Goal: Task Accomplishment & Management: Complete application form

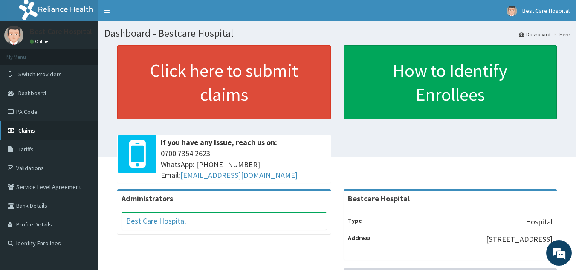
click at [31, 127] on span "Claims" at bounding box center [26, 131] width 17 height 8
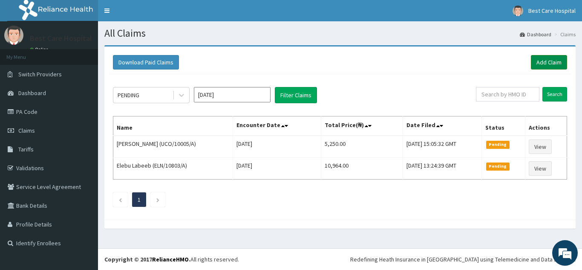
click at [543, 58] on link "Add Claim" at bounding box center [549, 62] width 36 height 14
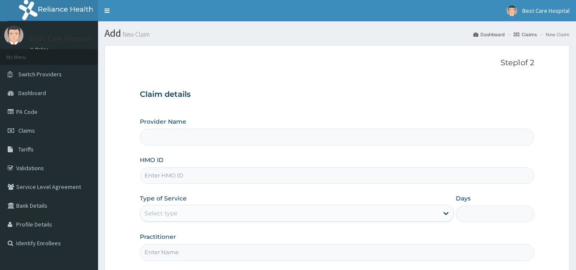
click at [193, 178] on input "HMO ID" at bounding box center [337, 175] width 394 height 17
type input "Bestcare Hospital"
type input "n"
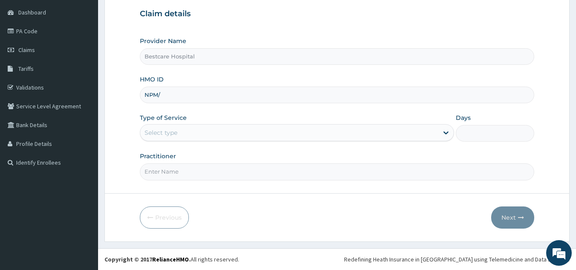
click at [227, 103] on input "NPM/" at bounding box center [337, 94] width 394 height 17
type input "NPM/10377/A"
click at [195, 132] on div "Select type" at bounding box center [289, 133] width 298 height 14
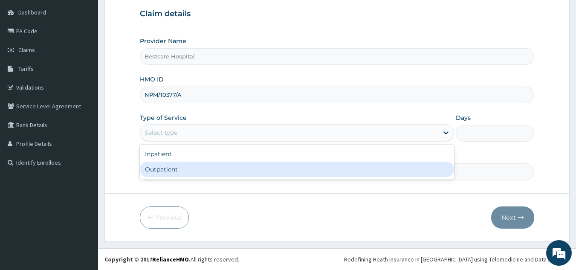
click at [197, 167] on div "Outpatient" at bounding box center [297, 168] width 314 height 15
type input "1"
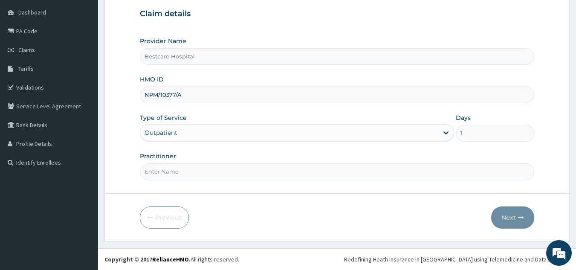
click at [207, 177] on input "Practitioner" at bounding box center [337, 171] width 394 height 17
type input "DR PEACE"
click at [512, 210] on button "Next" at bounding box center [512, 217] width 43 height 22
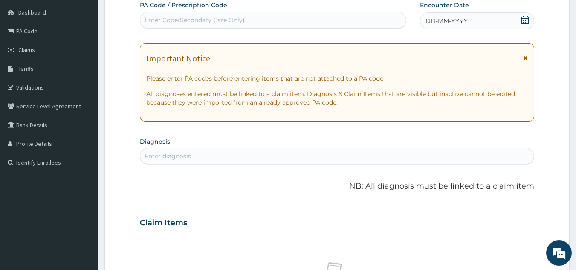
click at [522, 22] on icon at bounding box center [525, 20] width 8 height 9
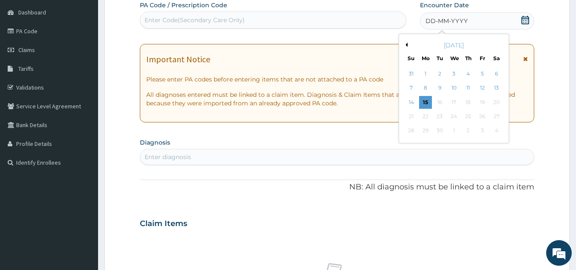
click at [403, 106] on div "September 2025 Su Mo Tu We Th Fr Sa 31 1 2 3 4 5 6 7 8 9 10 11 12 13 14 15 16 1…" at bounding box center [453, 88] width 103 height 102
click at [408, 104] on div "14" at bounding box center [411, 102] width 13 height 13
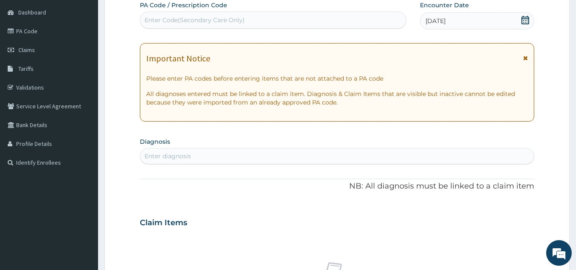
click at [268, 156] on div "Enter diagnosis" at bounding box center [337, 156] width 394 height 14
type input "PLASMOD"
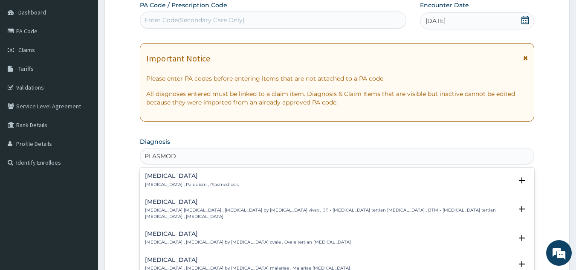
click at [182, 189] on div "Malaria Malaria , Paludism , Plasmodiosis Select Status Query Query covers susp…" at bounding box center [337, 182] width 384 height 19
click at [188, 185] on p "[MEDICAL_DATA] , Paludism , Plasmodiosis" at bounding box center [192, 184] width 94 height 6
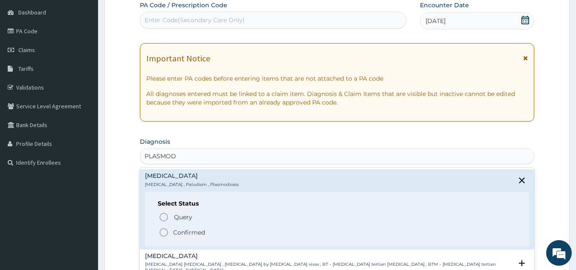
click at [169, 235] on span "Confirmed" at bounding box center [337, 232] width 358 height 10
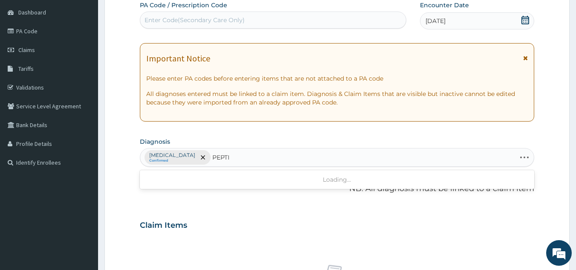
type input "PEPTIC"
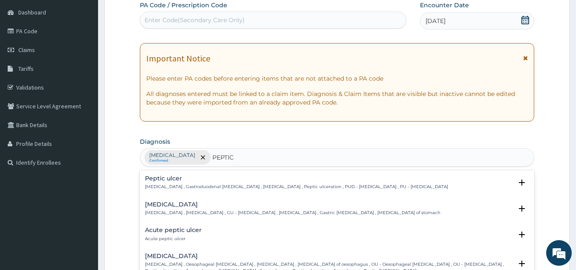
click at [173, 181] on h4 "Peptic ulcer" at bounding box center [296, 178] width 303 height 6
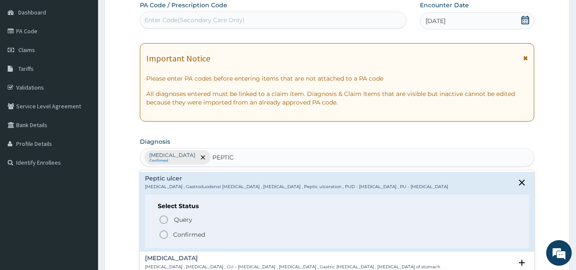
click at [188, 236] on p "Confirmed" at bounding box center [189, 234] width 32 height 9
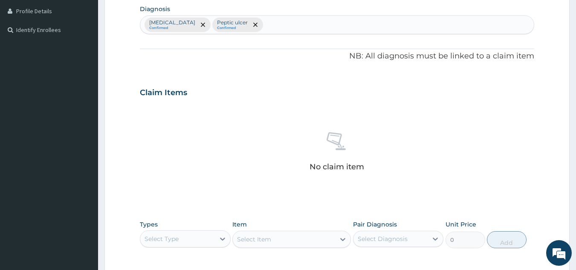
scroll to position [208, 0]
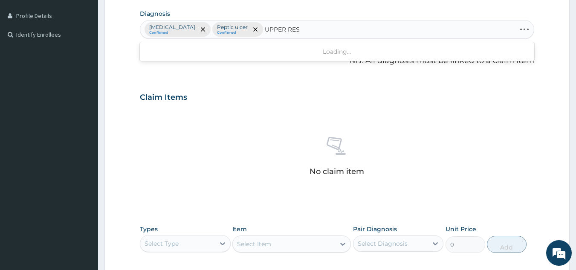
type input "UPPER RESP"
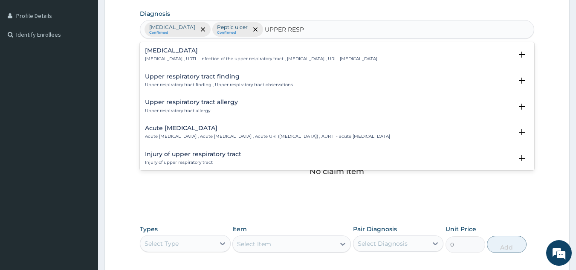
click at [183, 58] on p "[MEDICAL_DATA] , URTI - Infection of the upper respiratory tract , [MEDICAL_DAT…" at bounding box center [261, 59] width 232 height 6
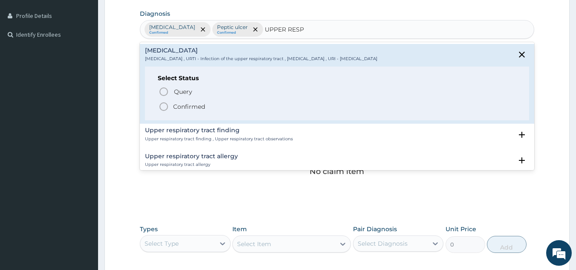
click at [181, 105] on p "Confirmed" at bounding box center [189, 106] width 32 height 9
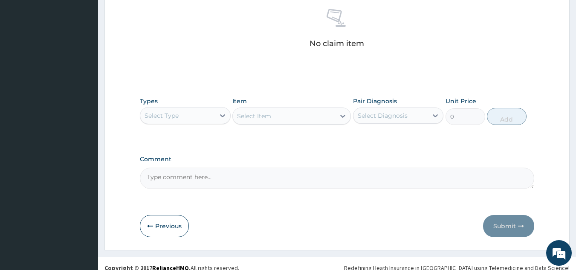
scroll to position [345, 0]
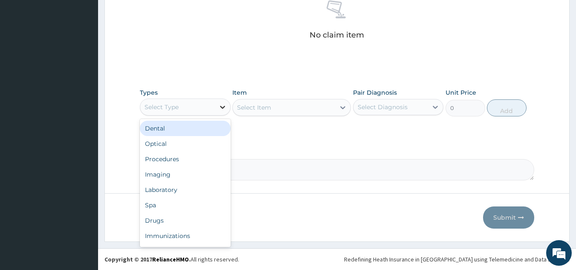
click at [216, 106] on div at bounding box center [222, 106] width 15 height 15
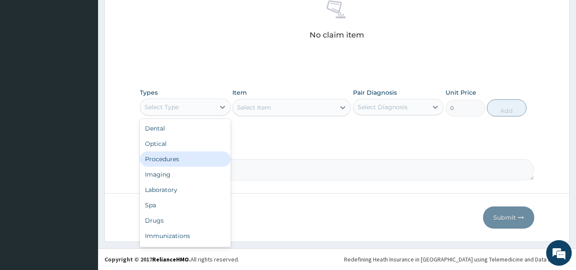
drag, startPoint x: 171, startPoint y: 161, endPoint x: 193, endPoint y: 157, distance: 22.6
click at [171, 162] on div "Procedures" at bounding box center [185, 158] width 91 height 15
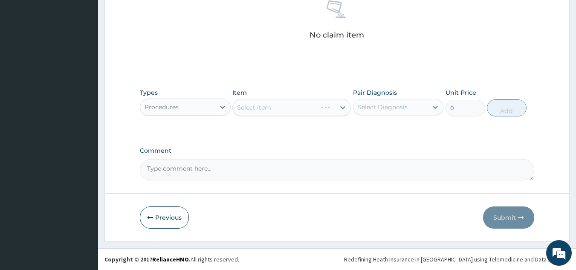
click at [301, 108] on div "Select Item" at bounding box center [291, 107] width 118 height 17
click at [301, 108] on div "Select Item" at bounding box center [284, 108] width 102 height 14
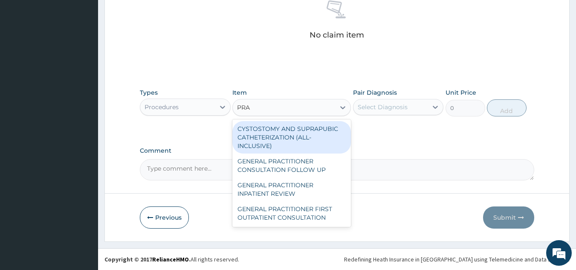
type input "PRAC"
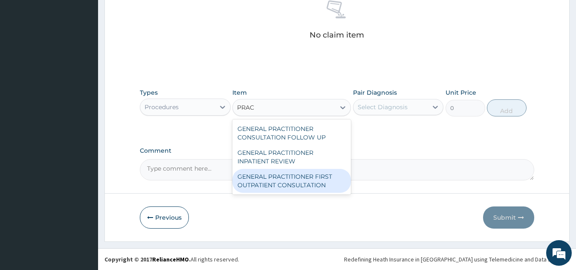
drag, startPoint x: 293, startPoint y: 181, endPoint x: 315, endPoint y: 173, distance: 23.2
click at [293, 182] on div "GENERAL PRACTITIONER FIRST OUTPATIENT CONSULTATION" at bounding box center [291, 181] width 118 height 24
type input "4500"
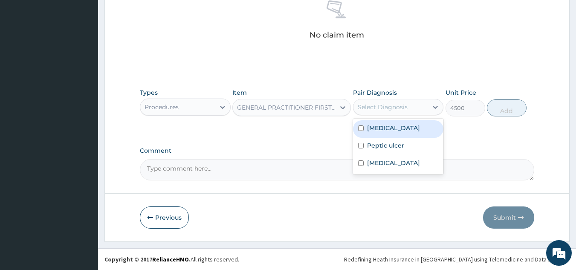
click at [411, 112] on div "Select Diagnosis" at bounding box center [390, 107] width 75 height 14
click at [404, 127] on div "[MEDICAL_DATA]" at bounding box center [398, 128] width 91 height 17
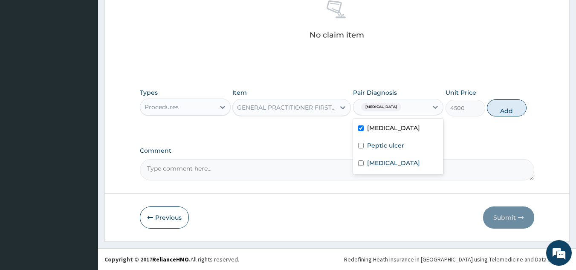
checkbox input "true"
click at [409, 145] on div "Peptic ulcer" at bounding box center [398, 146] width 91 height 17
checkbox input "true"
click at [409, 167] on label "[MEDICAL_DATA]" at bounding box center [393, 162] width 53 height 9
checkbox input "true"
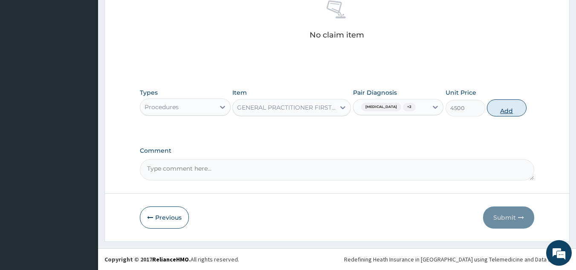
click at [525, 104] on button "Add" at bounding box center [506, 107] width 40 height 17
type input "0"
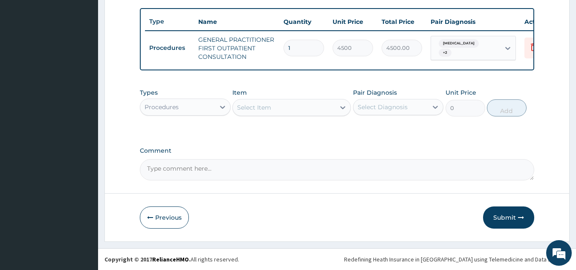
click at [206, 102] on div "Procedures" at bounding box center [177, 107] width 75 height 14
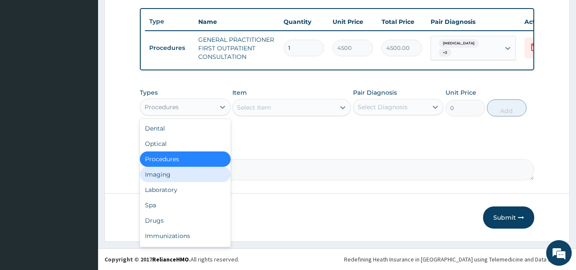
click at [185, 185] on div "Laboratory" at bounding box center [185, 189] width 91 height 15
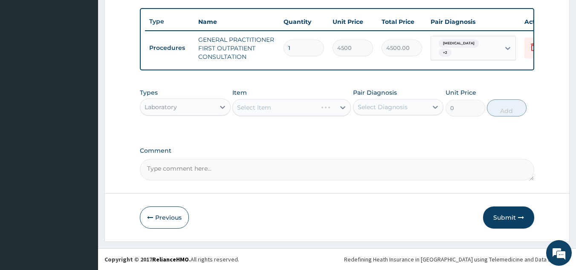
click at [207, 106] on div "Laboratory" at bounding box center [177, 107] width 75 height 14
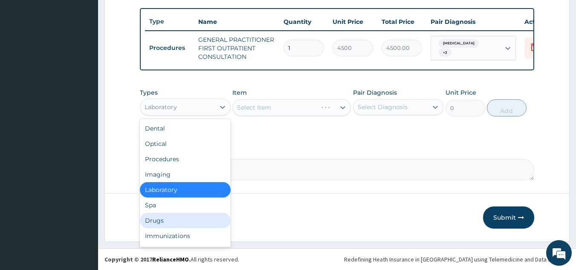
click at [166, 222] on div "Drugs" at bounding box center [185, 220] width 91 height 15
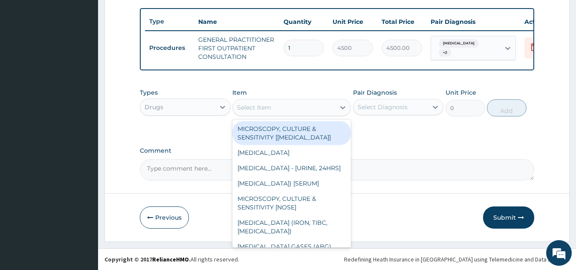
click at [270, 106] on div "Select Item" at bounding box center [254, 107] width 34 height 9
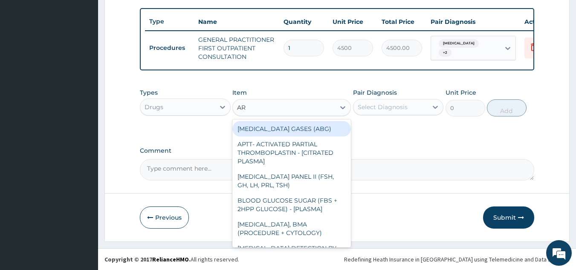
type input "A"
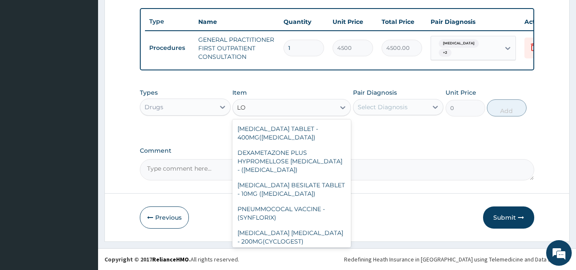
type input "L"
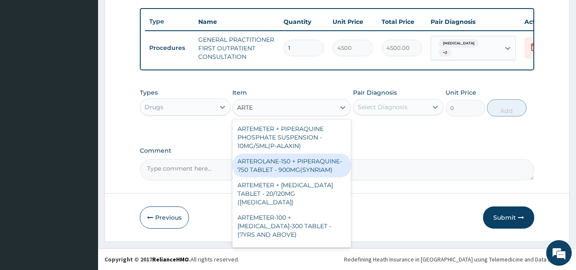
type input "ARTES"
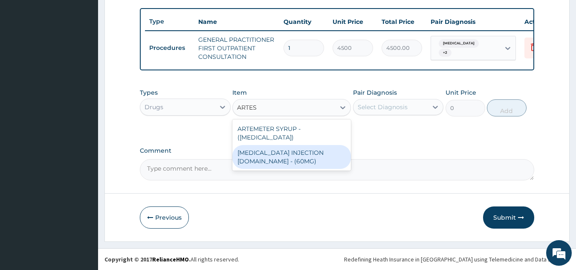
click at [313, 155] on div "ARTESUNATE INJECTION IV.IM - (60MG)" at bounding box center [291, 157] width 118 height 24
type input "1824"
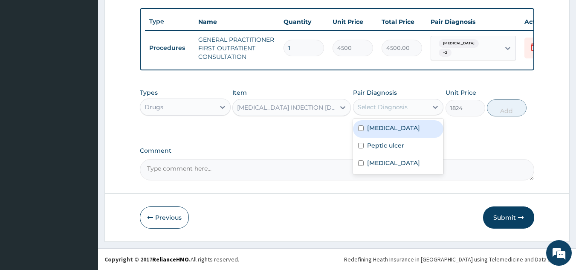
click at [400, 108] on div "Select Diagnosis" at bounding box center [382, 107] width 50 height 9
click at [394, 133] on div "Malaria" at bounding box center [398, 128] width 91 height 17
checkbox input "true"
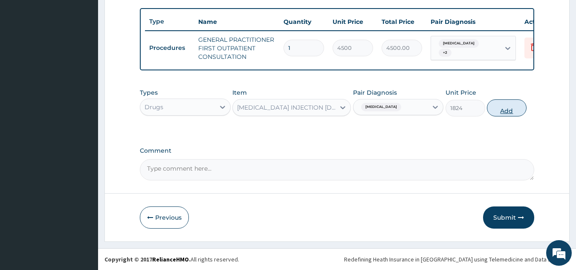
click at [500, 111] on button "Add" at bounding box center [506, 107] width 40 height 17
type input "0"
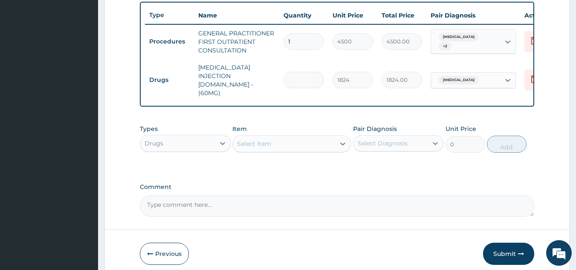
type input "0.00"
type input "4"
type input "7296.00"
type input "4"
click at [291, 144] on div "Select Item" at bounding box center [291, 143] width 118 height 17
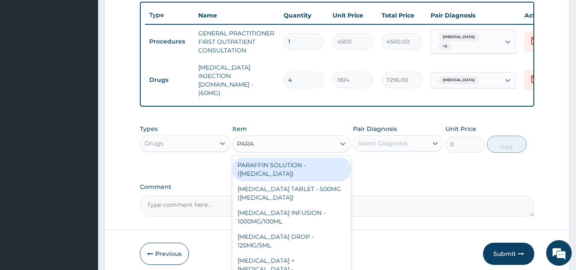
type input "PARAC"
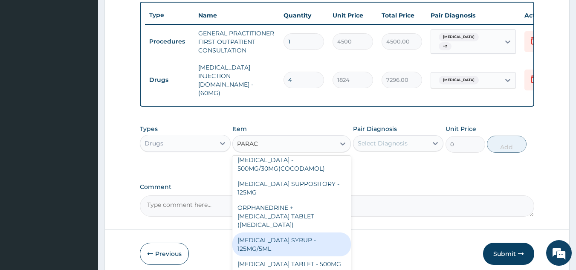
scroll to position [90, 0]
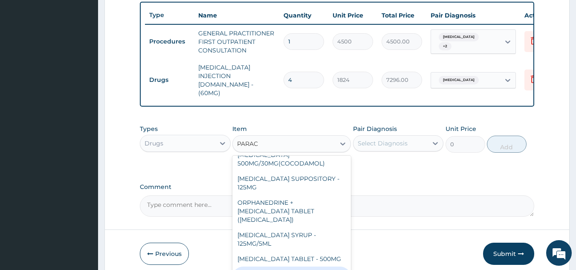
type input "640"
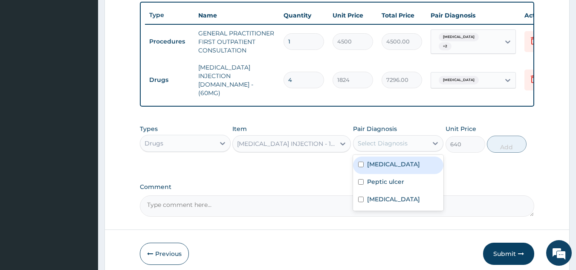
click at [400, 136] on div "Select Diagnosis" at bounding box center [390, 143] width 75 height 14
click at [385, 164] on div "Malaria" at bounding box center [398, 164] width 91 height 17
checkbox input "true"
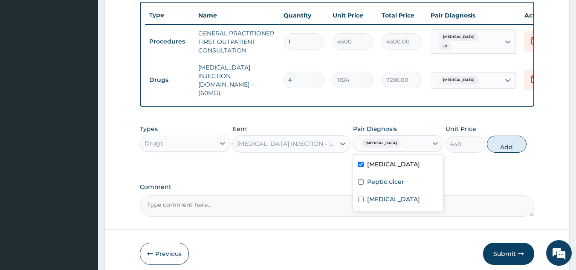
click at [502, 141] on button "Add" at bounding box center [506, 143] width 40 height 17
type input "0"
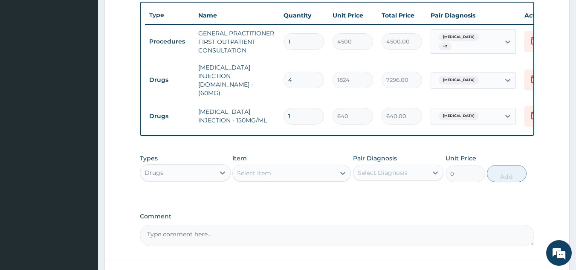
click at [261, 166] on div "Select Item" at bounding box center [284, 173] width 102 height 14
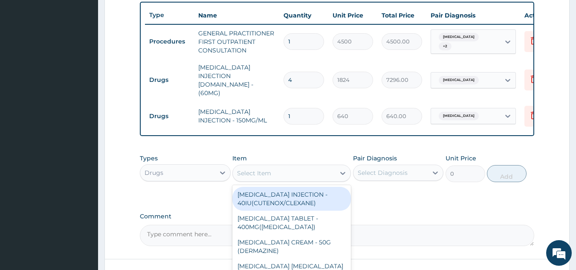
click at [261, 169] on div "Select Item" at bounding box center [254, 173] width 34 height 9
type input "PARACE"
click at [313, 196] on div "PARACETAMOL TABLET - 500MG (PANADOL)" at bounding box center [291, 199] width 118 height 24
type input "48"
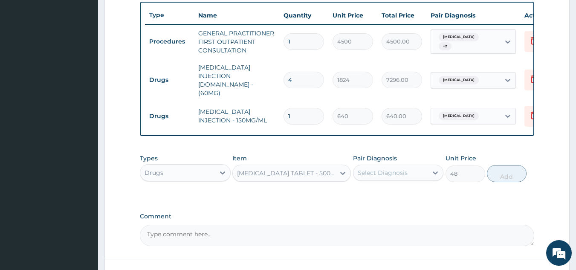
click at [334, 169] on div "PARACETAMOL TABLET - 500MG (PANADOL)" at bounding box center [286, 173] width 99 height 9
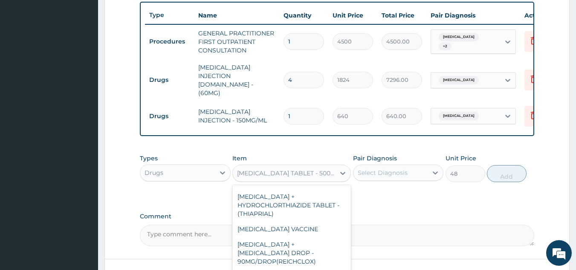
scroll to position [8363, 0]
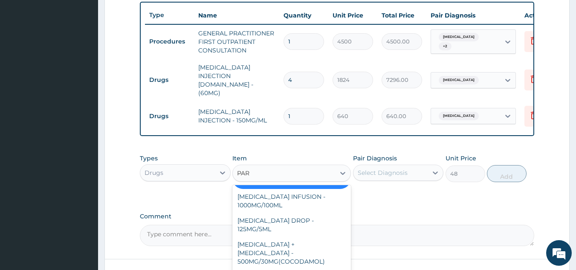
type input "PARA"
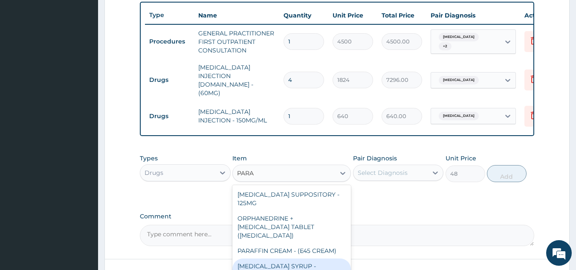
scroll to position [153, 0]
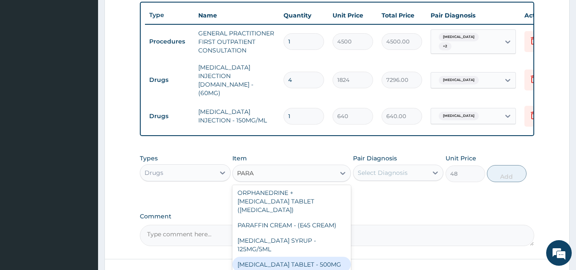
click at [309, 256] on div "PARACETAMOL TABLET - 500MG" at bounding box center [291, 263] width 118 height 15
type input "38.400000000000006"
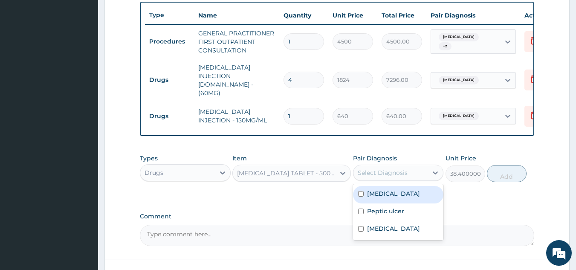
click at [407, 166] on div "Select Diagnosis" at bounding box center [390, 173] width 75 height 14
click at [383, 189] on label "Malaria" at bounding box center [393, 193] width 53 height 9
checkbox input "true"
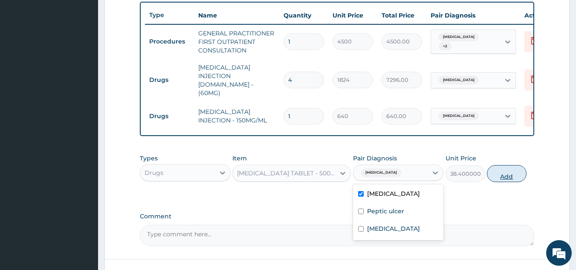
click at [492, 167] on button "Add" at bounding box center [506, 173] width 40 height 17
type input "0"
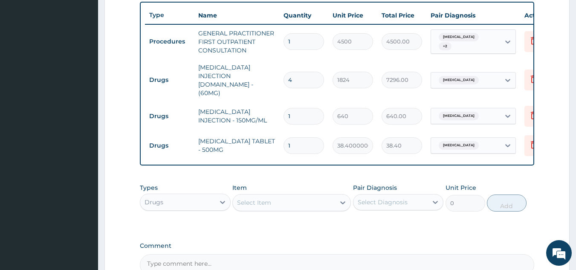
type input "18"
type input "691.20"
type input "18"
click at [269, 198] on div "Select Item" at bounding box center [254, 202] width 34 height 9
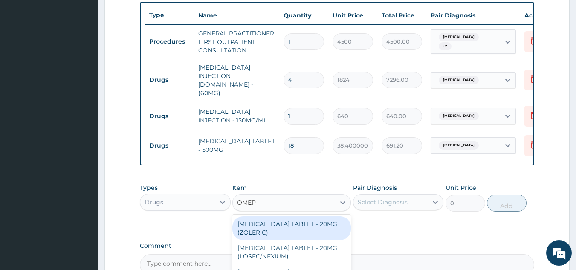
type input "OMEPR"
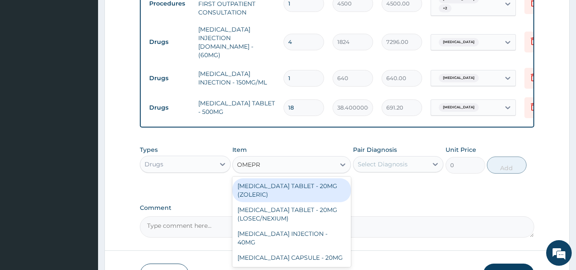
scroll to position [400, 0]
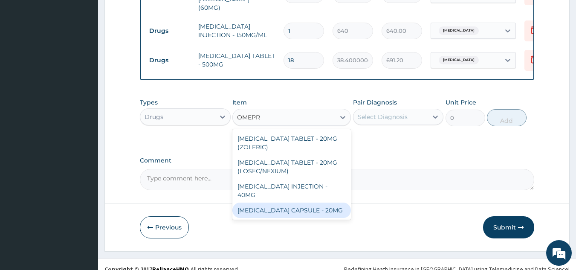
click at [297, 202] on div "[MEDICAL_DATA] CAPSULE - 20MG" at bounding box center [291, 209] width 118 height 15
type input "160"
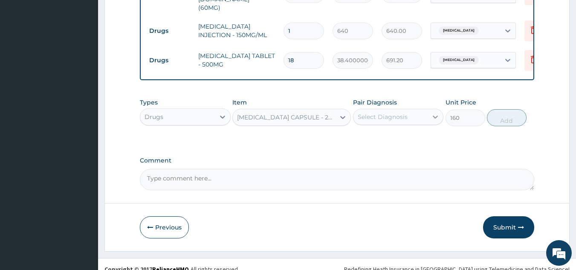
click at [428, 112] on div at bounding box center [434, 116] width 15 height 15
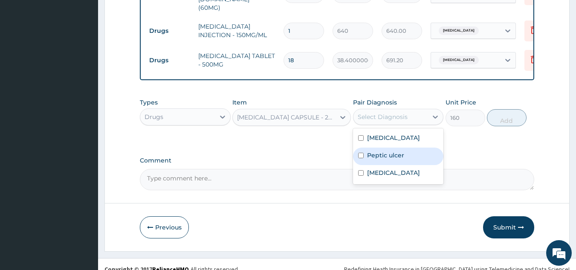
click at [399, 151] on label "Peptic ulcer" at bounding box center [385, 155] width 37 height 9
checkbox input "true"
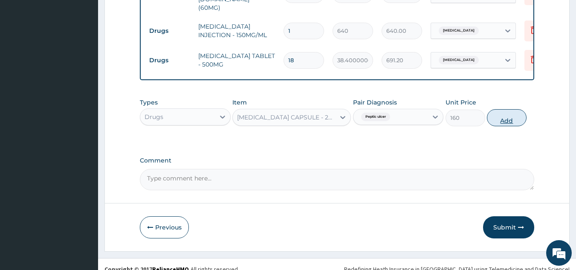
click at [504, 109] on button "Add" at bounding box center [506, 117] width 40 height 17
type input "0"
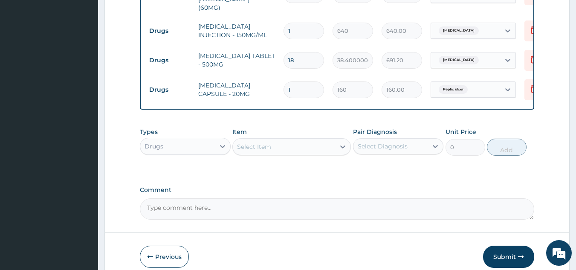
type input "10"
type input "1600.00"
type input "10"
click at [275, 142] on div "Select Item" at bounding box center [284, 147] width 102 height 14
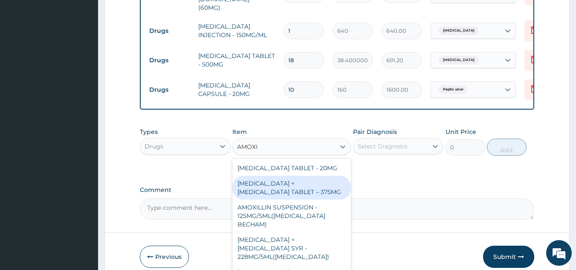
scroll to position [290, 0]
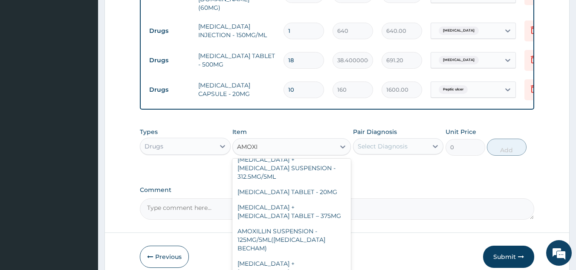
type input "AMOXI"
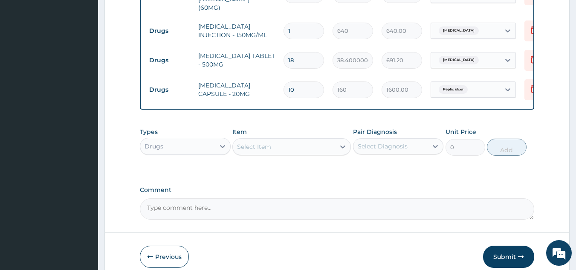
drag, startPoint x: 351, startPoint y: 251, endPoint x: 350, endPoint y: 275, distance: 24.3
click at [297, 141] on div "Select Item" at bounding box center [284, 147] width 102 height 14
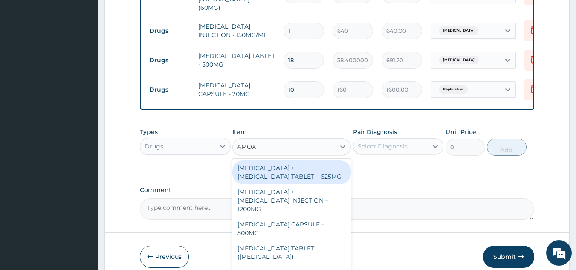
type input "AMOXI"
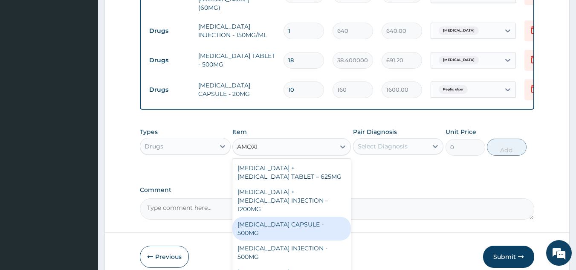
click at [278, 216] on div "[MEDICAL_DATA] CAPSULE - 500MG" at bounding box center [291, 228] width 118 height 24
type input "128"
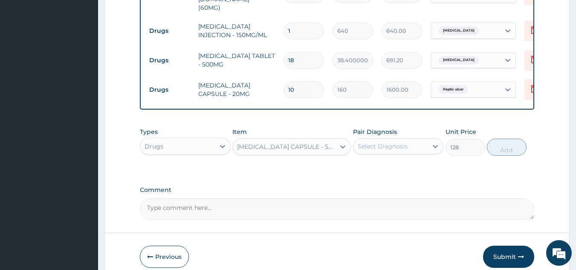
click at [418, 139] on div "Select Diagnosis" at bounding box center [390, 146] width 75 height 14
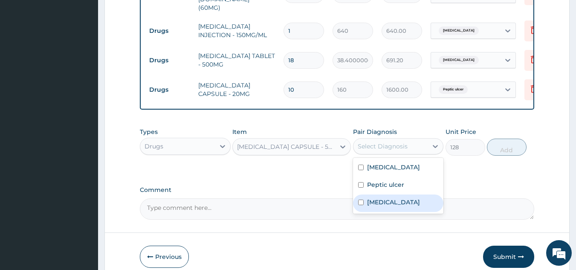
click at [391, 198] on label "Upper respiratory infection" at bounding box center [393, 202] width 53 height 9
checkbox input "true"
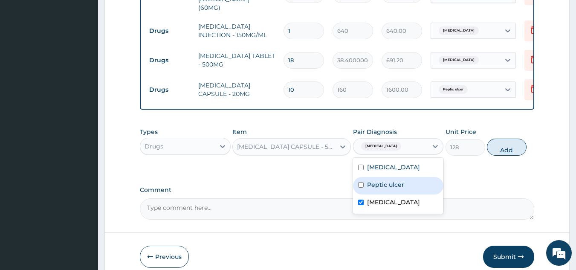
click at [506, 140] on button "Add" at bounding box center [506, 146] width 40 height 17
type input "0"
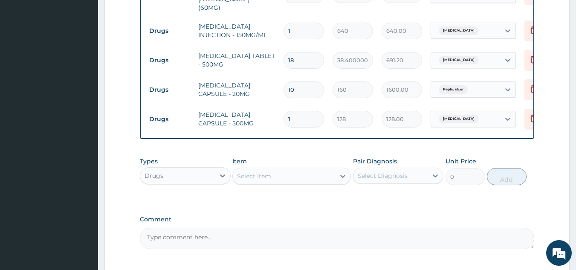
type input "15"
type input "1920.00"
type input "15"
click at [325, 169] on div "Select Item" at bounding box center [284, 176] width 102 height 14
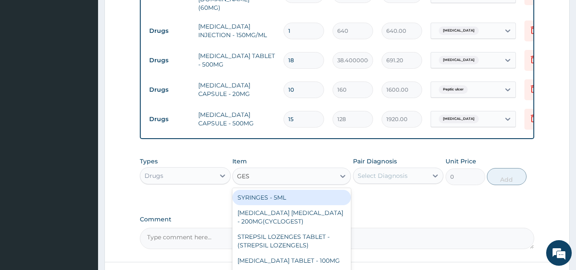
type input "GEST"
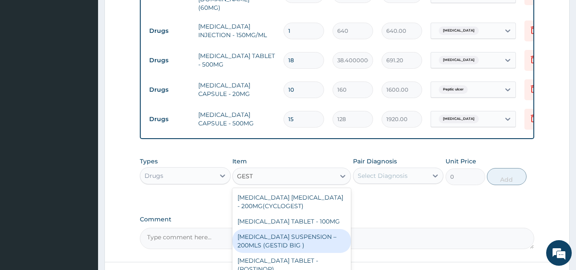
click at [328, 234] on div "[MEDICAL_DATA] SUSPENSION – 200MLS (GESTID BIG )" at bounding box center [291, 241] width 118 height 24
type input "1920"
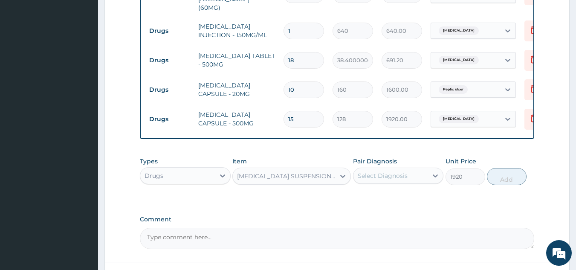
click at [396, 171] on div "Select Diagnosis" at bounding box center [382, 175] width 50 height 9
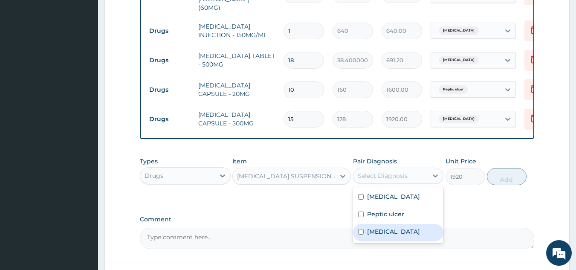
click at [384, 233] on label "Upper respiratory infection" at bounding box center [393, 231] width 53 height 9
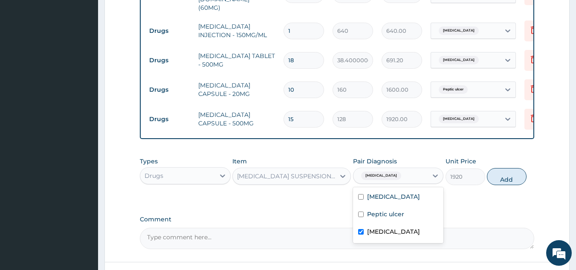
click at [399, 228] on label "Upper respiratory infection" at bounding box center [393, 231] width 53 height 9
checkbox input "false"
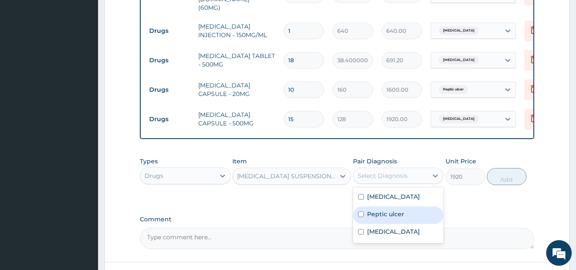
click at [397, 210] on label "Peptic ulcer" at bounding box center [385, 214] width 37 height 9
checkbox input "true"
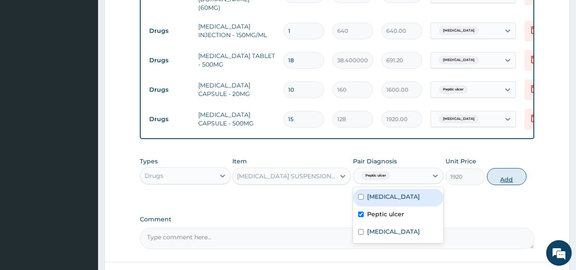
click at [504, 170] on button "Add" at bounding box center [506, 176] width 40 height 17
type input "0"
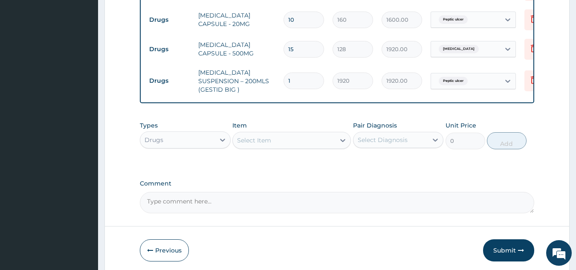
scroll to position [492, 0]
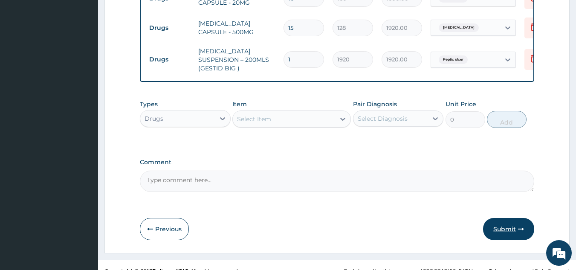
click at [514, 218] on button "Submit" at bounding box center [508, 229] width 51 height 22
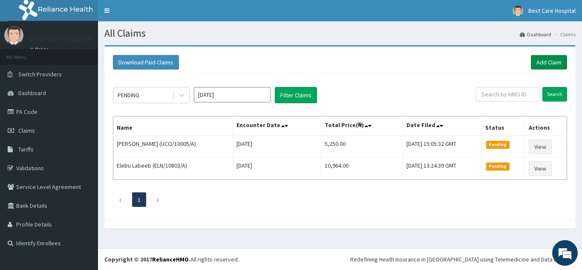
click at [547, 64] on link "Add Claim" at bounding box center [549, 62] width 36 height 14
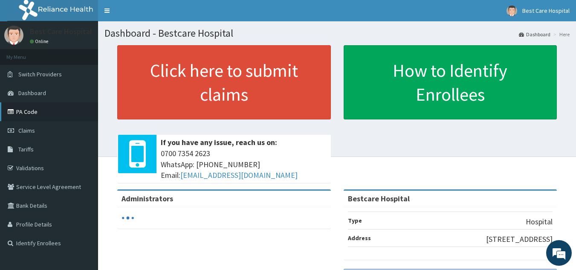
click at [25, 117] on link "PA Code" at bounding box center [49, 111] width 98 height 19
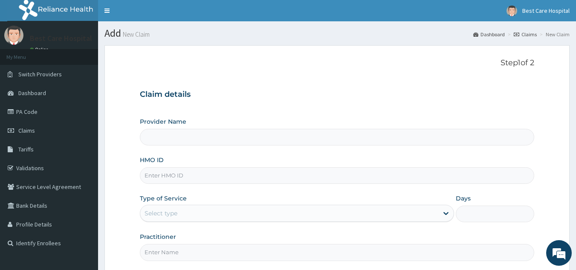
type input "Bestcare Hospital"
click at [165, 173] on input "HMO ID" at bounding box center [337, 175] width 394 height 17
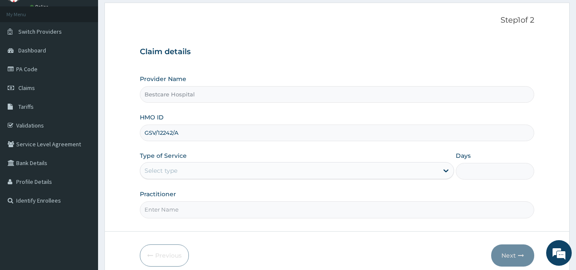
drag, startPoint x: 198, startPoint y: 132, endPoint x: 108, endPoint y: 138, distance: 90.1
click at [108, 138] on form "Step 1 of 2 Claim details Provider Name Bestcare Hospital HMO ID GSV/12242/A Ty…" at bounding box center [336, 141] width 465 height 277
type input "GSV/12242/A"
click at [216, 168] on div "Select type" at bounding box center [289, 171] width 298 height 14
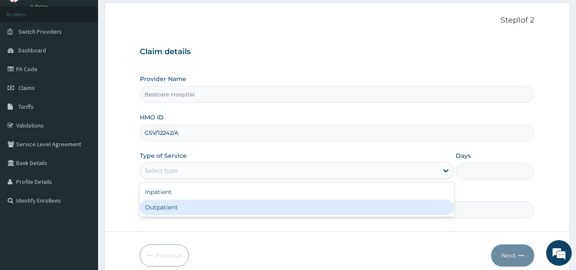
click at [195, 216] on div "Inpatient Outpatient" at bounding box center [297, 199] width 314 height 34
click at [188, 213] on div "Outpatient" at bounding box center [297, 206] width 314 height 15
type input "1"
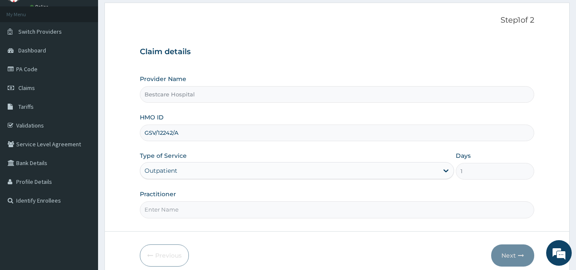
click at [332, 206] on input "Practitioner" at bounding box center [337, 209] width 394 height 17
type input "DR [PERSON_NAME]"
click at [519, 248] on button "Next" at bounding box center [512, 255] width 43 height 22
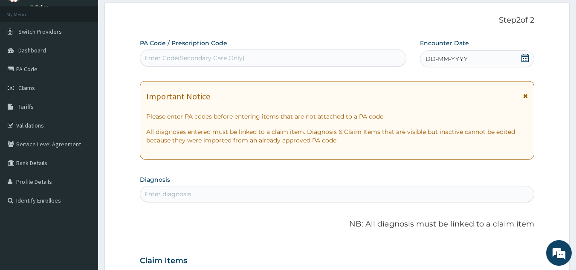
click at [214, 59] on div "Enter Code(Secondary Care Only)" at bounding box center [194, 58] width 100 height 9
drag, startPoint x: 213, startPoint y: 56, endPoint x: 168, endPoint y: 55, distance: 44.7
click at [168, 55] on div "Enter Code(Secondary Care Only)" at bounding box center [194, 58] width 100 height 9
paste input "PA/CFE322"
type input "PA/CFE322"
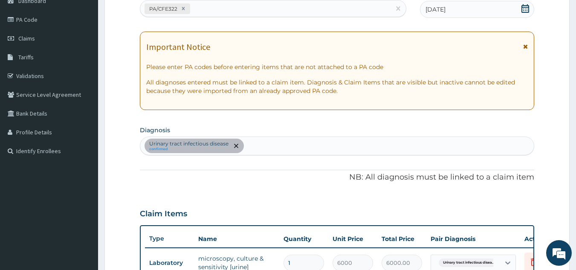
scroll to position [49, 0]
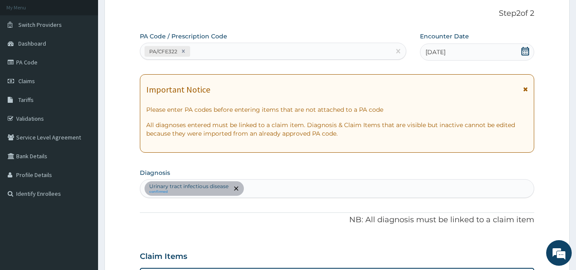
click at [281, 191] on div "Urinary tract [MEDICAL_DATA] confirmed" at bounding box center [337, 188] width 394 height 18
type input "PLASMOD"
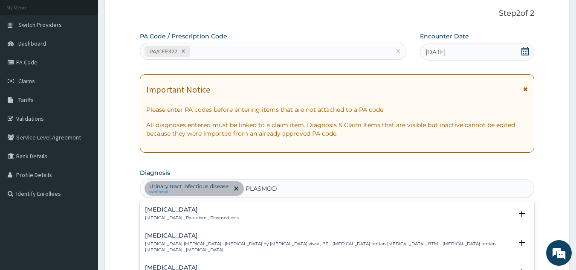
click at [173, 209] on h4 "[MEDICAL_DATA]" at bounding box center [192, 209] width 94 height 6
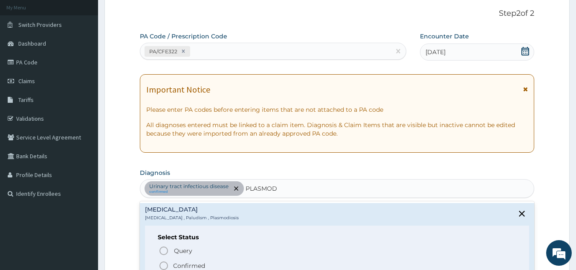
click at [199, 261] on p "Confirmed" at bounding box center [189, 265] width 32 height 9
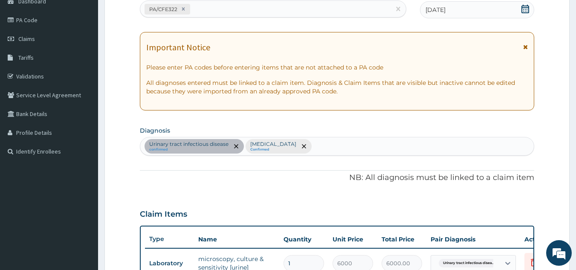
scroll to position [92, 0]
type input "UOPPER RESP"
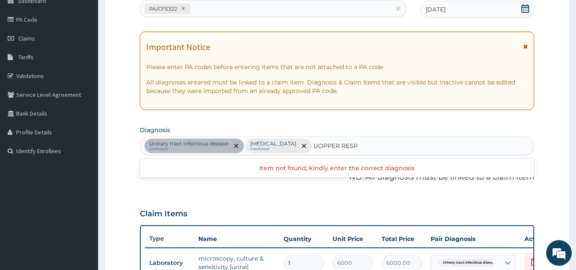
drag, startPoint x: 314, startPoint y: 146, endPoint x: 269, endPoint y: 146, distance: 45.6
click at [274, 146] on div "Urinary tract [MEDICAL_DATA] confirmed [MEDICAL_DATA] Confirmed UOPPER RESP UOP…" at bounding box center [337, 146] width 394 height 18
click at [346, 144] on div "Urinary tract [MEDICAL_DATA] confirmed [MEDICAL_DATA] Confirmed" at bounding box center [337, 146] width 394 height 18
type input "UPPER RESP"
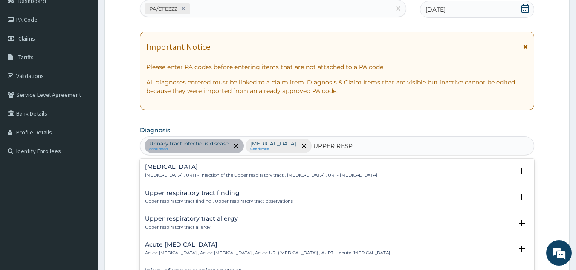
click at [189, 175] on p "[MEDICAL_DATA] , URTI - Infection of the upper respiratory tract , [MEDICAL_DAT…" at bounding box center [261, 175] width 232 height 6
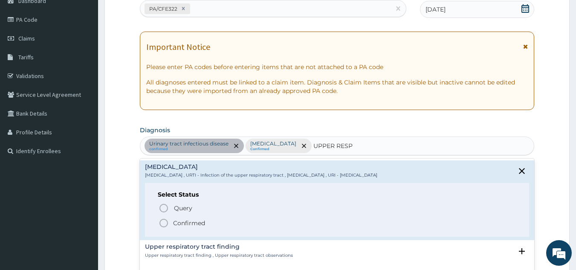
click at [173, 224] on p "Confirmed" at bounding box center [189, 223] width 32 height 9
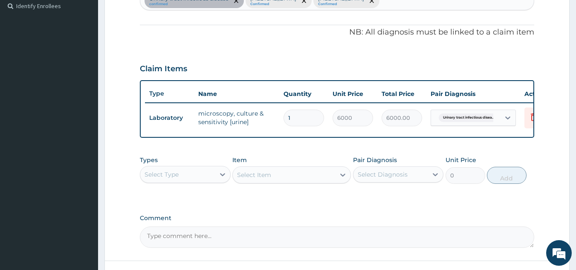
scroll to position [262, 0]
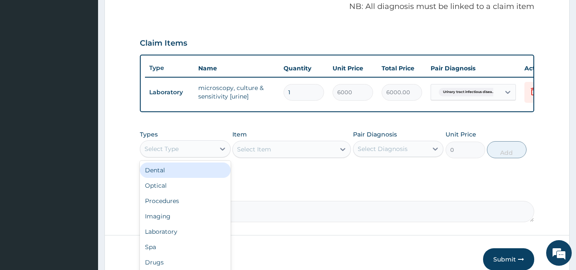
click at [190, 155] on div "Select Type" at bounding box center [177, 149] width 75 height 14
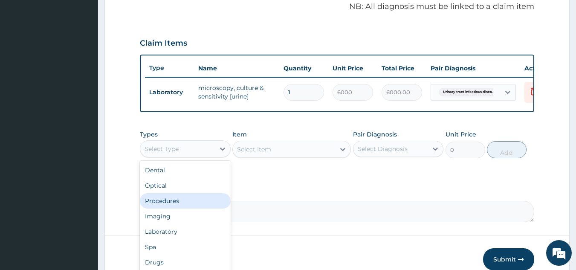
click at [180, 208] on div "Procedures" at bounding box center [185, 200] width 91 height 15
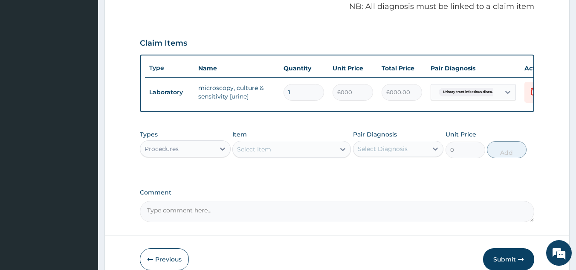
click at [294, 153] on div "Select Item" at bounding box center [284, 149] width 102 height 14
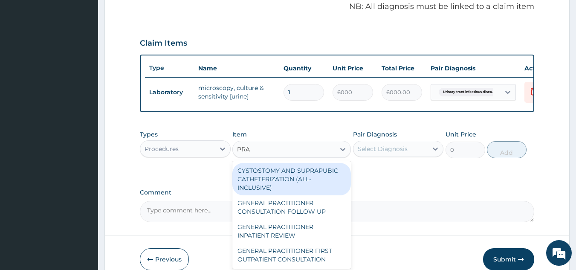
type input "PRAC"
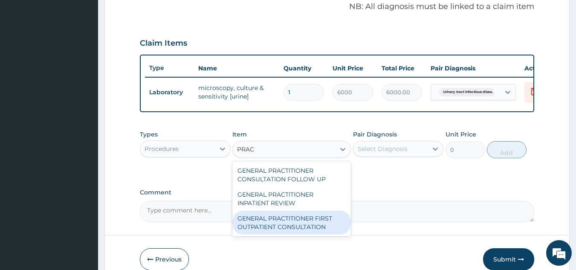
click at [308, 223] on div "GENERAL PRACTITIONER FIRST OUTPATIENT CONSULTATION" at bounding box center [291, 222] width 118 height 24
type input "4500"
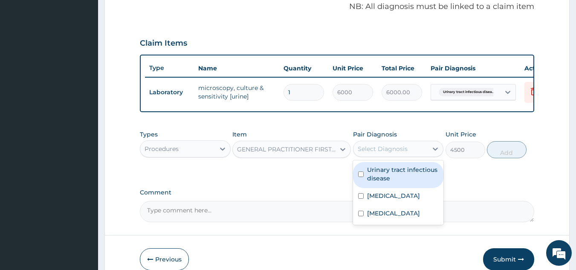
click at [405, 153] on div "Select Diagnosis" at bounding box center [382, 148] width 50 height 9
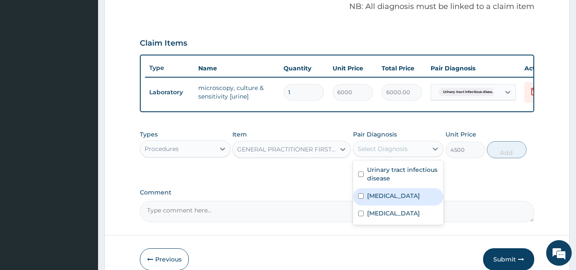
click at [389, 200] on label "[MEDICAL_DATA]" at bounding box center [393, 195] width 53 height 9
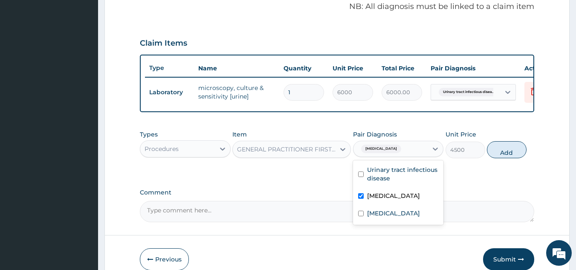
checkbox input "true"
click at [389, 217] on label "Upper respiratory infection" at bounding box center [393, 213] width 53 height 9
checkbox input "true"
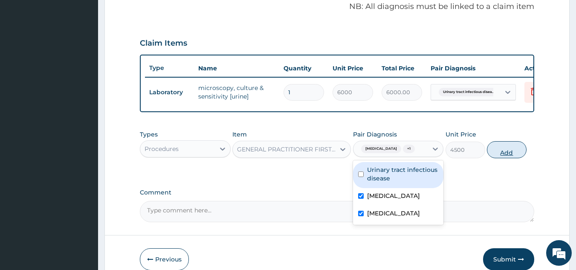
click at [501, 155] on button "Add" at bounding box center [506, 149] width 40 height 17
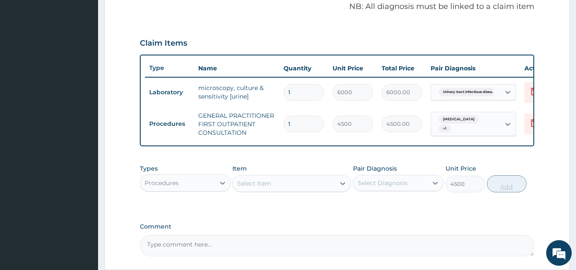
type input "0"
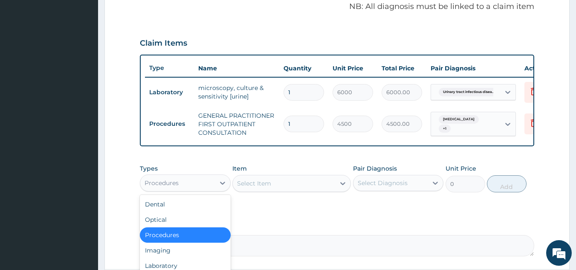
click at [182, 183] on div "Procedures" at bounding box center [177, 183] width 75 height 14
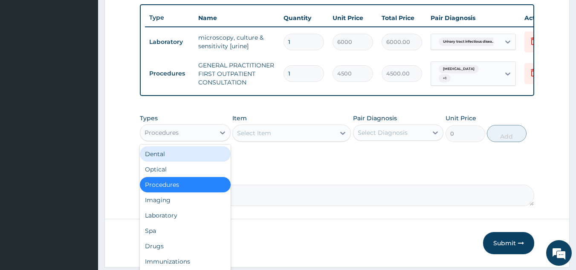
scroll to position [345, 0]
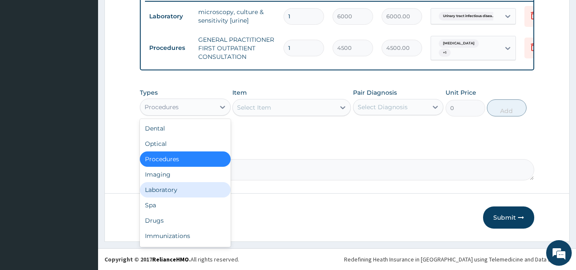
click at [199, 191] on div "Laboratory" at bounding box center [185, 189] width 91 height 15
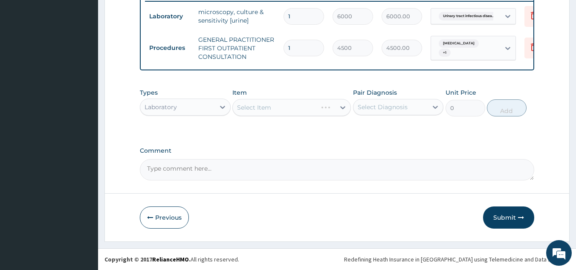
click at [256, 109] on div "Select Item" at bounding box center [291, 107] width 118 height 17
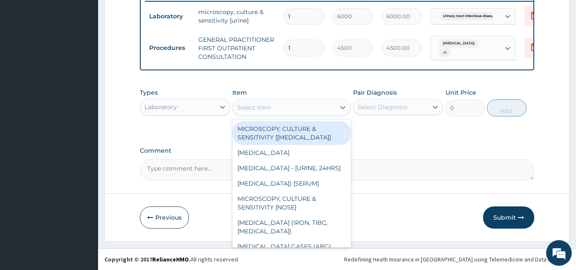
click at [287, 104] on div "Select Item" at bounding box center [284, 108] width 102 height 14
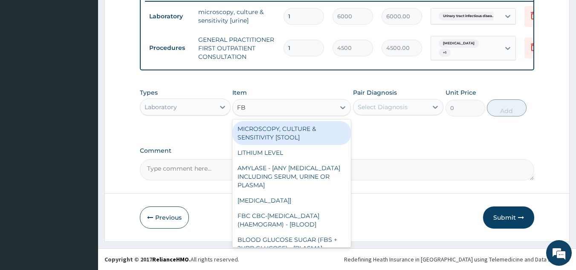
type input "FBC"
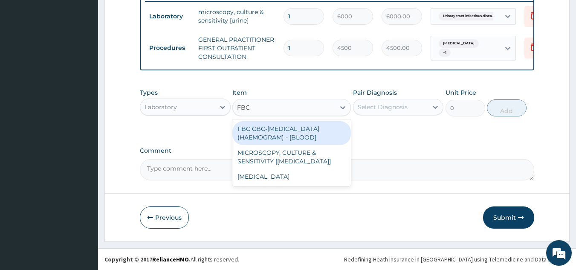
click at [276, 137] on div "FBC CBC-COMPLETE BLOOD COUNT (HAEMOGRAM) - [BLOOD]" at bounding box center [291, 133] width 118 height 24
type input "6000"
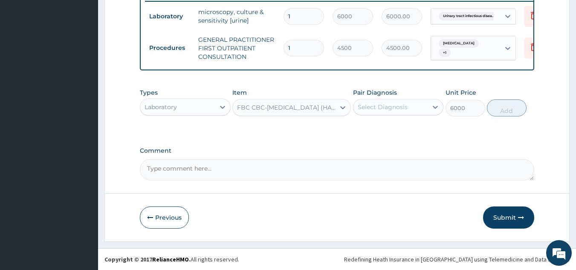
click at [372, 107] on div "Select Diagnosis" at bounding box center [382, 107] width 50 height 9
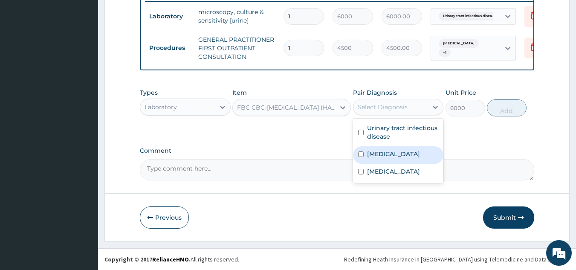
drag, startPoint x: 381, startPoint y: 161, endPoint x: 434, endPoint y: 140, distance: 56.8
click at [382, 161] on div "Malaria" at bounding box center [398, 154] width 91 height 17
checkbox input "true"
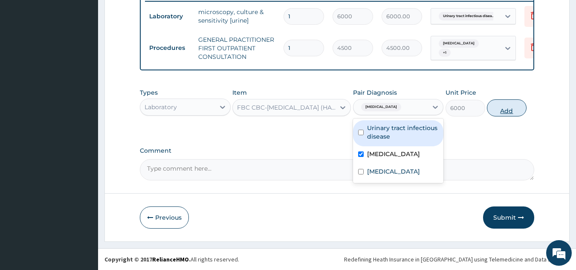
click at [502, 104] on button "Add" at bounding box center [506, 107] width 40 height 17
type input "0"
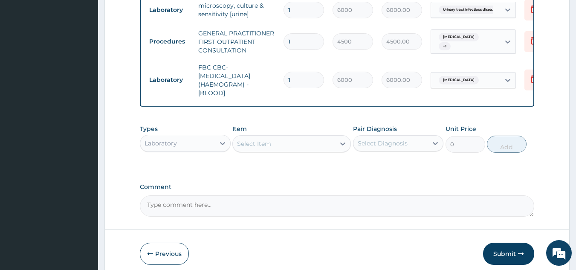
click at [303, 150] on div "Select Item" at bounding box center [284, 144] width 102 height 14
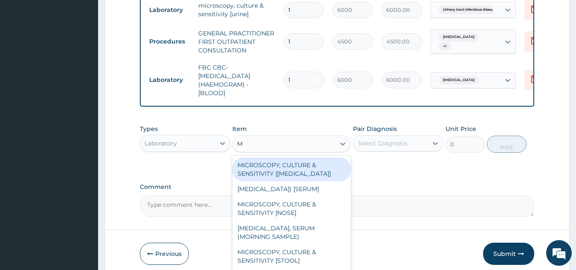
type input "MP"
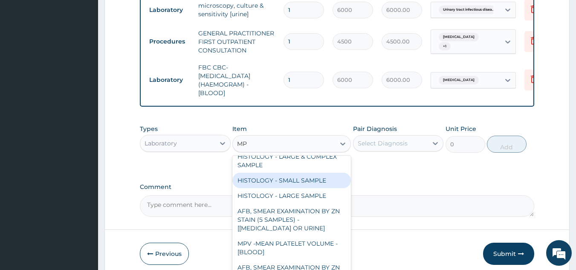
scroll to position [85, 0]
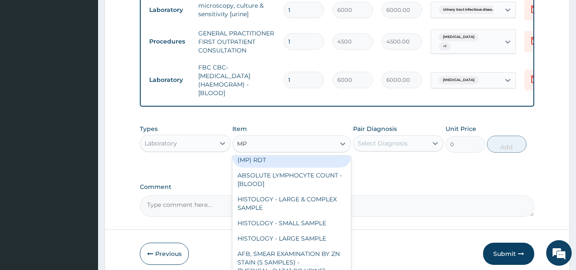
click at [275, 167] on div "MALARIA PARASITE (MP) RDT" at bounding box center [291, 156] width 118 height 24
type input "2400"
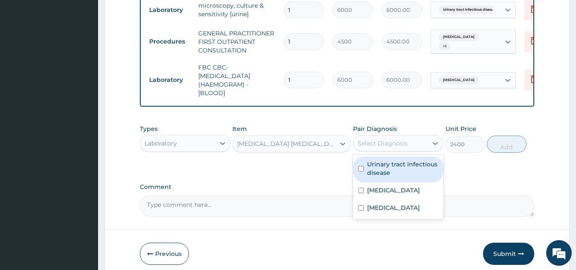
click at [381, 146] on div "Select Diagnosis" at bounding box center [382, 143] width 50 height 9
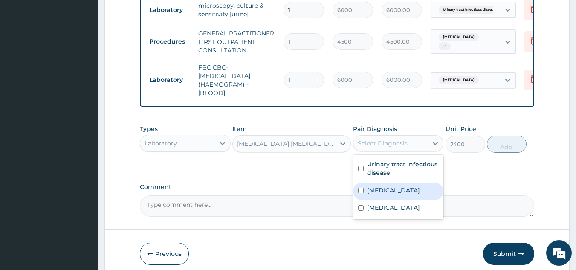
click at [371, 194] on label "Malaria" at bounding box center [393, 190] width 53 height 9
checkbox input "true"
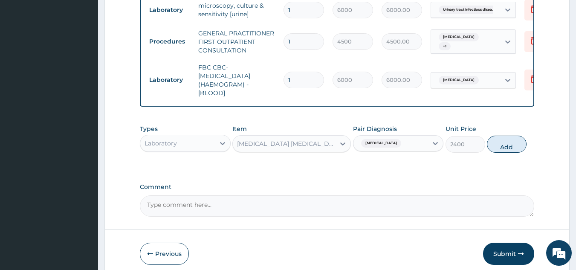
click at [506, 152] on button "Add" at bounding box center [506, 143] width 40 height 17
type input "0"
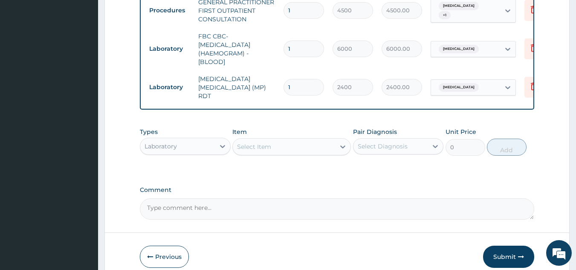
scroll to position [417, 0]
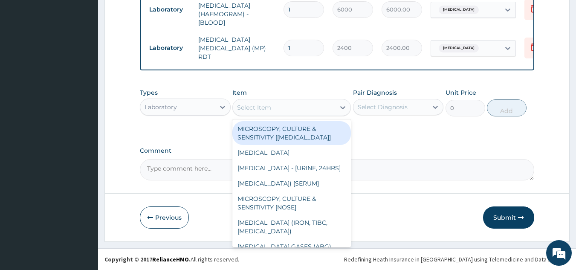
click at [275, 112] on div "Select Item" at bounding box center [284, 108] width 102 height 14
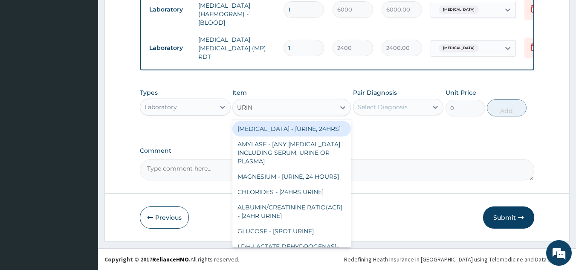
type input "URINA"
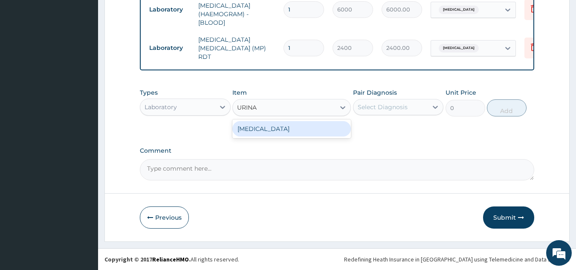
click at [283, 128] on div "URINALYSIS" at bounding box center [291, 128] width 118 height 15
type input "2625"
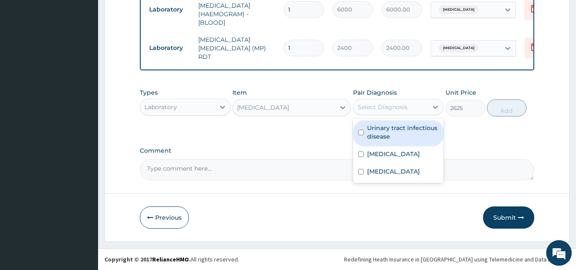
click at [389, 110] on div "Select Diagnosis" at bounding box center [382, 107] width 50 height 9
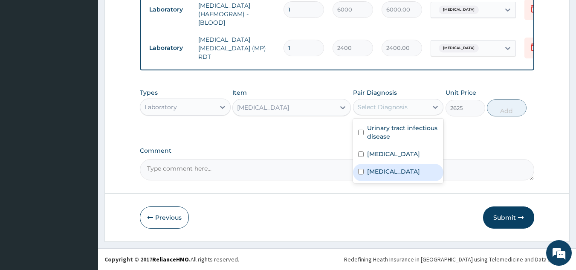
click at [388, 169] on label "Upper respiratory infection" at bounding box center [393, 171] width 53 height 9
checkbox input "true"
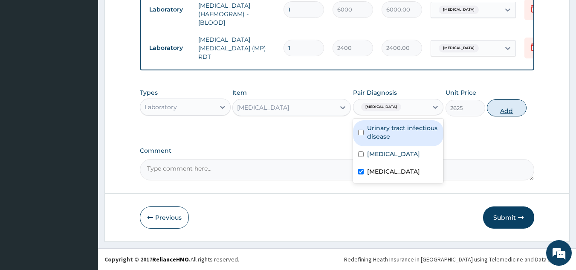
click at [502, 110] on button "Add" at bounding box center [506, 107] width 40 height 17
type input "0"
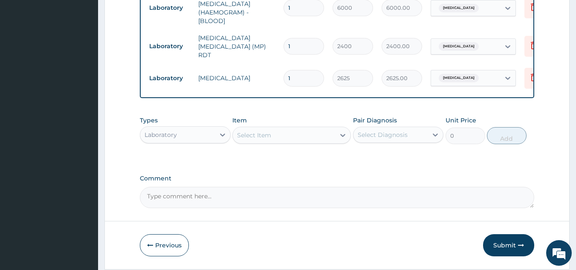
click at [291, 146] on div "Types Laboratory Item Select Item Pair Diagnosis Select Diagnosis Unit Price 0 …" at bounding box center [337, 130] width 394 height 37
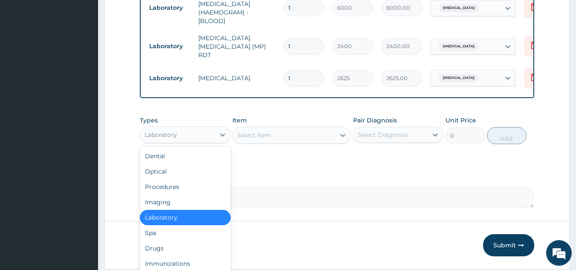
click at [192, 141] on div "Laboratory" at bounding box center [177, 135] width 75 height 14
drag, startPoint x: 173, startPoint y: 245, endPoint x: 174, endPoint y: 239, distance: 6.5
click at [173, 246] on div "Drugs" at bounding box center [185, 247] width 91 height 15
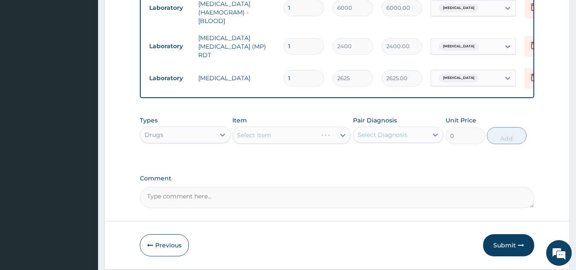
click at [279, 138] on div "Select Item" at bounding box center [291, 135] width 118 height 17
click at [270, 135] on div "Select Item" at bounding box center [254, 135] width 34 height 9
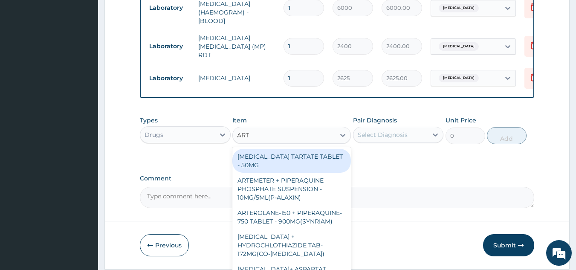
type input "ARTE"
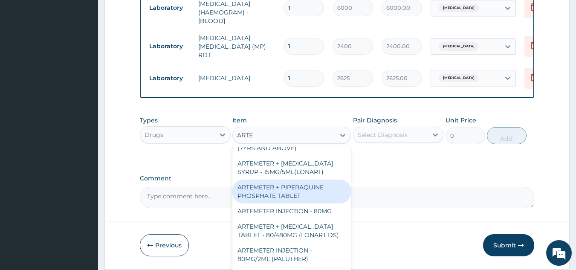
scroll to position [128, 0]
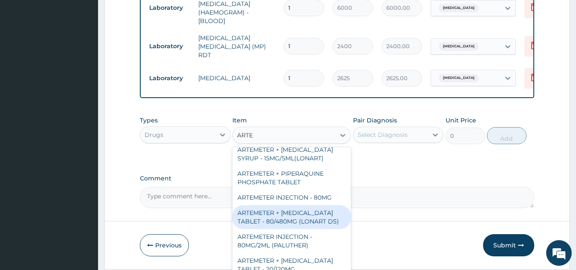
click at [285, 227] on div "ARTEMETER + LUMEFANTRINE TABLET - 80/480MG (LONART DS)" at bounding box center [291, 217] width 118 height 24
type input "672"
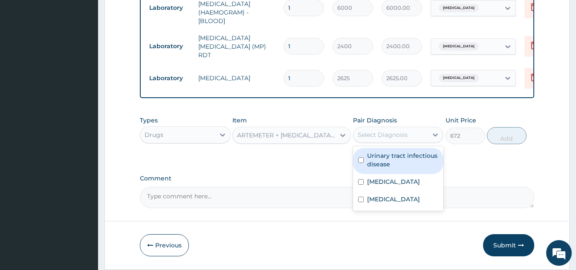
click at [378, 138] on div "Select Diagnosis" at bounding box center [382, 134] width 50 height 9
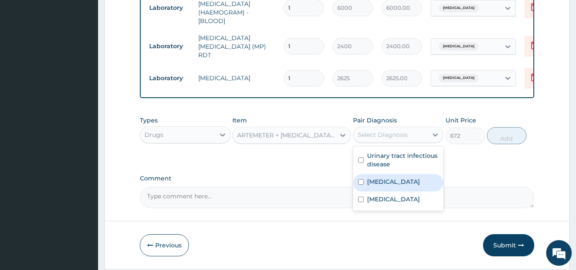
click at [374, 186] on label "Malaria" at bounding box center [393, 181] width 53 height 9
checkbox input "true"
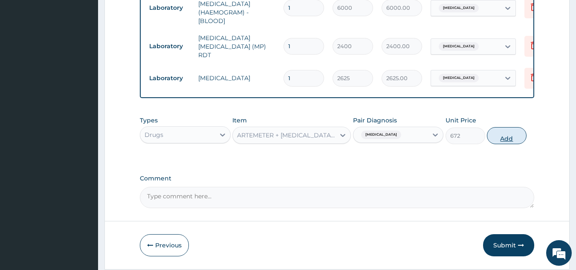
click at [509, 138] on button "Add" at bounding box center [506, 135] width 40 height 17
type input "0"
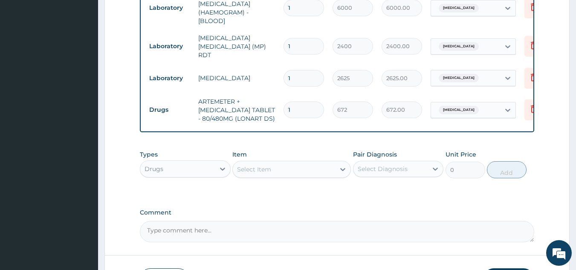
type input "0.00"
type input "6"
type input "4032.00"
type input "6"
click at [282, 181] on div "Types Drugs Item Select Item Pair Diagnosis Select Diagnosis Unit Price 0 Add" at bounding box center [337, 164] width 394 height 37
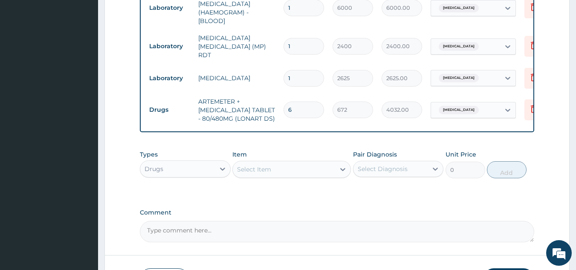
click at [282, 172] on div "Select Item" at bounding box center [284, 169] width 102 height 14
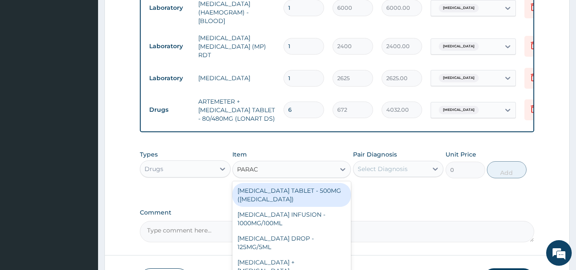
type input "PARACE"
click at [289, 203] on div "[MEDICAL_DATA] TABLET - 500MG ([MEDICAL_DATA])" at bounding box center [291, 195] width 118 height 24
type input "48"
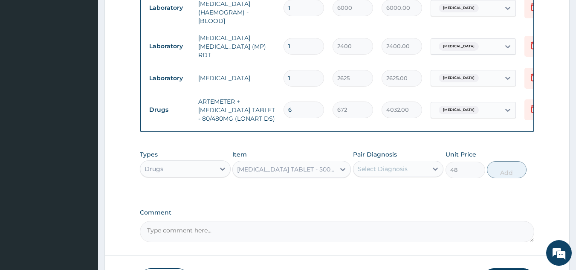
click at [412, 167] on div "Select Diagnosis" at bounding box center [390, 169] width 75 height 14
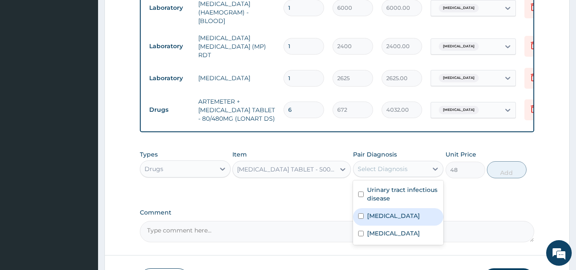
click at [377, 217] on label "Malaria" at bounding box center [393, 215] width 53 height 9
checkbox input "true"
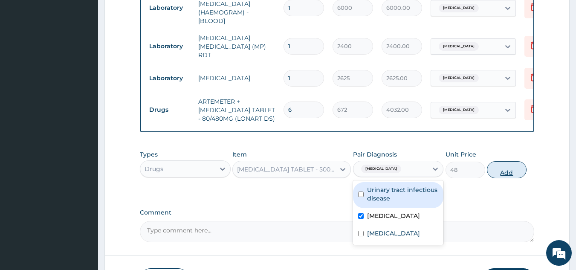
click at [504, 170] on button "Add" at bounding box center [506, 169] width 40 height 17
type input "0"
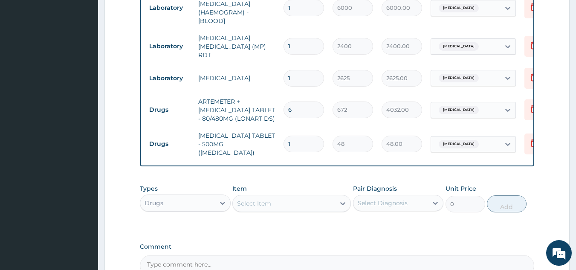
type input "18"
type input "864.00"
type input "18"
click at [290, 200] on div "Select Item" at bounding box center [284, 203] width 102 height 14
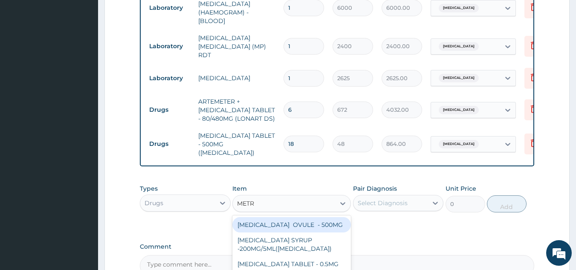
type input "METRO"
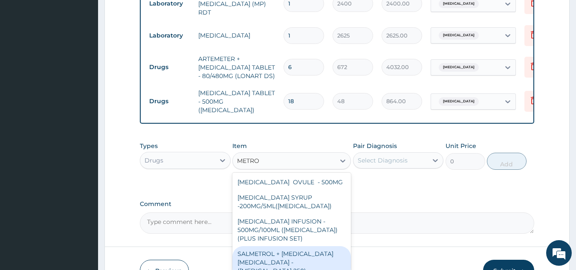
scroll to position [27, 0]
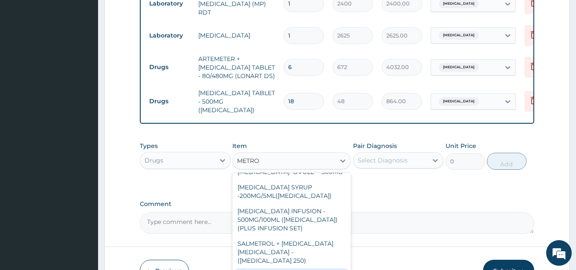
type input "96"
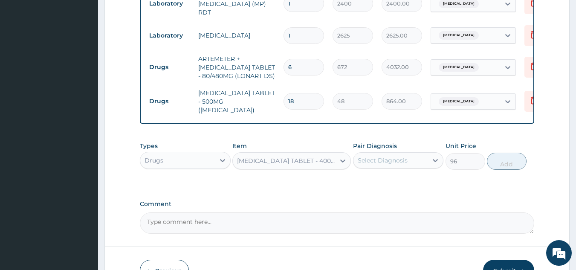
click at [390, 164] on div "Select Diagnosis" at bounding box center [398, 160] width 91 height 16
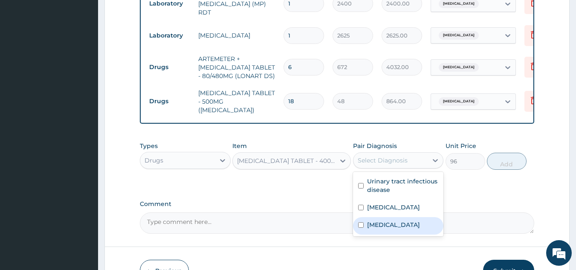
drag, startPoint x: 374, startPoint y: 228, endPoint x: 420, endPoint y: 209, distance: 49.4
click at [381, 227] on label "Upper respiratory infection" at bounding box center [393, 224] width 53 height 9
checkbox input "true"
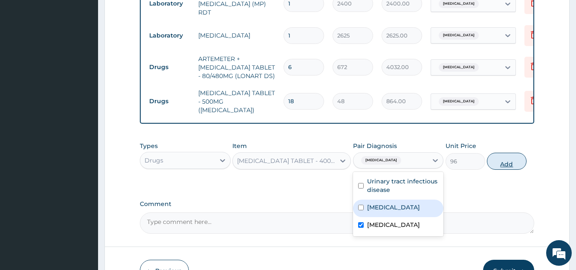
click at [513, 156] on button "Add" at bounding box center [506, 161] width 40 height 17
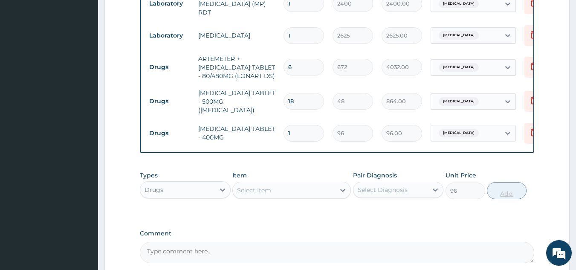
type input "0"
type input "15"
type input "1440.00"
type input "15"
click at [310, 192] on div "Select Item" at bounding box center [284, 190] width 102 height 14
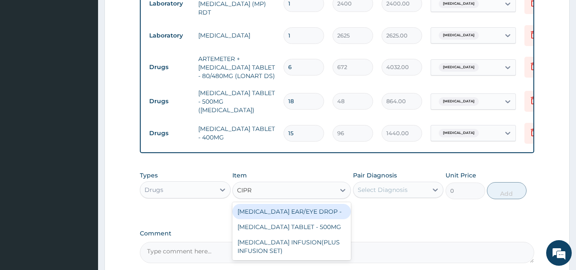
type input "CIPRO"
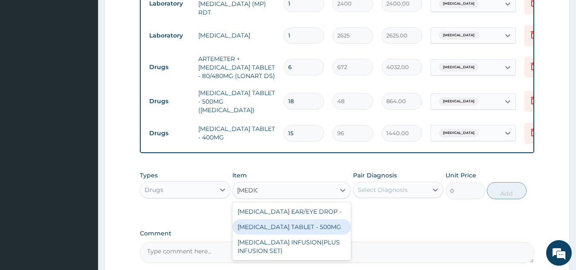
click at [304, 222] on div "[MEDICAL_DATA] TABLET - 500MG" at bounding box center [291, 226] width 118 height 15
type input "224"
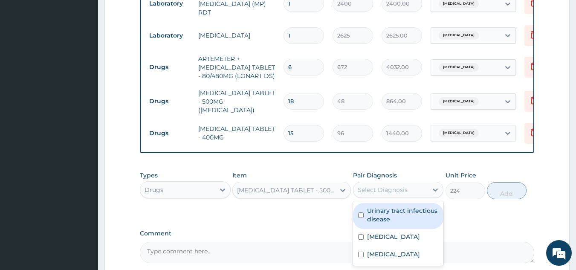
click at [392, 187] on div "Select Diagnosis" at bounding box center [382, 189] width 50 height 9
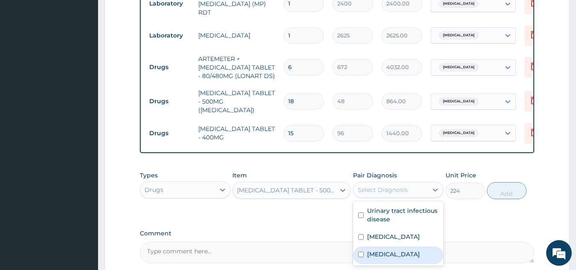
click at [386, 254] on label "Upper respiratory infection" at bounding box center [393, 254] width 53 height 9
checkbox input "true"
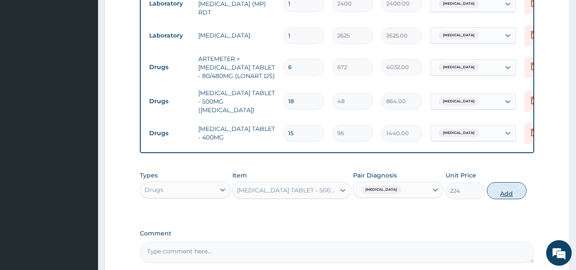
click at [504, 188] on button "Add" at bounding box center [506, 190] width 40 height 17
type input "0"
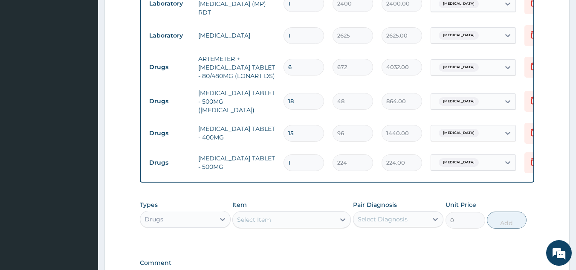
type input "10"
type input "2240.00"
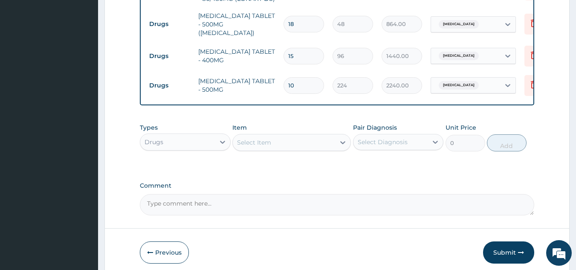
scroll to position [544, 0]
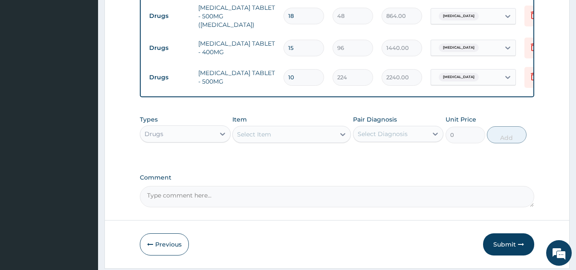
type input "10"
click at [285, 131] on div "Select Item" at bounding box center [284, 134] width 102 height 14
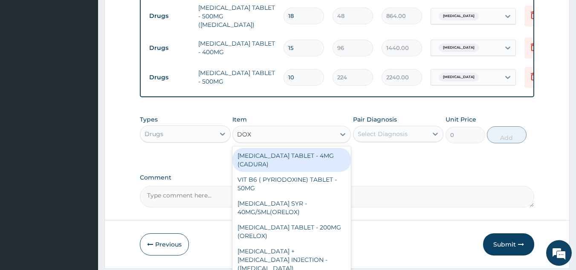
type input "DOXY"
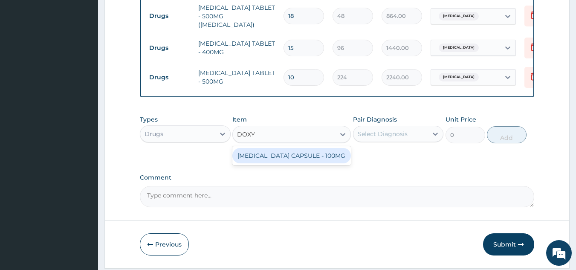
click at [297, 149] on div "[MEDICAL_DATA] CAPSULE - 100MG" at bounding box center [291, 155] width 118 height 15
type input "73.60000000000001"
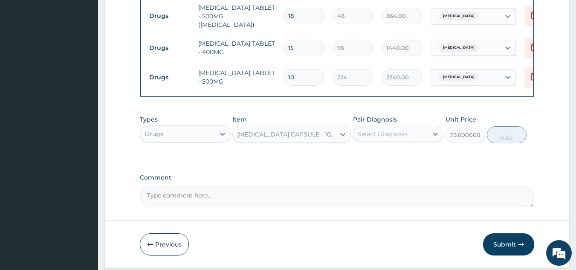
click at [400, 131] on div "Select Diagnosis" at bounding box center [382, 134] width 50 height 9
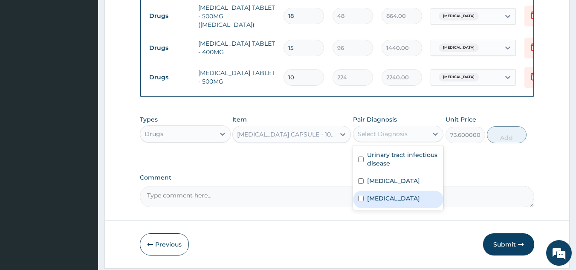
drag, startPoint x: 380, startPoint y: 200, endPoint x: 385, endPoint y: 199, distance: 4.8
click at [381, 200] on label "Upper respiratory infection" at bounding box center [393, 198] width 53 height 9
checkbox input "true"
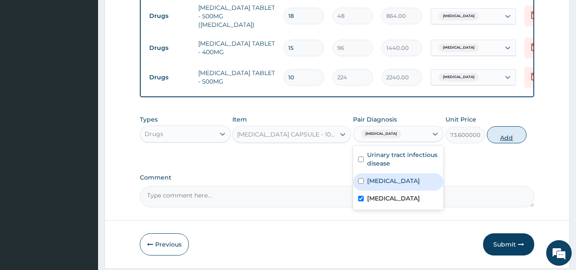
click at [508, 135] on button "Add" at bounding box center [506, 134] width 40 height 17
type input "0"
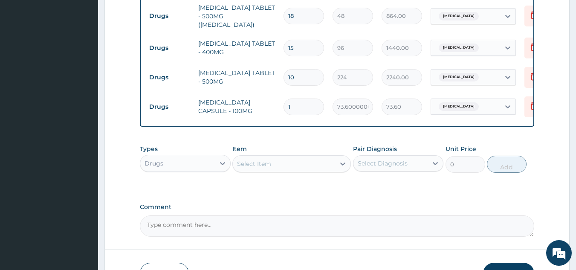
type input "10"
type input "736.00"
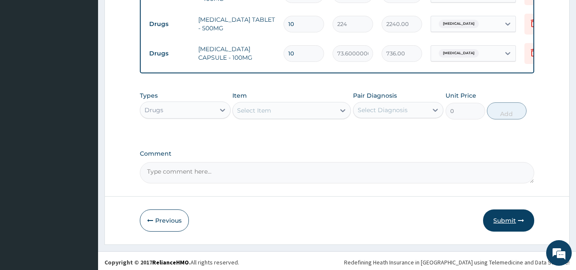
type input "10"
click at [519, 219] on icon "button" at bounding box center [521, 220] width 6 height 6
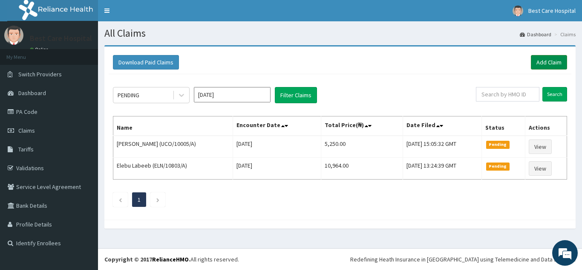
click at [560, 60] on link "Add Claim" at bounding box center [549, 62] width 36 height 14
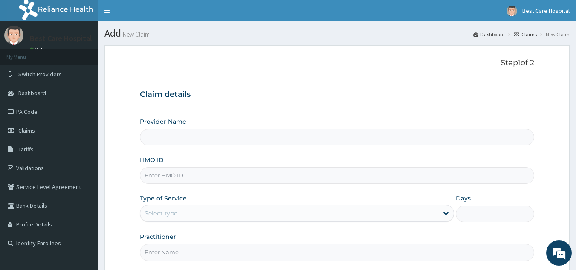
click at [207, 171] on input "HMO ID" at bounding box center [337, 175] width 394 height 17
type input "Bestcare Hospital"
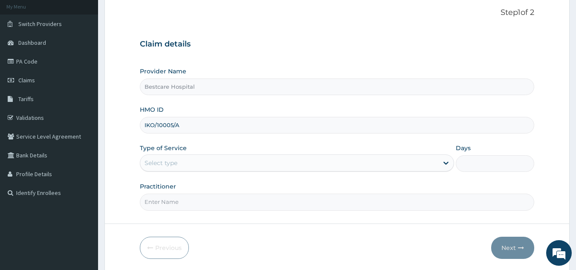
scroll to position [81, 0]
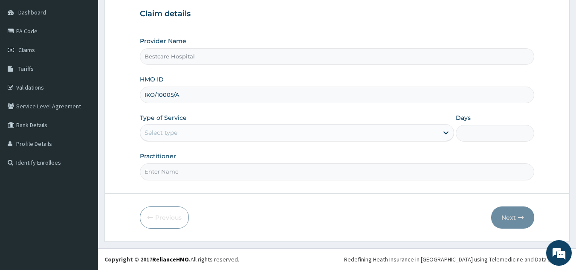
type input "IKO/10005/A"
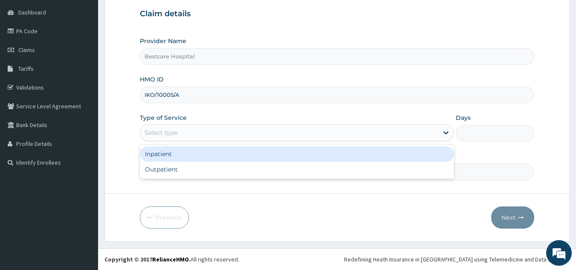
click at [154, 126] on div "Select type" at bounding box center [289, 133] width 298 height 14
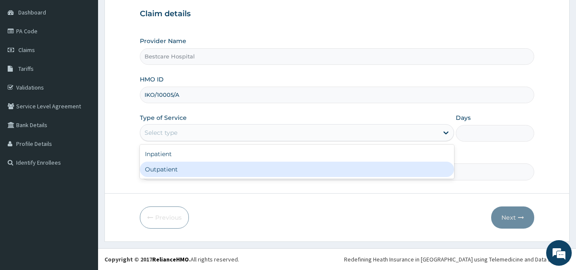
click at [158, 173] on div "Outpatient" at bounding box center [297, 168] width 314 height 15
type input "1"
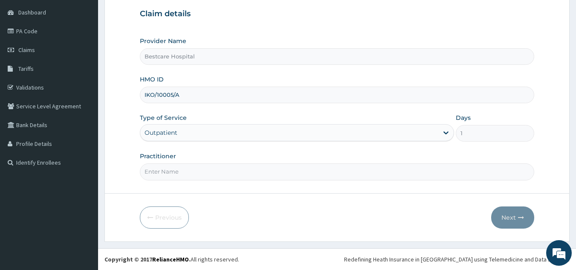
click at [199, 172] on input "Practitioner" at bounding box center [337, 171] width 394 height 17
type input "DR PEACE"
click at [527, 220] on button "Next" at bounding box center [512, 217] width 43 height 22
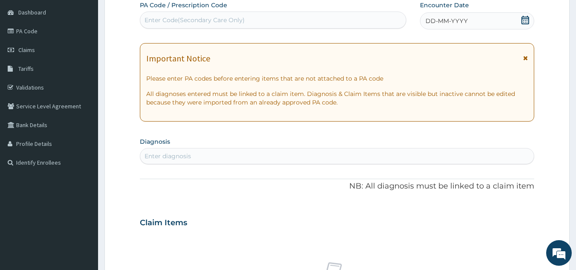
scroll to position [0, 0]
click at [527, 23] on icon at bounding box center [525, 20] width 9 height 9
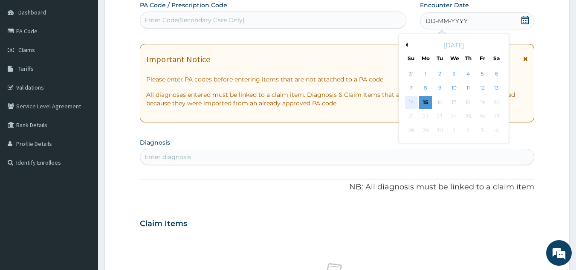
click at [408, 106] on div "14" at bounding box center [411, 102] width 13 height 13
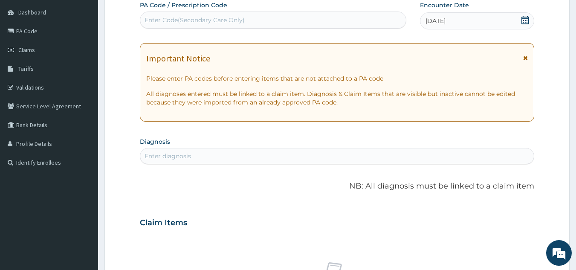
click at [265, 154] on div "Enter diagnosis" at bounding box center [337, 156] width 394 height 14
type input "PSORIA"
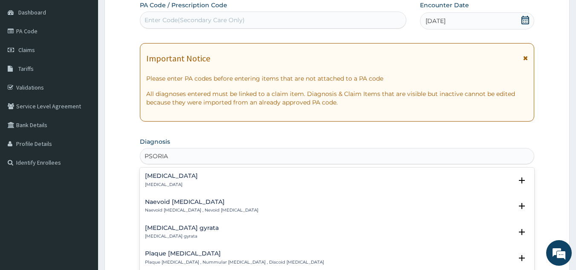
click at [156, 184] on p "Psoriasis" at bounding box center [171, 184] width 53 height 6
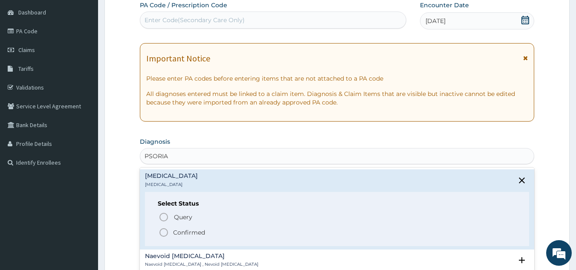
drag, startPoint x: 166, startPoint y: 230, endPoint x: 234, endPoint y: 176, distance: 86.7
click at [167, 230] on icon "status option filled" at bounding box center [163, 232] width 10 height 10
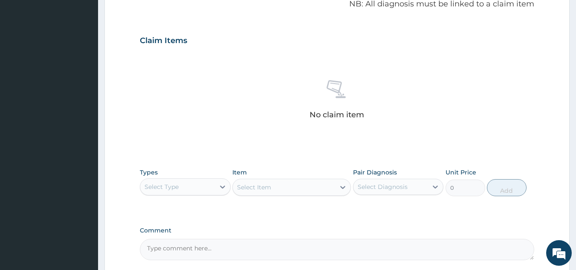
scroll to position [345, 0]
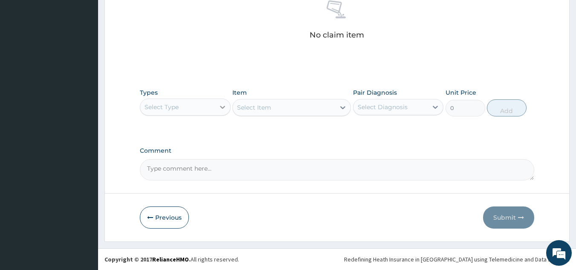
click at [222, 112] on div at bounding box center [222, 106] width 15 height 15
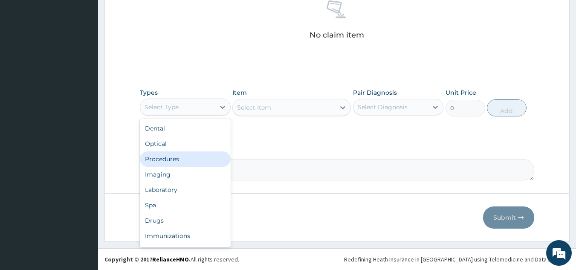
click at [186, 153] on div "Procedures" at bounding box center [185, 158] width 91 height 15
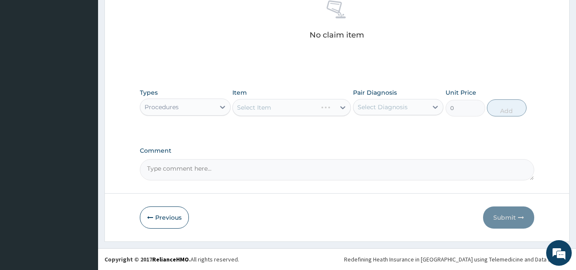
click at [274, 109] on div "Select Item" at bounding box center [291, 107] width 118 height 17
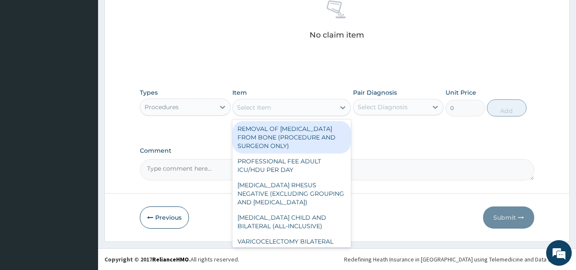
click at [274, 109] on div "Select Item" at bounding box center [284, 108] width 102 height 14
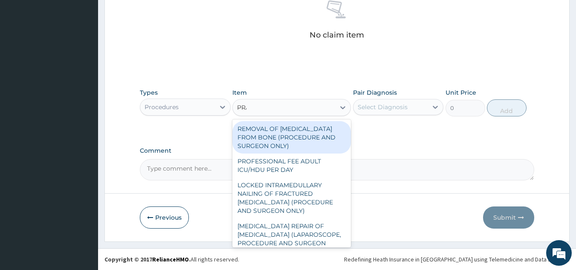
type input "PRAC"
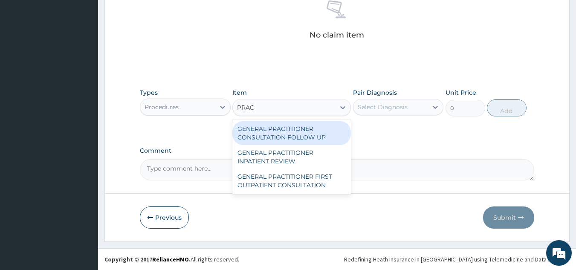
click at [289, 134] on div "GENERAL PRACTITIONER CONSULTATION FOLLOW UP" at bounding box center [291, 133] width 118 height 24
type input "3000"
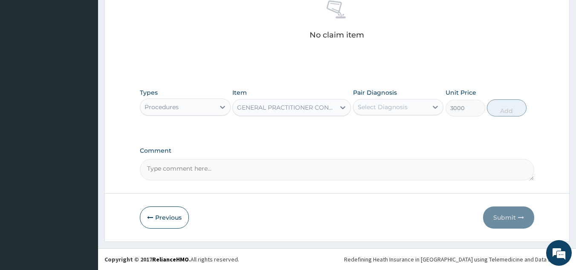
click at [409, 109] on div "Select Diagnosis" at bounding box center [390, 107] width 75 height 14
click at [399, 129] on div "Psoriasis" at bounding box center [398, 128] width 91 height 17
checkbox input "true"
click at [500, 109] on button "Add" at bounding box center [506, 107] width 40 height 17
type input "0"
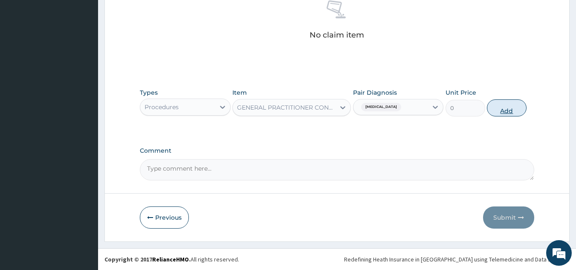
scroll to position [315, 0]
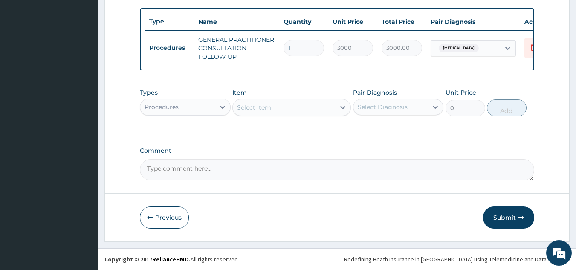
click at [196, 109] on div "Procedures" at bounding box center [177, 107] width 75 height 14
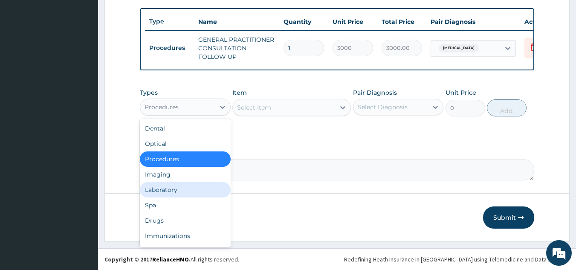
click at [178, 194] on div "Laboratory" at bounding box center [185, 189] width 91 height 15
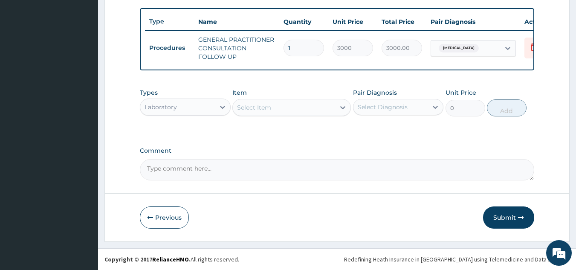
click at [175, 104] on div "Laboratory" at bounding box center [160, 107] width 32 height 9
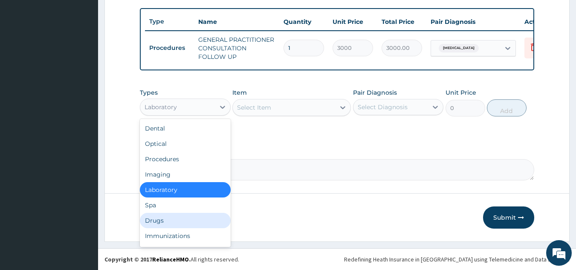
click at [164, 221] on div "Drugs" at bounding box center [185, 220] width 91 height 15
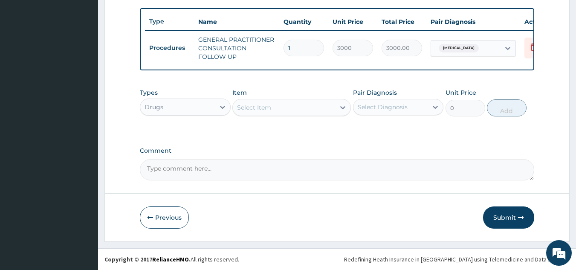
drag, startPoint x: 296, startPoint y: 115, endPoint x: 295, endPoint y: 111, distance: 4.6
click at [296, 113] on div "Select Item" at bounding box center [291, 107] width 118 height 17
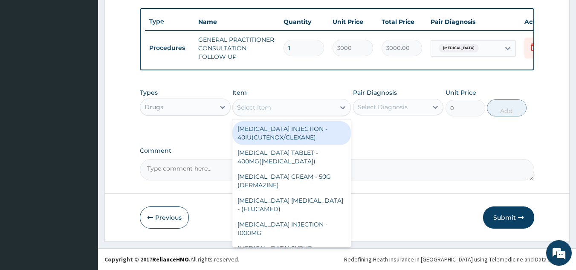
click at [294, 110] on div "Select Item" at bounding box center [284, 108] width 102 height 14
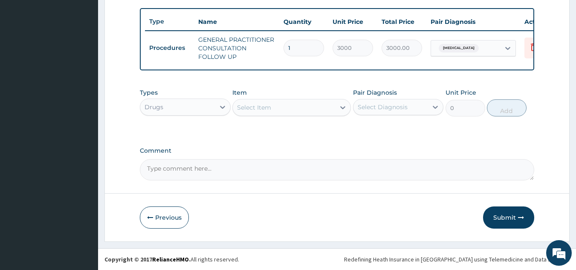
click at [294, 109] on div "Select Item" at bounding box center [284, 108] width 102 height 14
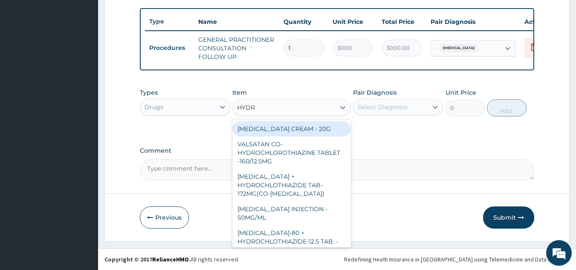
type input "HYDRO"
click at [334, 127] on div "HYDROCORTISONE CREAM - 20G" at bounding box center [291, 128] width 118 height 15
type input "1920"
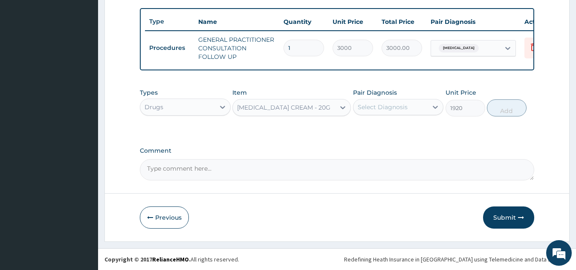
click at [397, 105] on div "Select Diagnosis" at bounding box center [382, 107] width 50 height 9
click at [389, 132] on div "Psoriasis" at bounding box center [398, 128] width 91 height 17
checkbox input "true"
click at [502, 113] on button "Add" at bounding box center [506, 107] width 40 height 17
type input "0"
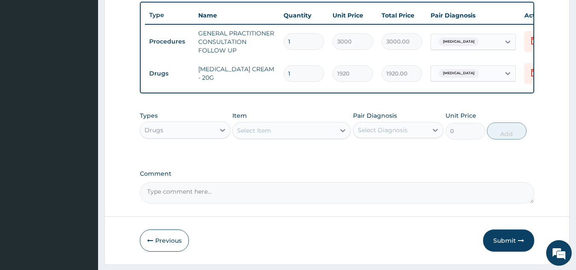
click at [299, 137] on div "Select Item" at bounding box center [284, 131] width 102 height 14
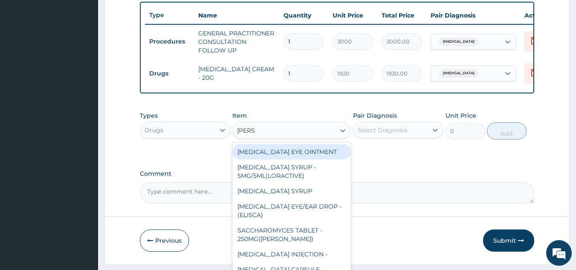
type input "LORAT"
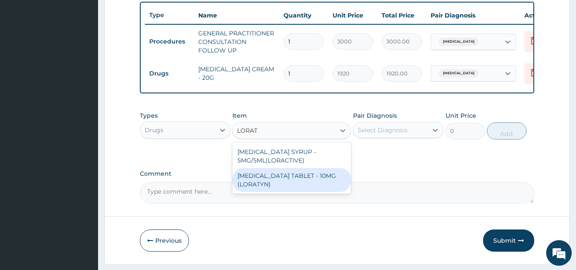
click at [269, 187] on div "LORATADINE TABLET - 10MG (LORATYN)" at bounding box center [291, 180] width 118 height 24
type input "112"
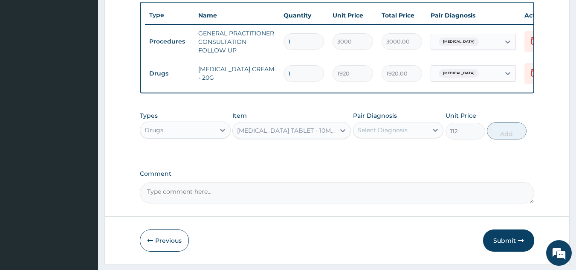
click at [397, 134] on div "Select Diagnosis" at bounding box center [382, 130] width 50 height 9
click at [382, 161] on div "Psoriasis" at bounding box center [398, 151] width 91 height 17
checkbox input "true"
click at [524, 139] on button "Add" at bounding box center [506, 130] width 40 height 17
type input "0"
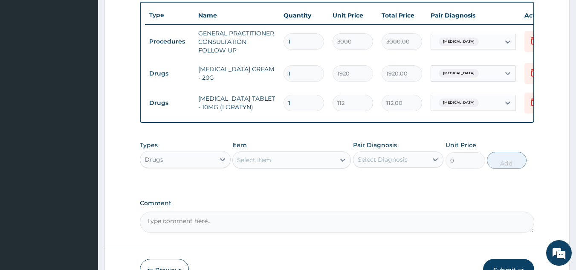
type input "0.00"
type input "4"
type input "448.00"
type input "4"
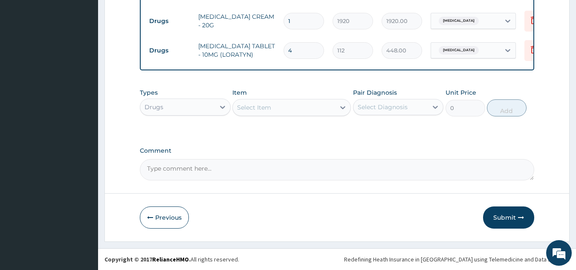
click at [514, 214] on button "Submit" at bounding box center [508, 217] width 51 height 22
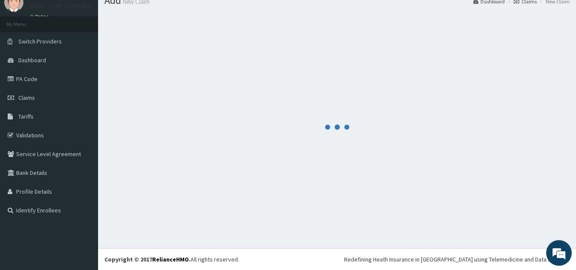
scroll to position [374, 0]
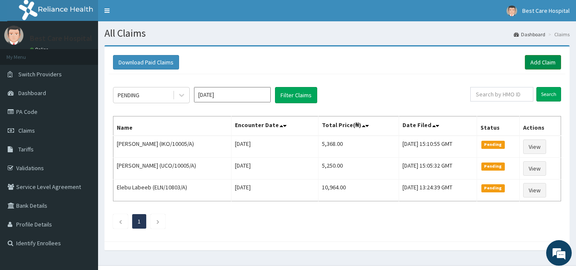
click at [541, 57] on link "Add Claim" at bounding box center [542, 62] width 36 height 14
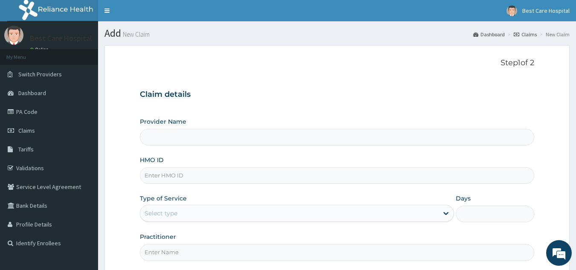
click at [204, 175] on input "HMO ID" at bounding box center [337, 175] width 394 height 17
type input "Bestcare Hospital"
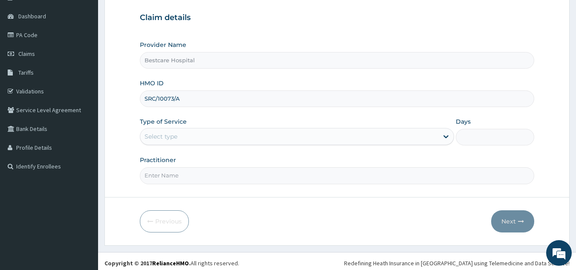
scroll to position [81, 0]
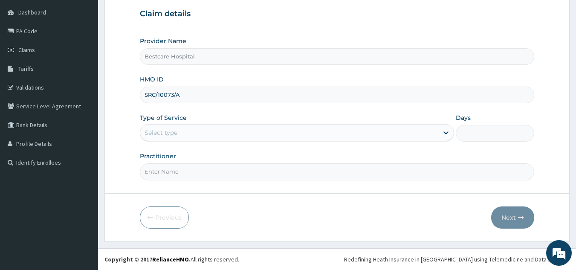
type input "SRC/10073/A"
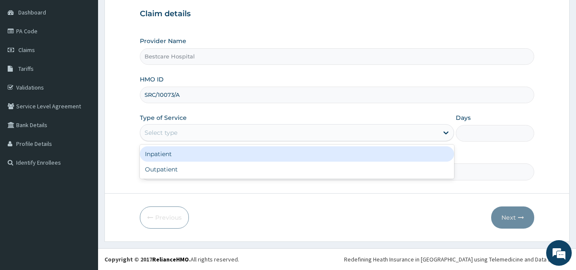
click at [196, 131] on div "Select type" at bounding box center [289, 133] width 298 height 14
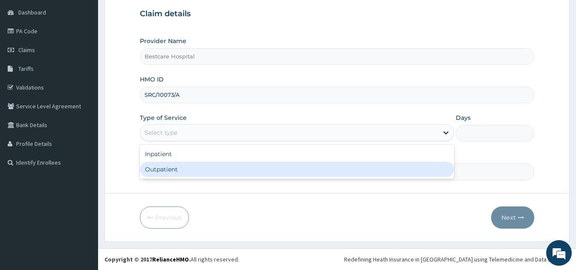
click at [164, 164] on div "Outpatient" at bounding box center [297, 168] width 314 height 15
type input "1"
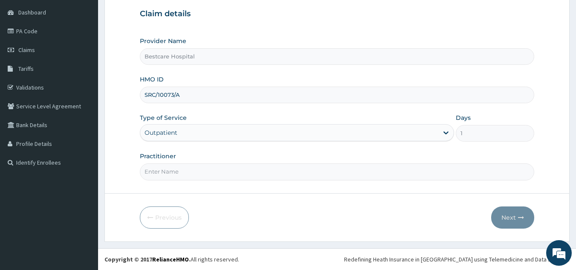
click at [194, 170] on input "Practitioner" at bounding box center [337, 171] width 394 height 17
type input "DR PEACE"
click at [513, 221] on button "Next" at bounding box center [512, 217] width 43 height 22
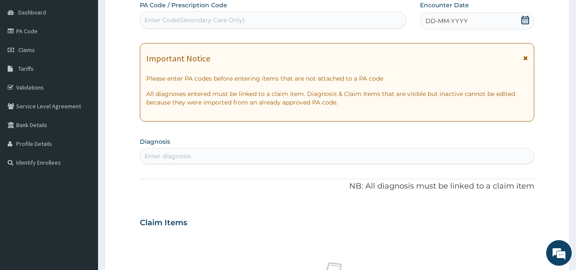
click at [526, 21] on icon at bounding box center [525, 20] width 9 height 9
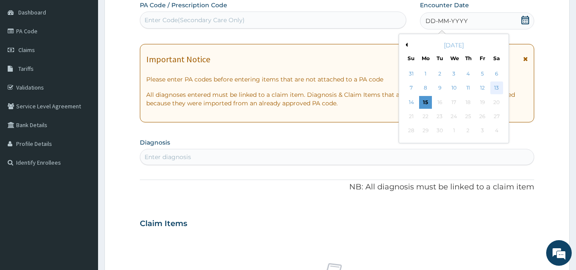
click at [495, 85] on div "13" at bounding box center [496, 88] width 13 height 13
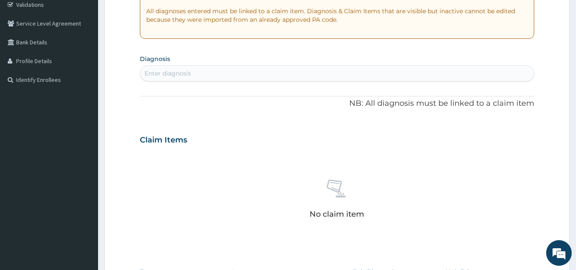
scroll to position [166, 0]
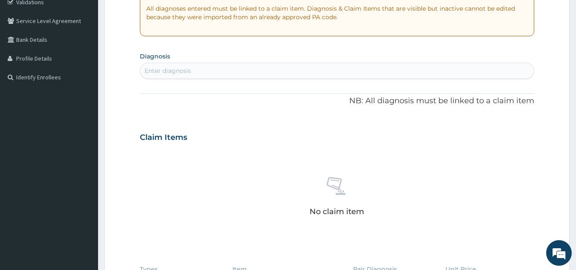
click at [250, 69] on div "Enter diagnosis" at bounding box center [337, 71] width 394 height 14
type input "PLASMOD"
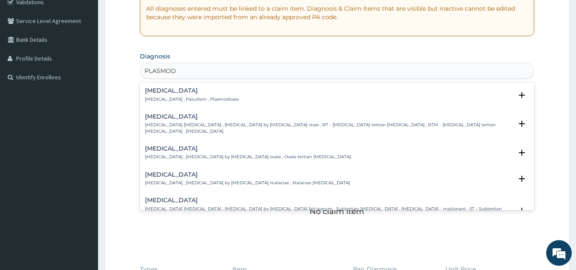
click at [180, 103] on div "Malaria Malaria , Paludism , Plasmodiosis Select Status Query Query covers susp…" at bounding box center [337, 96] width 384 height 19
click at [181, 99] on p "Malaria , Paludism , Plasmodiosis" at bounding box center [192, 99] width 94 height 6
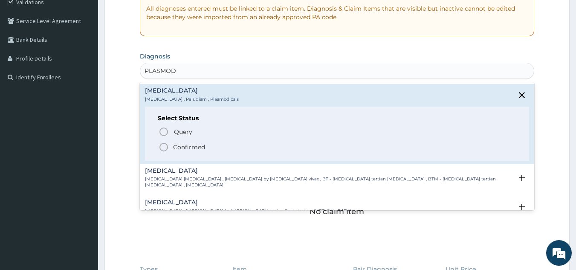
click at [178, 147] on p "Confirmed" at bounding box center [189, 147] width 32 height 9
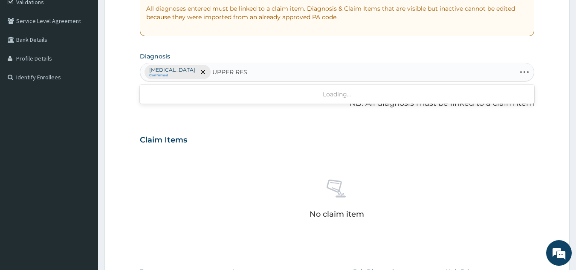
type input "UPPER RESP"
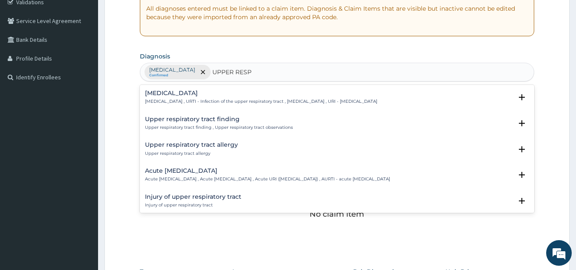
click at [181, 99] on p "Upper respiratory infection , URTI - Infection of the upper respiratory tract ,…" at bounding box center [261, 101] width 232 height 6
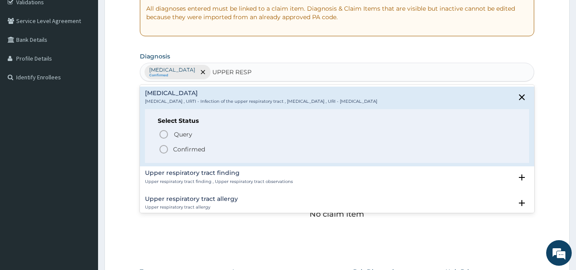
click at [169, 144] on div "Query Query covers suspected (?), Keep in view (kiv), Ruled out (r/o) Confirmed" at bounding box center [337, 141] width 359 height 26
click at [168, 150] on span "Confirmed" at bounding box center [337, 149] width 358 height 10
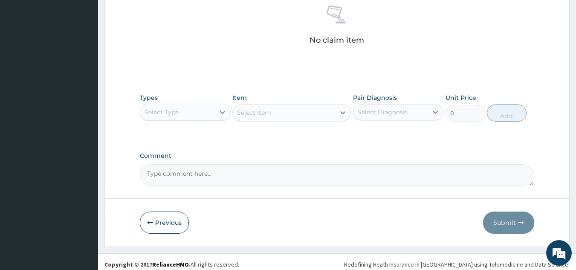
scroll to position [345, 0]
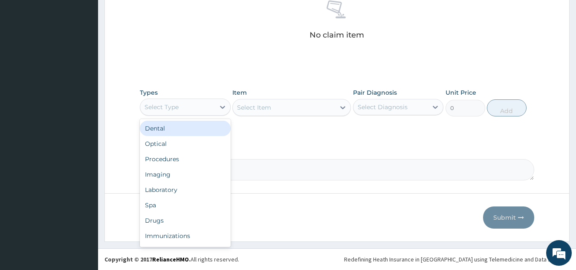
click at [199, 110] on div "Select Type" at bounding box center [177, 107] width 75 height 14
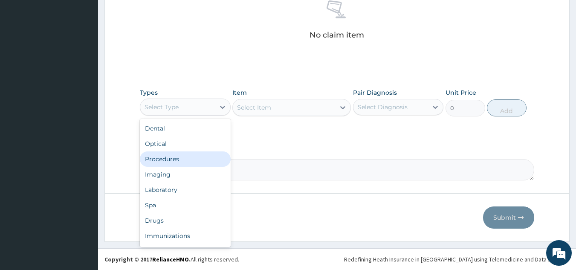
click at [167, 156] on div "Procedures" at bounding box center [185, 158] width 91 height 15
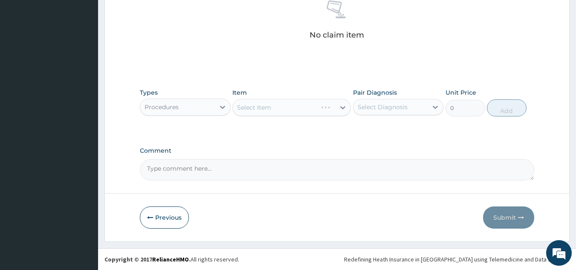
click at [278, 107] on div "Select Item" at bounding box center [291, 107] width 118 height 17
click at [273, 107] on div "Select Item" at bounding box center [284, 108] width 102 height 14
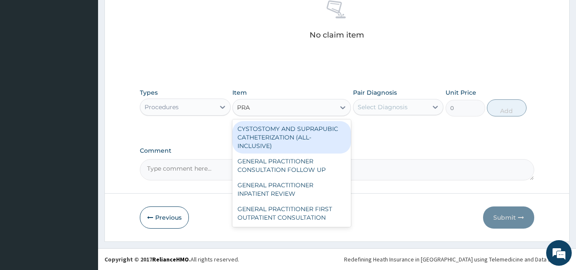
type input "PRAC"
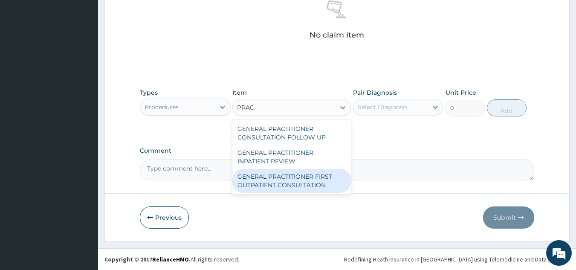
click at [305, 180] on div "GENERAL PRACTITIONER FIRST OUTPATIENT CONSULTATION" at bounding box center [291, 181] width 118 height 24
type input "4500"
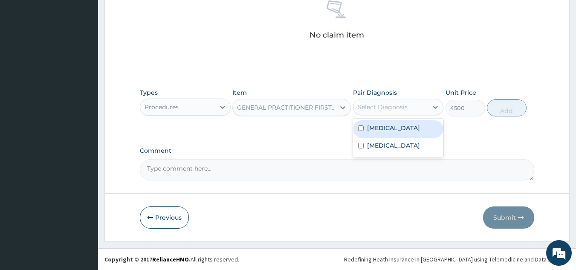
click at [399, 106] on div "Select Diagnosis" at bounding box center [382, 107] width 50 height 9
click at [398, 128] on div "Malaria" at bounding box center [398, 128] width 91 height 17
checkbox input "true"
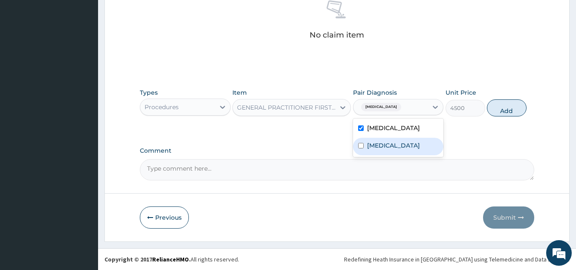
click at [396, 149] on label "Upper respiratory infection" at bounding box center [393, 145] width 53 height 9
checkbox input "true"
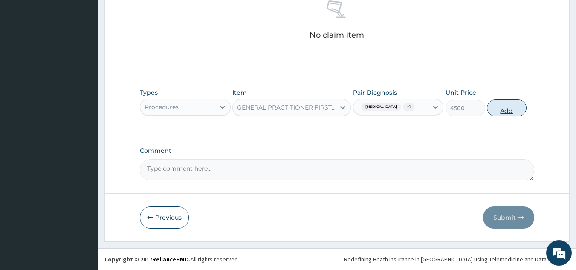
click at [500, 110] on button "Add" at bounding box center [506, 107] width 40 height 17
type input "0"
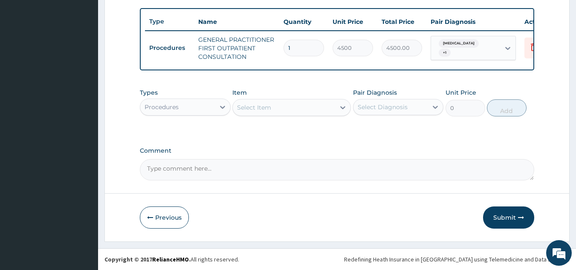
click at [203, 100] on div "Procedures" at bounding box center [177, 107] width 75 height 14
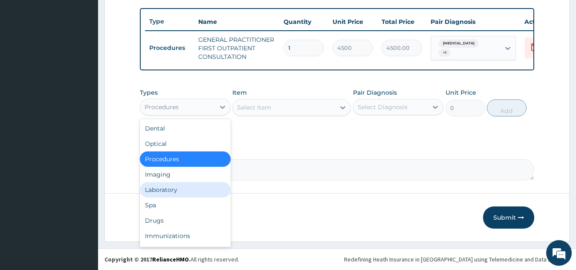
click at [163, 187] on div "Laboratory" at bounding box center [185, 189] width 91 height 15
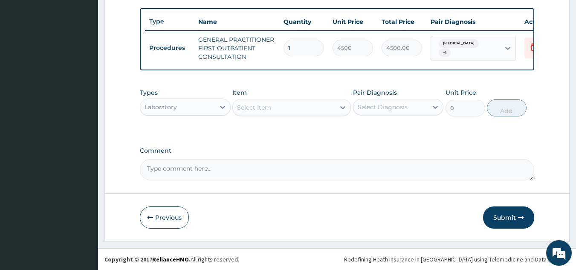
click at [272, 114] on div "Select Item" at bounding box center [284, 108] width 102 height 14
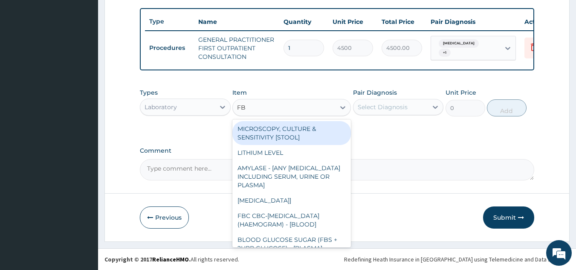
type input "FBC"
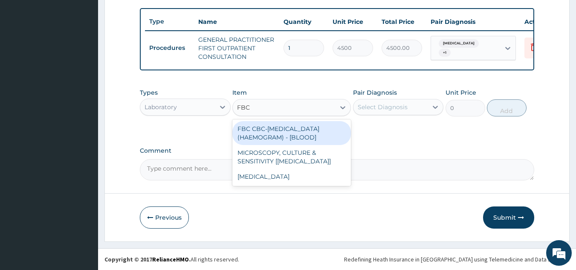
click at [296, 134] on div "FBC CBC-COMPLETE BLOOD COUNT (HAEMOGRAM) - [BLOOD]" at bounding box center [291, 133] width 118 height 24
type input "6000"
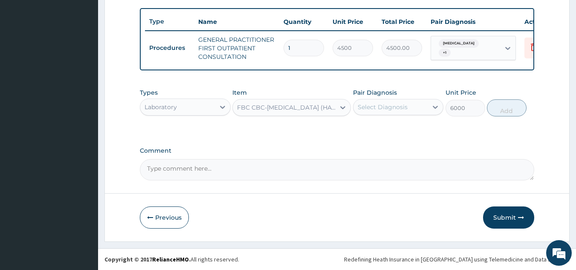
click at [386, 107] on div "Select Diagnosis" at bounding box center [382, 107] width 50 height 9
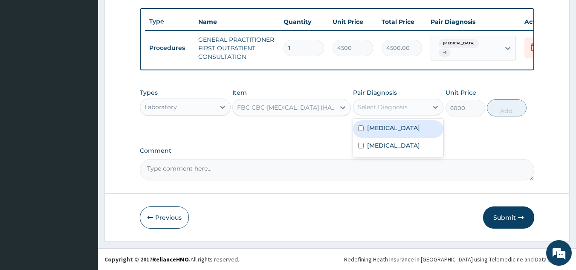
click at [386, 132] on div "Malaria" at bounding box center [398, 128] width 91 height 17
checkbox input "true"
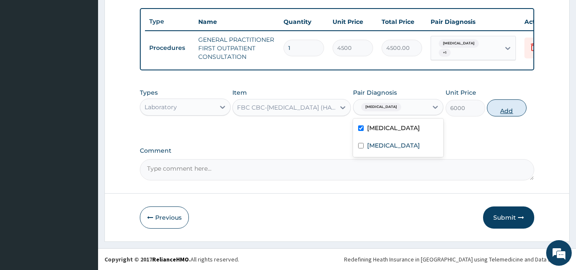
click at [514, 108] on button "Add" at bounding box center [506, 107] width 40 height 17
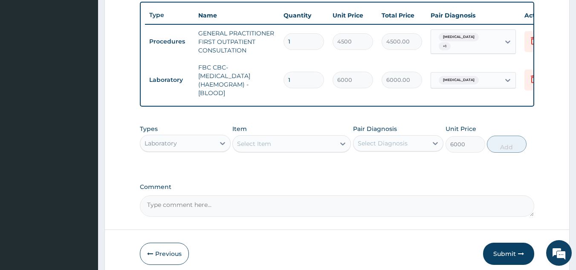
type input "0"
click at [293, 149] on div "Select Item" at bounding box center [284, 144] width 102 height 14
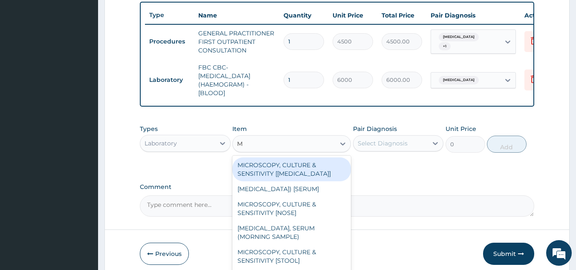
type input "MP"
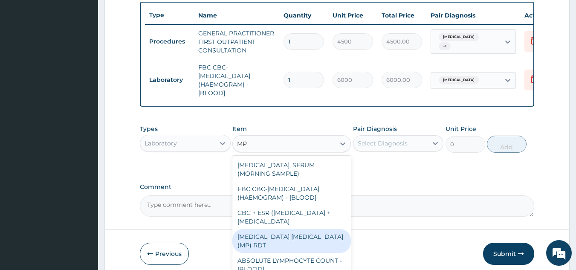
click at [331, 253] on div "MALARIA PARASITE (MP) RDT" at bounding box center [291, 241] width 118 height 24
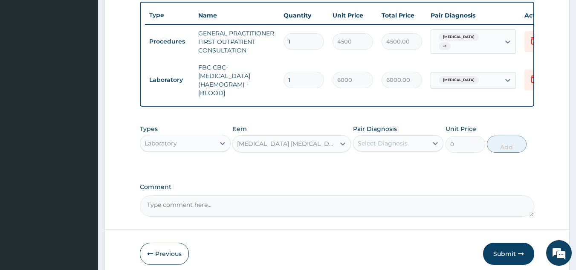
type input "2400"
click at [406, 147] on div "Select Diagnosis" at bounding box center [382, 143] width 50 height 9
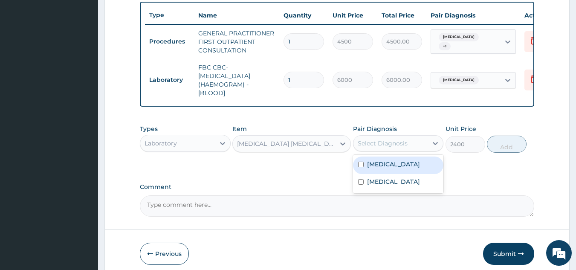
click at [404, 174] on div "Malaria" at bounding box center [398, 164] width 91 height 17
checkbox input "true"
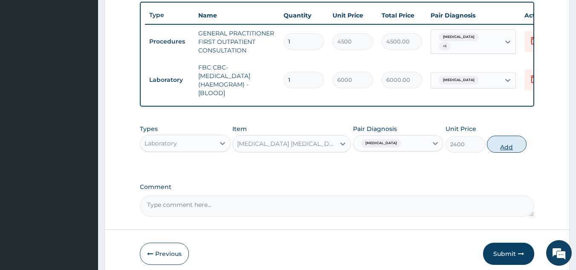
click at [501, 150] on button "Add" at bounding box center [506, 143] width 40 height 17
type input "0"
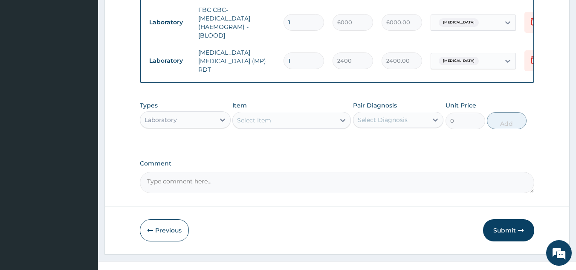
scroll to position [387, 0]
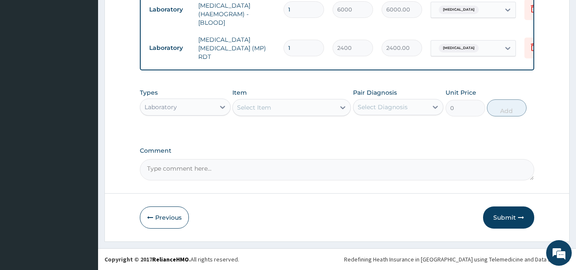
click at [205, 107] on div "Laboratory" at bounding box center [177, 107] width 75 height 14
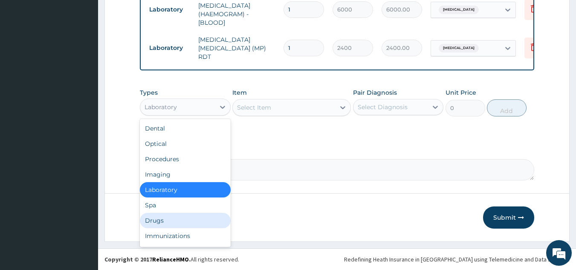
click at [173, 224] on div "Drugs" at bounding box center [185, 220] width 91 height 15
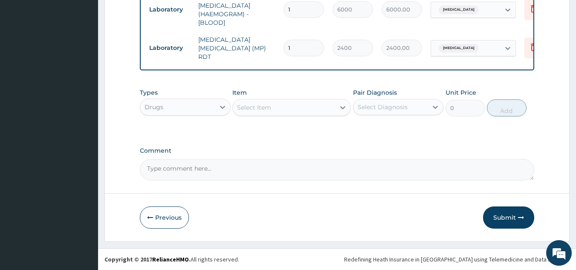
click at [290, 102] on div "Select Item" at bounding box center [284, 108] width 102 height 14
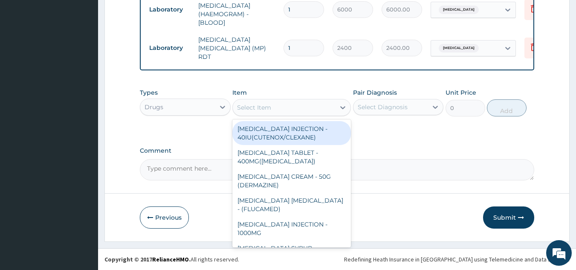
type input "A"
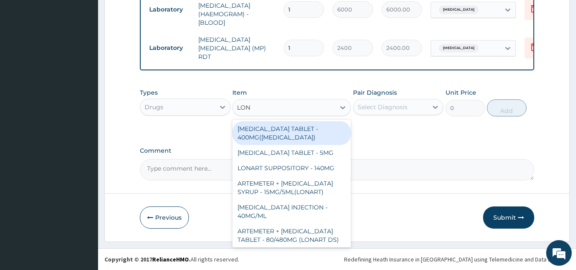
type input "LONA"
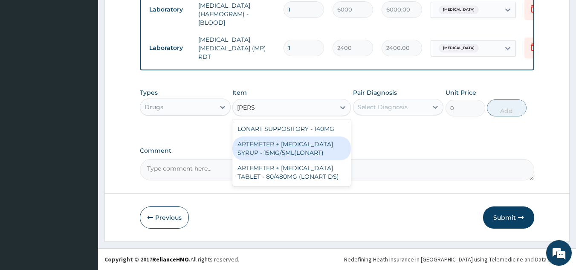
click at [312, 146] on div "ARTEMETER + LUMEFANTRINE SYRUP - 15MG/5ML(LONART)" at bounding box center [291, 148] width 118 height 24
type input "1920"
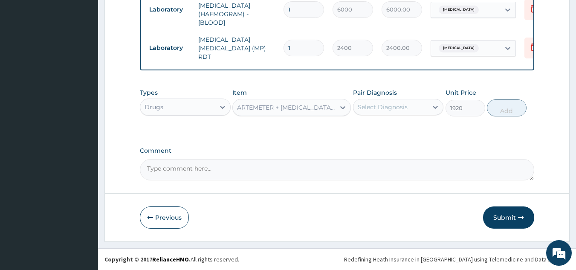
click at [322, 103] on div "ARTEMETER + LUMEFANTRINE SYRUP - 15MG/5ML(LONART)" at bounding box center [286, 107] width 99 height 9
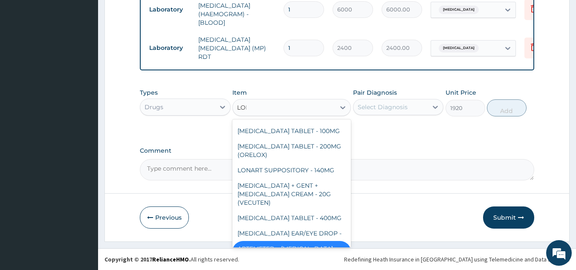
scroll to position [0, 0]
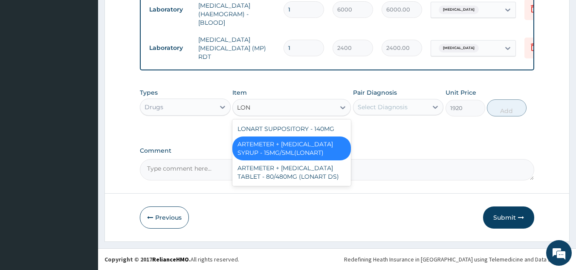
type input "LONA"
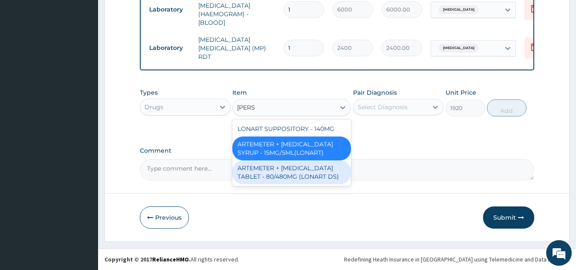
click at [300, 169] on div "ARTEMETER + [MEDICAL_DATA] TABLET - 80/480MG (LONART DS)" at bounding box center [291, 172] width 118 height 24
type input "672"
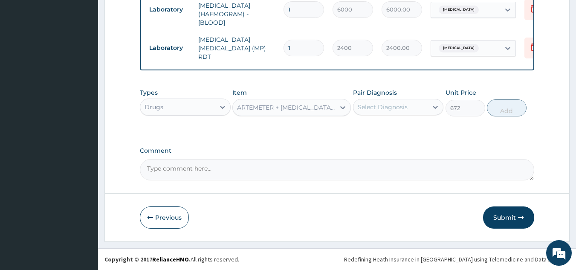
click at [389, 103] on div "Select Diagnosis" at bounding box center [382, 107] width 50 height 9
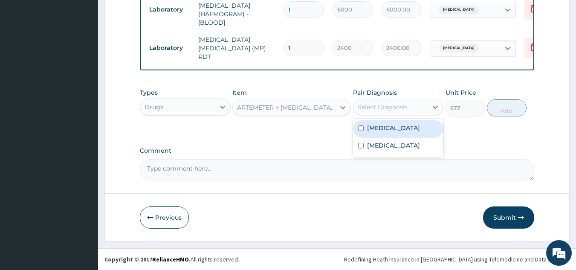
click at [389, 128] on div "[MEDICAL_DATA]" at bounding box center [398, 128] width 91 height 17
checkbox input "true"
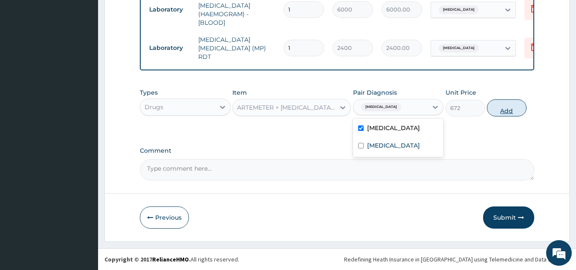
click at [500, 111] on button "Add" at bounding box center [506, 107] width 40 height 17
type input "0"
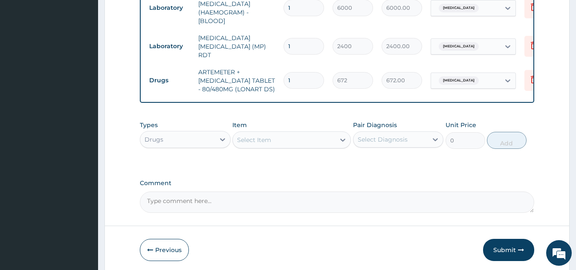
type input "0.00"
type input "6"
type input "4032.00"
type input "6"
click at [271, 144] on div "Select Item" at bounding box center [254, 139] width 34 height 9
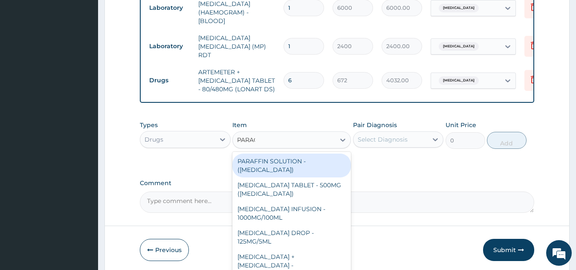
type input "PARACE"
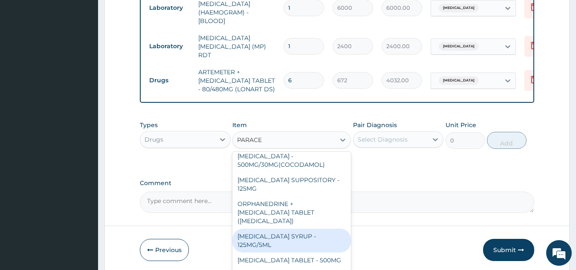
scroll to position [90, 0]
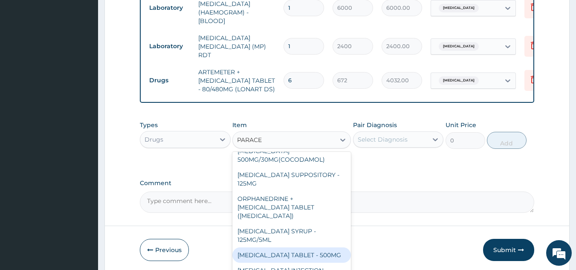
click at [311, 247] on div "[MEDICAL_DATA] TABLET - 500MG" at bounding box center [291, 254] width 118 height 15
type input "38.400000000000006"
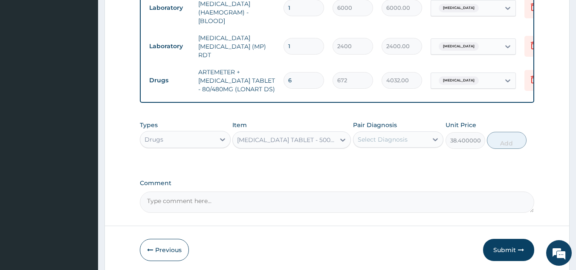
click at [393, 141] on div "Select Diagnosis" at bounding box center [382, 139] width 50 height 9
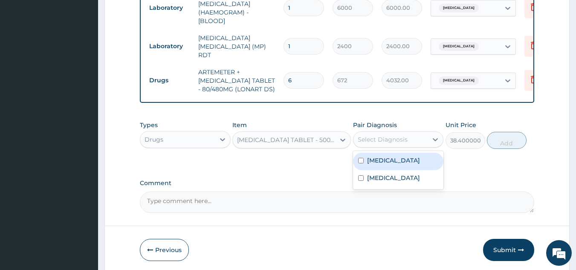
click at [392, 167] on div "[MEDICAL_DATA]" at bounding box center [398, 161] width 91 height 17
checkbox input "true"
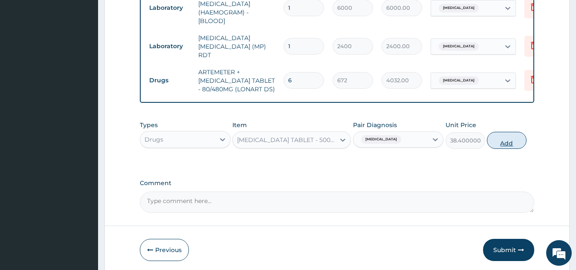
click at [504, 141] on button "Add" at bounding box center [506, 140] width 40 height 17
type input "0"
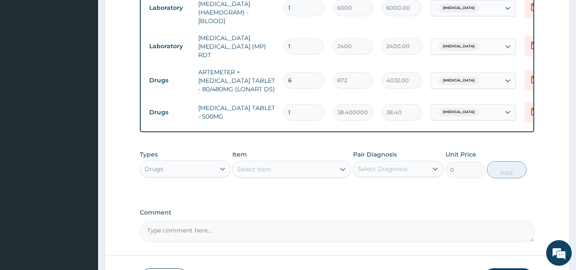
type input "18"
type input "691.20"
type input "18"
click at [260, 169] on div "Select Item" at bounding box center [254, 169] width 34 height 9
type input "LORAT"
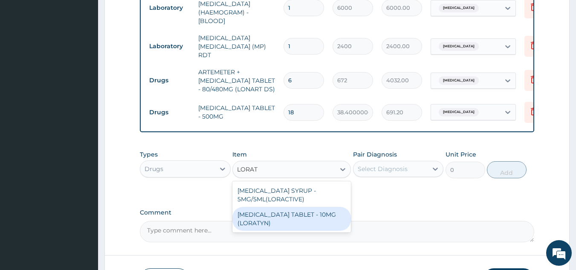
click at [280, 219] on div "[MEDICAL_DATA] TABLET - 10MG (LORATYN)" at bounding box center [291, 219] width 118 height 24
type input "112"
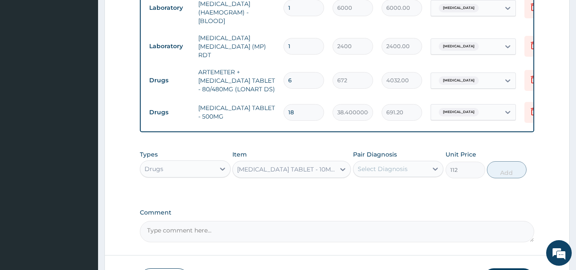
click at [388, 169] on div "Select Diagnosis" at bounding box center [382, 168] width 50 height 9
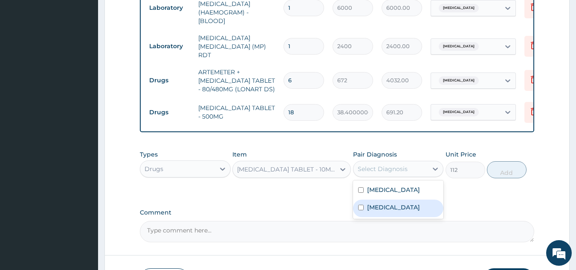
click at [380, 211] on label "[MEDICAL_DATA]" at bounding box center [393, 207] width 53 height 9
checkbox input "true"
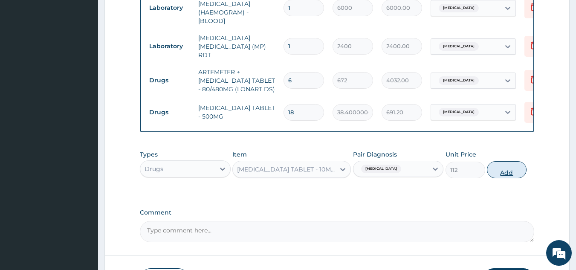
click at [511, 170] on button "Add" at bounding box center [506, 169] width 40 height 17
type input "0"
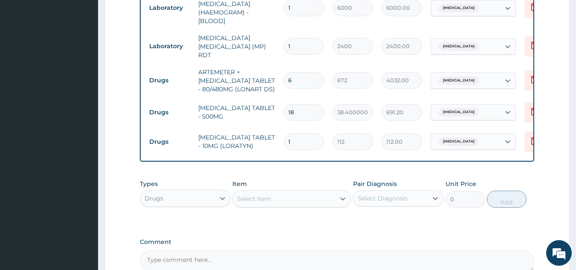
type input "0.00"
type input "5"
type input "560.00"
type input "5"
click at [299, 198] on div "Select Item" at bounding box center [284, 199] width 102 height 14
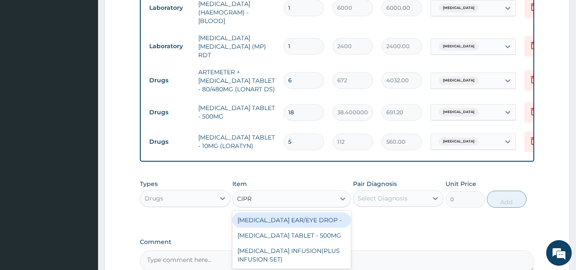
type input "CIPRO"
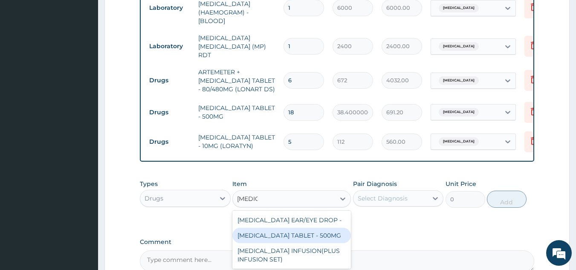
click at [304, 235] on div "[MEDICAL_DATA] TABLET - 500MG" at bounding box center [291, 234] width 118 height 15
type input "224"
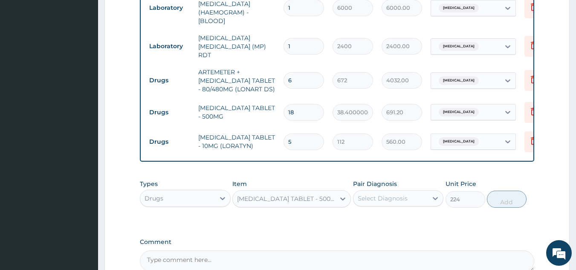
click at [387, 198] on div "Select Diagnosis" at bounding box center [382, 198] width 50 height 9
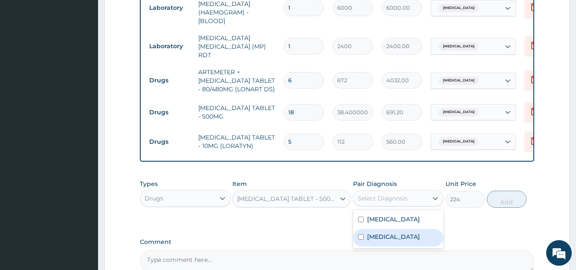
click at [381, 241] on label "[MEDICAL_DATA]" at bounding box center [393, 236] width 53 height 9
checkbox input "true"
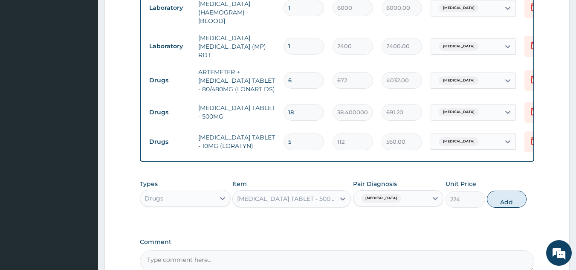
click at [510, 202] on button "Add" at bounding box center [506, 198] width 40 height 17
type input "0"
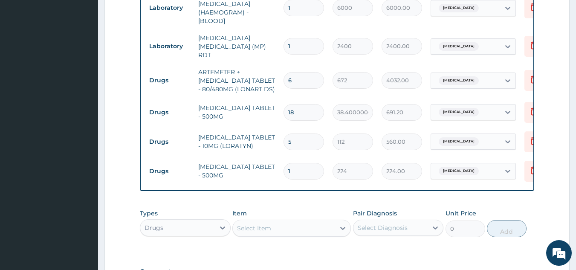
type input "10"
type input "2240.00"
type input "10"
click at [290, 230] on div "Select Item" at bounding box center [284, 228] width 102 height 14
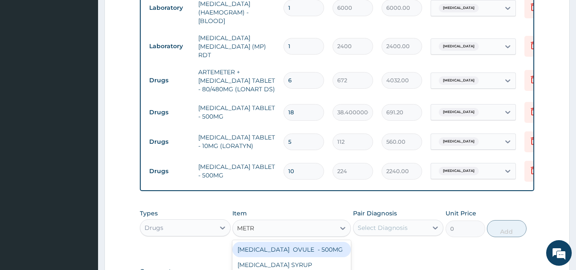
type input "METRO"
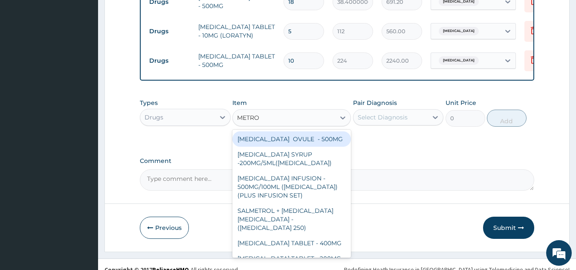
scroll to position [510, 0]
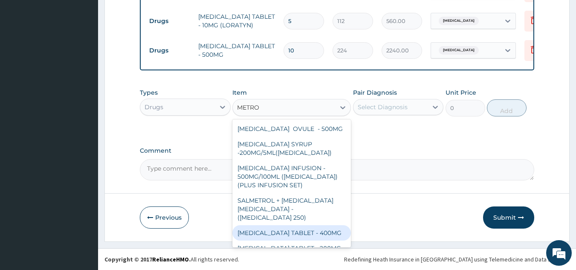
click at [308, 234] on div "[MEDICAL_DATA] TABLET - 400MG" at bounding box center [291, 232] width 118 height 15
type input "96"
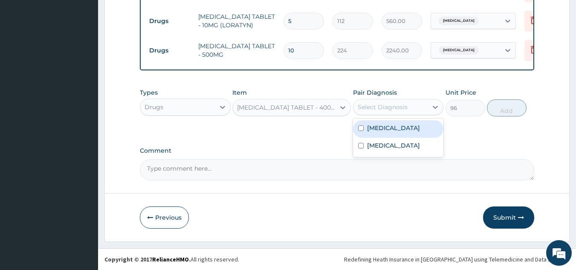
click at [409, 102] on div "Select Diagnosis" at bounding box center [390, 107] width 75 height 14
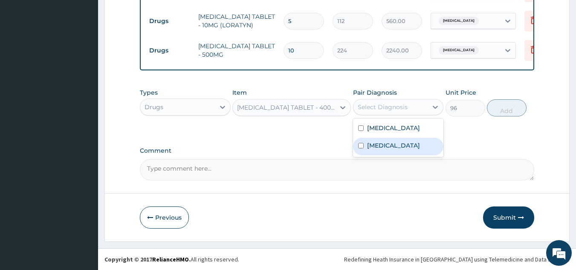
click at [395, 150] on label "[MEDICAL_DATA]" at bounding box center [393, 145] width 53 height 9
checkbox input "true"
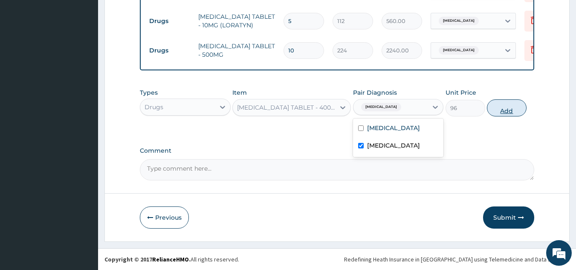
click at [510, 105] on button "Add" at bounding box center [506, 107] width 40 height 17
type input "0"
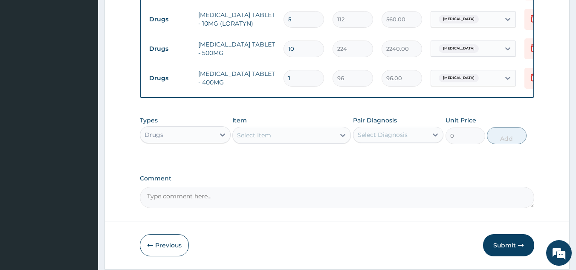
type input "15"
type input "1440.00"
type input "15"
click at [504, 246] on button "Submit" at bounding box center [508, 245] width 51 height 22
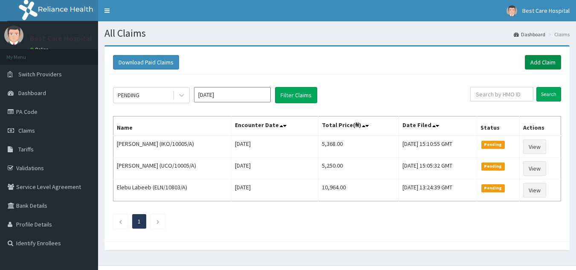
click at [546, 64] on link "Add Claim" at bounding box center [542, 62] width 36 height 14
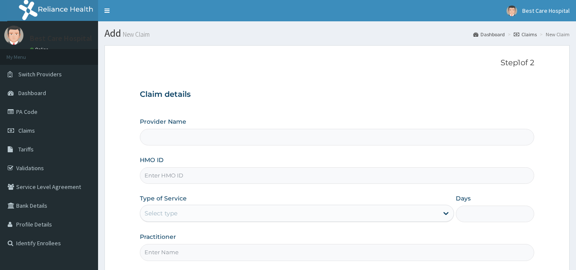
click at [170, 183] on input "HMO ID" at bounding box center [337, 175] width 394 height 17
type input "ST"
type input "Bestcare Hospital"
click at [164, 176] on input "STD/1028/A" at bounding box center [337, 175] width 394 height 17
drag, startPoint x: 218, startPoint y: 175, endPoint x: 124, endPoint y: 179, distance: 93.8
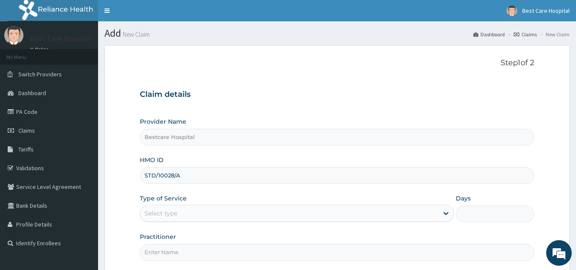
click at [124, 179] on form "Step 1 of 2 Claim details Provider Name Bestcare Hospital HMO ID STD/10028/A Ty…" at bounding box center [336, 183] width 465 height 277
click at [235, 176] on input "STD/10028/A" at bounding box center [337, 175] width 394 height 17
type input "STD/10028/A"
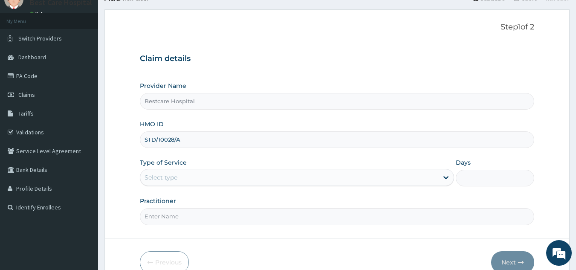
scroll to position [81, 0]
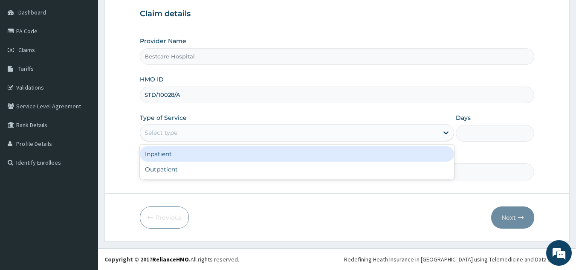
click at [181, 134] on div "Select type" at bounding box center [289, 133] width 298 height 14
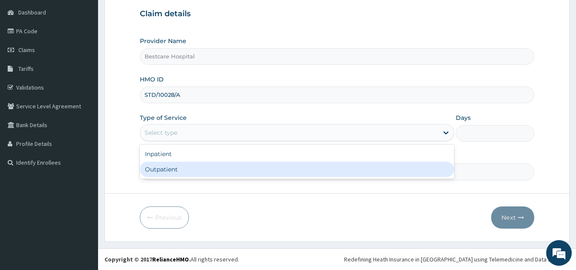
click at [181, 170] on div "Outpatient" at bounding box center [297, 168] width 314 height 15
type input "1"
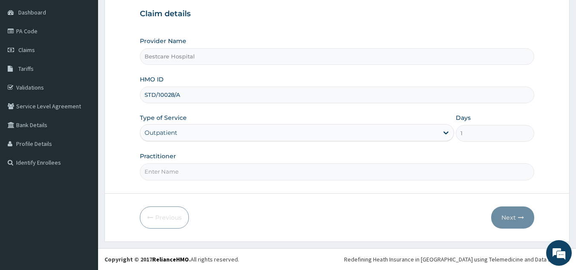
click at [180, 175] on input "Practitioner" at bounding box center [337, 171] width 394 height 17
type input "DR PEACE"
click at [502, 221] on button "Next" at bounding box center [512, 217] width 43 height 22
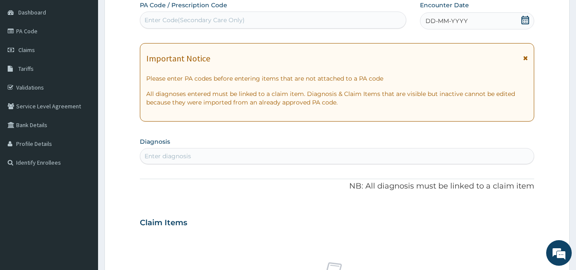
click at [170, 24] on div "Enter Code(Secondary Care Only)" at bounding box center [194, 20] width 100 height 9
paste input "PA/20B125"
type input "PA/20B125"
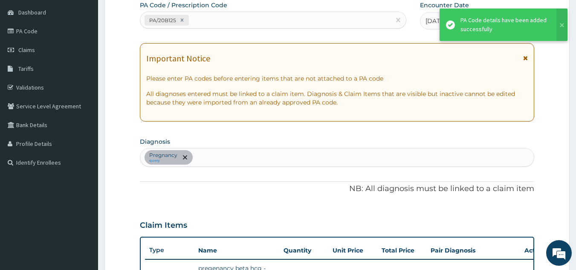
scroll to position [95, 0]
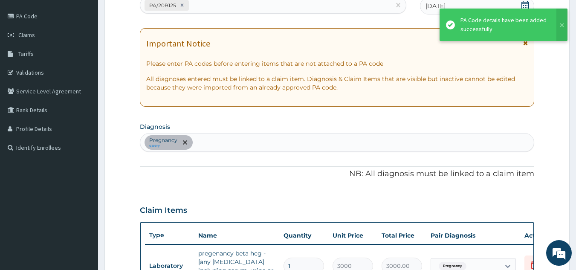
click at [232, 5] on div "PA/20B125" at bounding box center [265, 5] width 250 height 14
paste input "PA/F077D8"
type input "PA/F077D8"
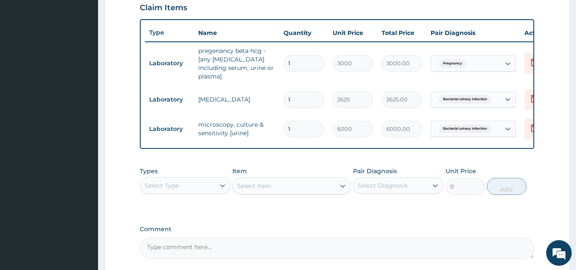
scroll to position [374, 0]
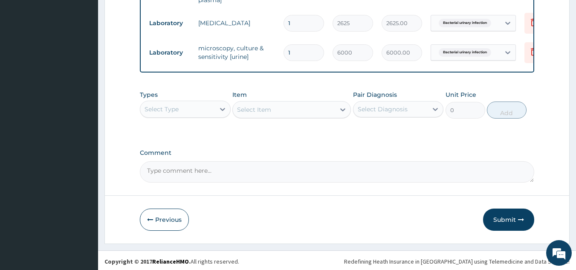
click at [193, 111] on div "Select Type" at bounding box center [177, 109] width 75 height 14
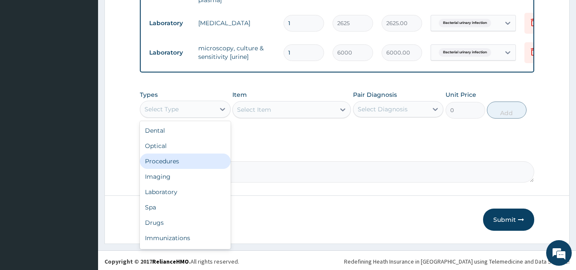
click at [178, 159] on div "Procedures" at bounding box center [185, 160] width 91 height 15
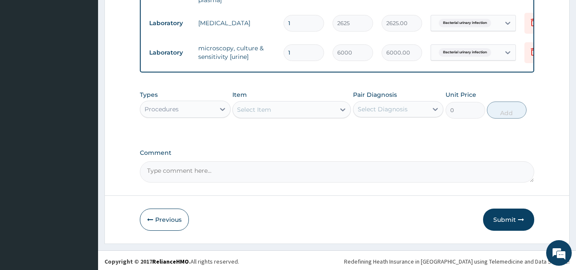
click at [253, 111] on div "Select Item" at bounding box center [254, 109] width 34 height 9
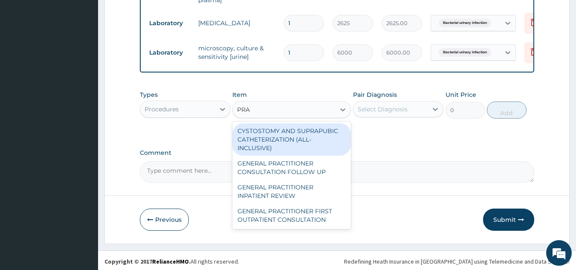
type input "PRAC"
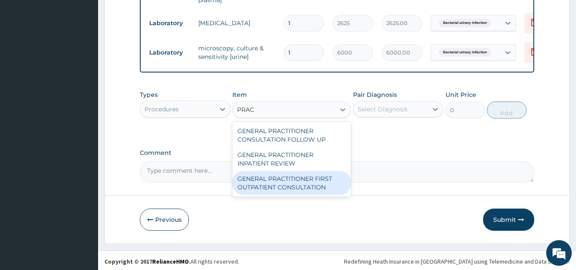
click at [290, 185] on div "GENERAL PRACTITIONER FIRST OUTPATIENT CONSULTATION" at bounding box center [291, 183] width 118 height 24
type input "4500"
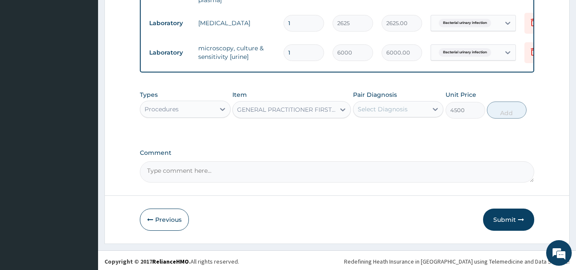
click at [408, 104] on div "Select Diagnosis" at bounding box center [390, 109] width 75 height 14
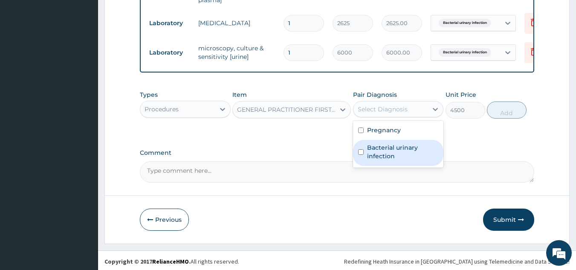
click at [400, 143] on label "Bacterial urinary infection" at bounding box center [403, 151] width 72 height 17
checkbox input "true"
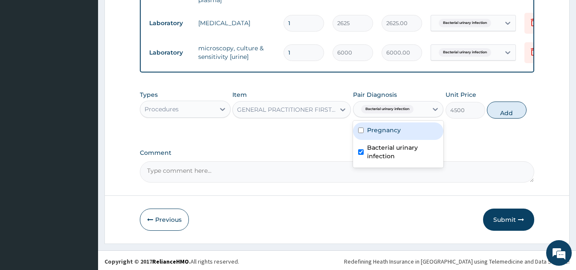
click at [398, 129] on label "Pregnancy" at bounding box center [384, 130] width 34 height 9
checkbox input "true"
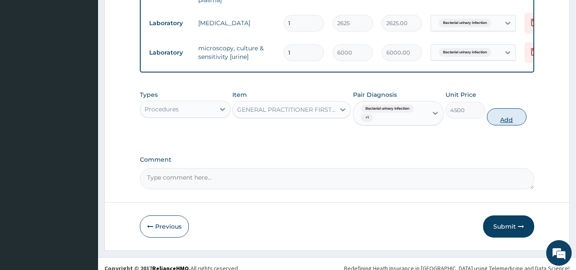
click at [504, 111] on button "Add" at bounding box center [506, 116] width 40 height 17
type input "0"
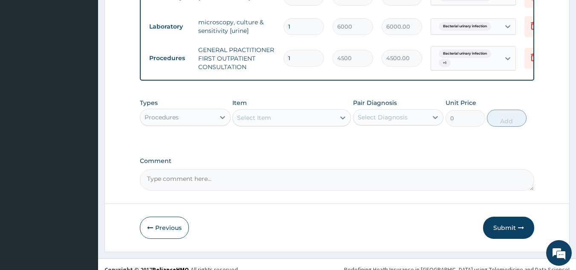
scroll to position [408, 0]
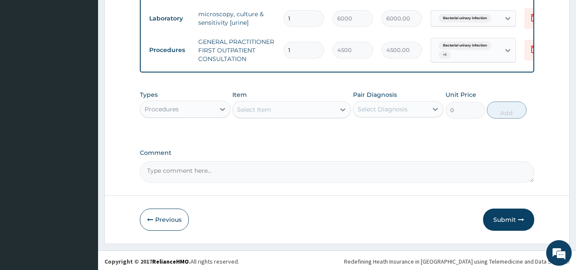
click at [499, 214] on button "Submit" at bounding box center [508, 219] width 51 height 22
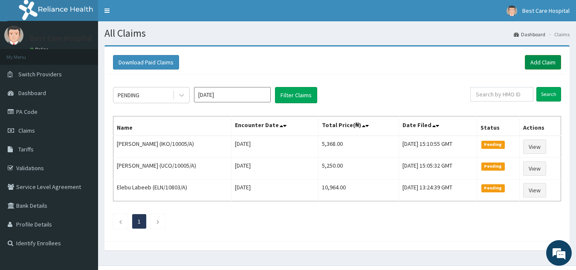
click at [541, 58] on link "Add Claim" at bounding box center [542, 62] width 36 height 14
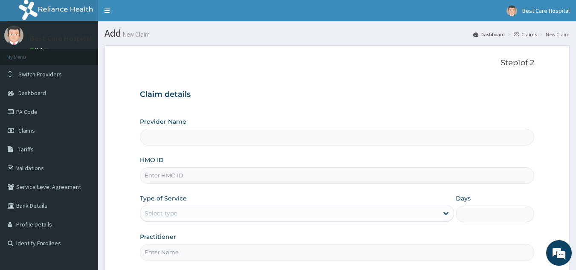
click at [228, 172] on input "HMO ID" at bounding box center [337, 175] width 394 height 17
type input "Bestcare Hospital"
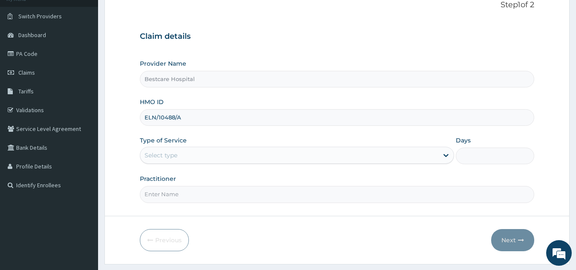
scroll to position [81, 0]
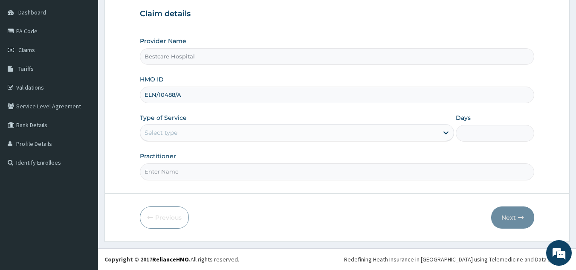
type input "ELN/10488/A"
click at [176, 131] on div "Select type" at bounding box center [160, 132] width 33 height 9
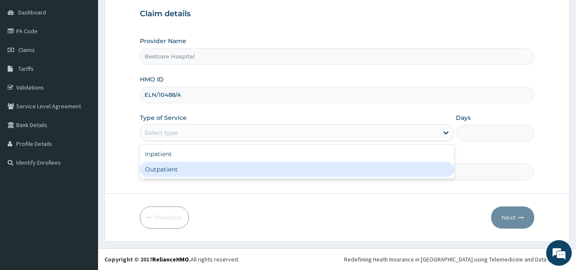
click at [168, 171] on div "Outpatient" at bounding box center [297, 168] width 314 height 15
type input "1"
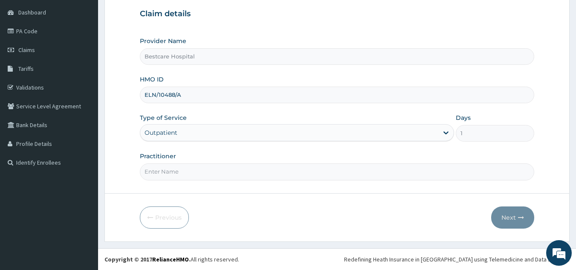
click at [191, 172] on input "Practitioner" at bounding box center [337, 171] width 394 height 17
type input "DR [PERSON_NAME]"
click at [508, 217] on button "Next" at bounding box center [512, 217] width 43 height 22
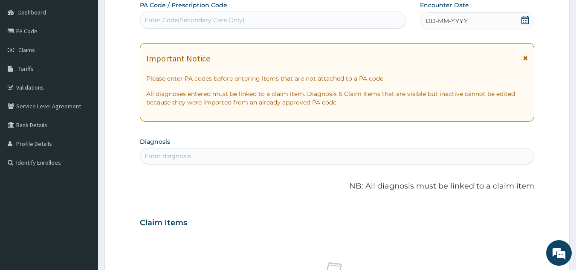
click at [528, 20] on icon at bounding box center [525, 20] width 9 height 9
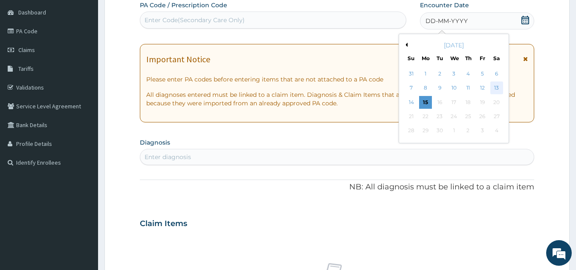
click at [498, 86] on div "13" at bounding box center [496, 88] width 13 height 13
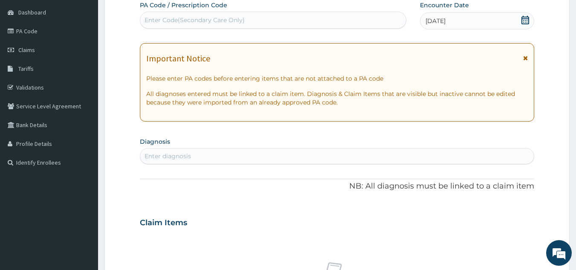
click at [168, 158] on div "Enter diagnosis" at bounding box center [167, 156] width 46 height 9
type input "PLASMOD"
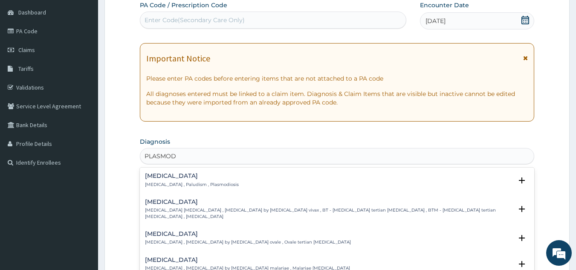
click at [163, 179] on h4 "[MEDICAL_DATA]" at bounding box center [192, 176] width 94 height 6
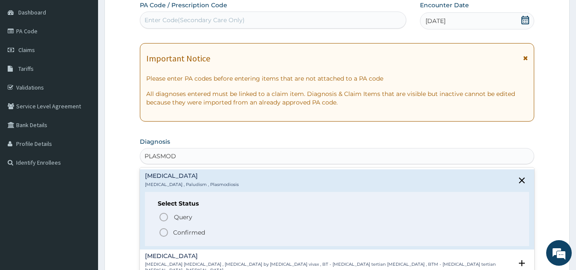
click at [176, 234] on p "Confirmed" at bounding box center [189, 232] width 32 height 9
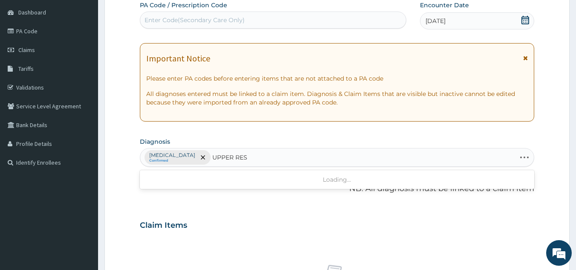
type input "UPPER RESP"
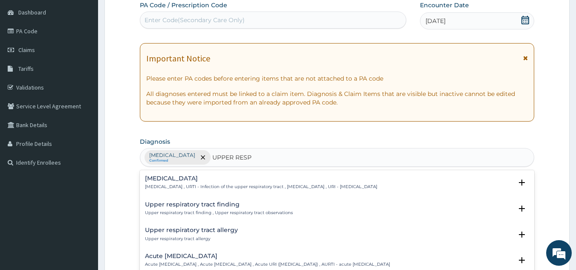
click at [197, 186] on p "[MEDICAL_DATA] , URTI - Infection of the upper respiratory tract , [MEDICAL_DAT…" at bounding box center [261, 187] width 232 height 6
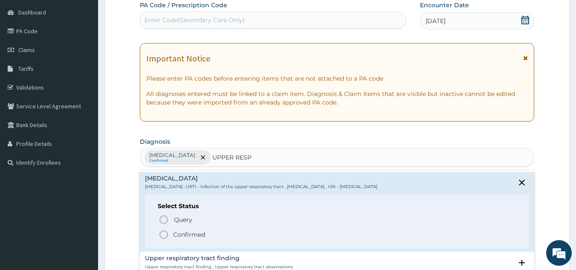
click at [166, 236] on icon "status option filled" at bounding box center [163, 234] width 10 height 10
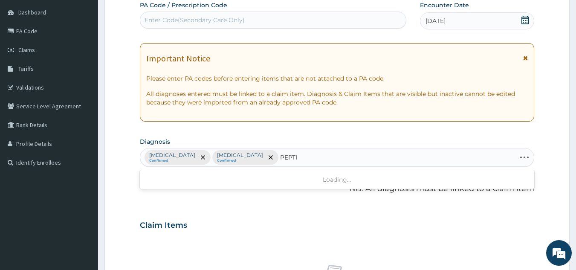
type input "PEPTIC"
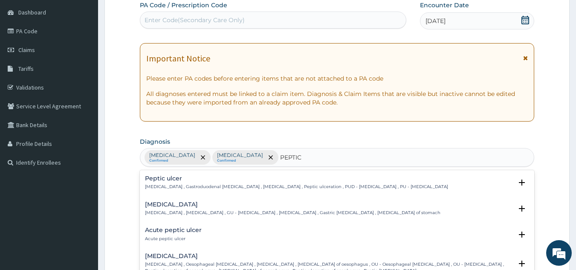
click at [163, 185] on p "[MEDICAL_DATA] , Gastroduodenal [MEDICAL_DATA] , [MEDICAL_DATA] , Peptic ulcera…" at bounding box center [296, 187] width 303 height 6
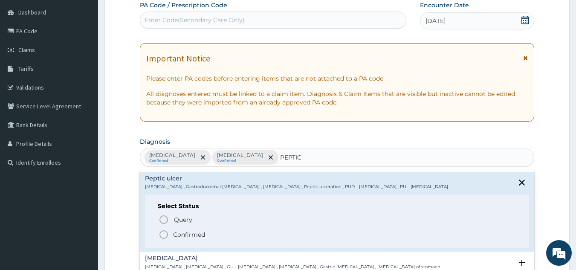
click at [166, 234] on icon "status option filled" at bounding box center [163, 234] width 10 height 10
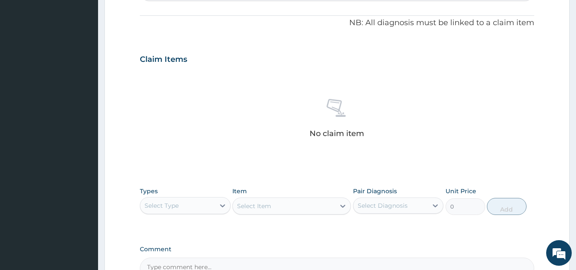
scroll to position [251, 0]
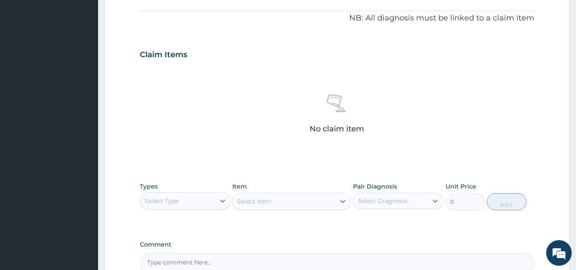
click at [177, 200] on div "Select Type" at bounding box center [161, 200] width 34 height 9
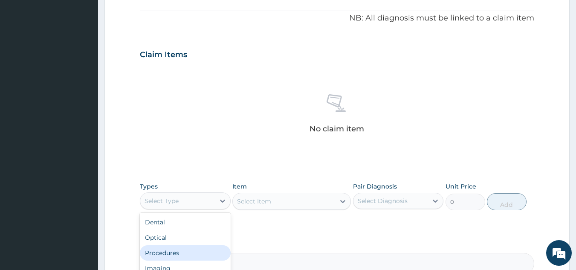
click at [174, 253] on div "Procedures" at bounding box center [185, 252] width 91 height 15
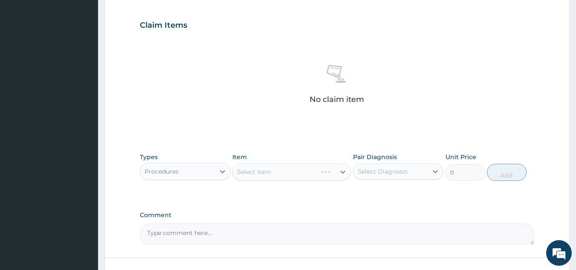
scroll to position [345, 0]
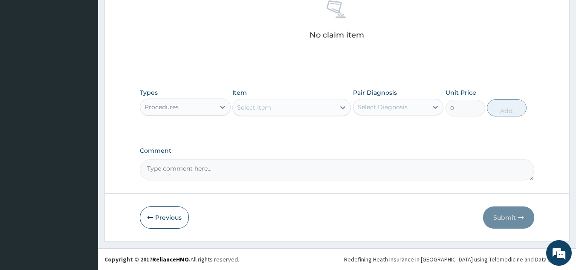
click at [238, 112] on div at bounding box center [237, 107] width 1 height 10
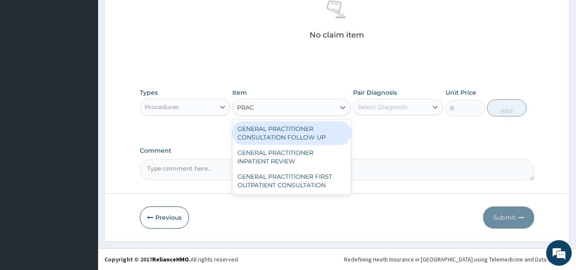
type input "PRACT"
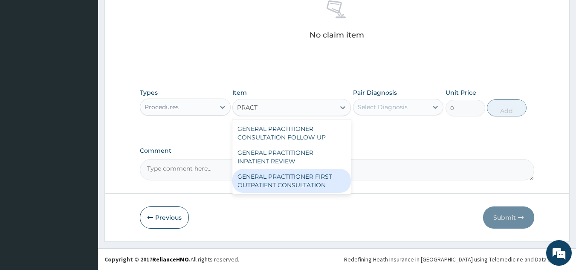
click at [306, 182] on div "GENERAL PRACTITIONER FIRST OUTPATIENT CONSULTATION" at bounding box center [291, 181] width 118 height 24
type input "4500"
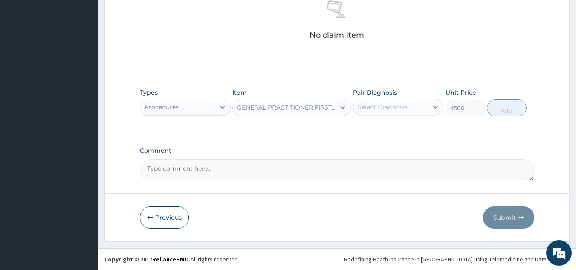
click at [383, 104] on div "Select Diagnosis" at bounding box center [382, 107] width 50 height 9
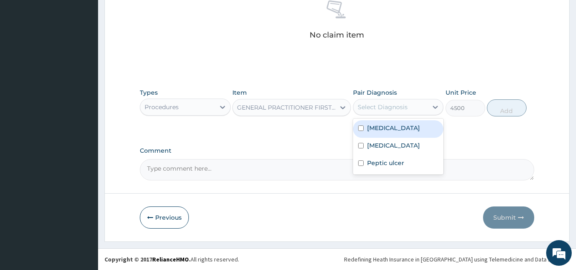
click at [402, 120] on div "[MEDICAL_DATA]" at bounding box center [398, 128] width 91 height 17
checkbox input "true"
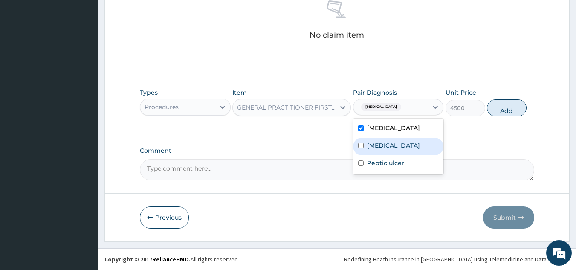
click at [389, 150] on label "[MEDICAL_DATA]" at bounding box center [393, 145] width 53 height 9
checkbox input "true"
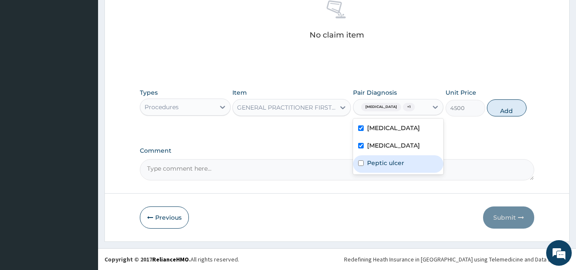
click at [403, 167] on label "Peptic ulcer" at bounding box center [385, 162] width 37 height 9
checkbox input "true"
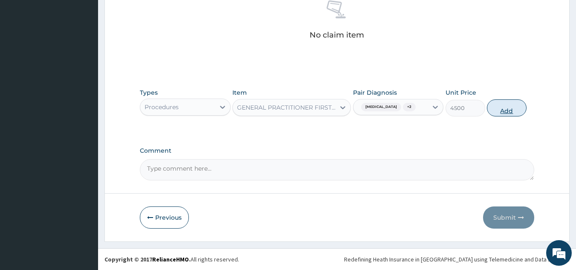
click at [515, 108] on button "Add" at bounding box center [506, 107] width 40 height 17
type input "0"
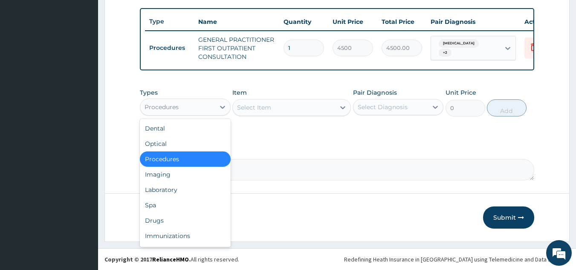
click at [200, 110] on div "Procedures" at bounding box center [177, 107] width 75 height 14
click at [185, 197] on div "Dental Optical Procedures Imaging Laboratory Spa Drugs Immunizations Others Gym" at bounding box center [185, 183] width 91 height 128
click at [173, 189] on div "Laboratory" at bounding box center [185, 189] width 91 height 15
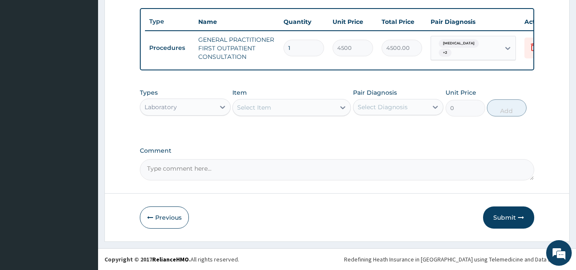
click at [310, 110] on div "Select Item" at bounding box center [284, 108] width 102 height 14
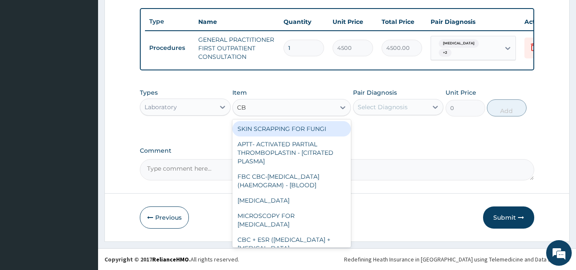
type input "CBC"
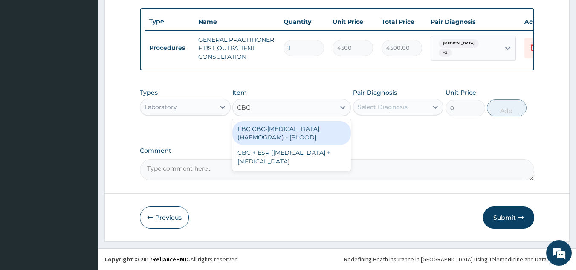
click at [304, 133] on div "FBC CBC-[MEDICAL_DATA] (HAEMOGRAM) - [BLOOD]" at bounding box center [291, 133] width 118 height 24
type input "6000"
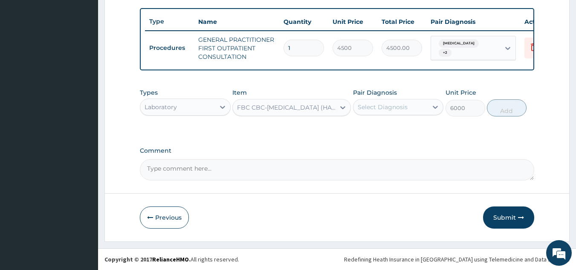
click at [406, 109] on div "Select Diagnosis" at bounding box center [390, 107] width 75 height 14
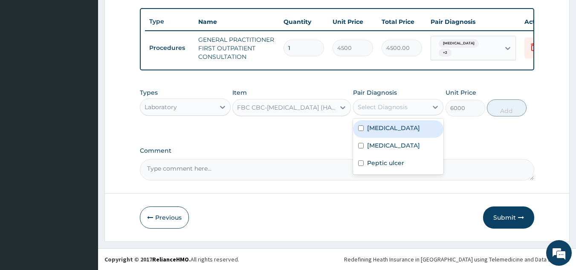
click at [392, 128] on div "[MEDICAL_DATA]" at bounding box center [398, 128] width 91 height 17
checkbox input "true"
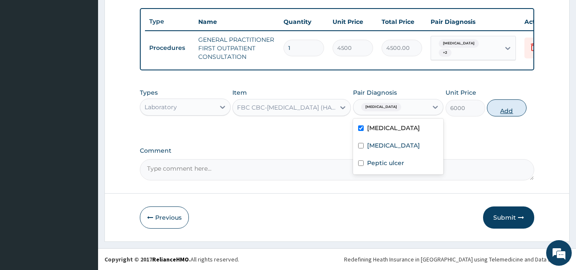
click at [505, 109] on button "Add" at bounding box center [506, 107] width 40 height 17
type input "0"
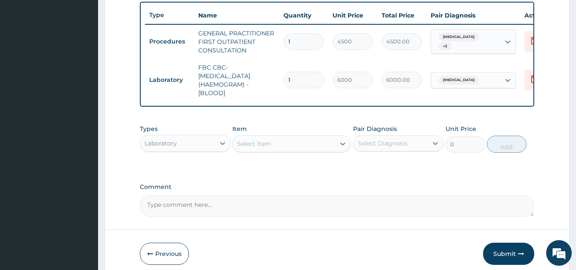
click at [282, 149] on div "Select Item" at bounding box center [284, 144] width 102 height 14
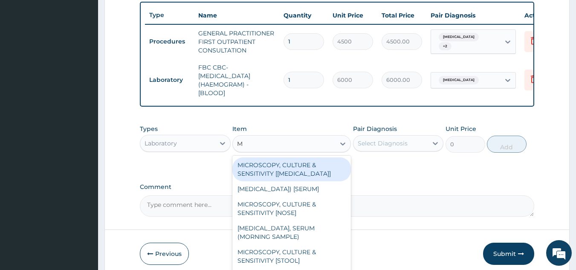
type input "MP"
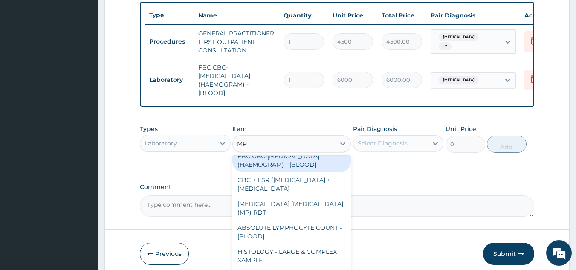
scroll to position [85, 0]
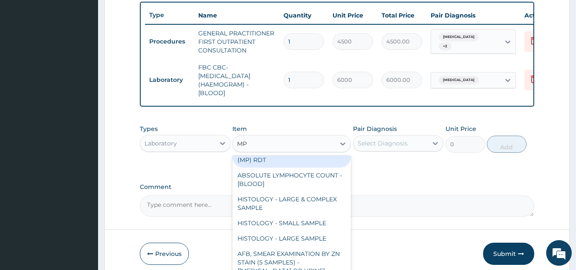
click at [295, 167] on div "[MEDICAL_DATA] [MEDICAL_DATA] (MP) RDT" at bounding box center [291, 156] width 118 height 24
type input "2400"
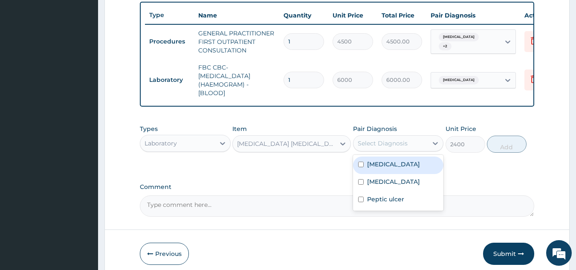
click at [386, 147] on div "Select Diagnosis" at bounding box center [382, 143] width 50 height 9
click at [391, 174] on div "[MEDICAL_DATA]" at bounding box center [398, 164] width 91 height 17
checkbox input "true"
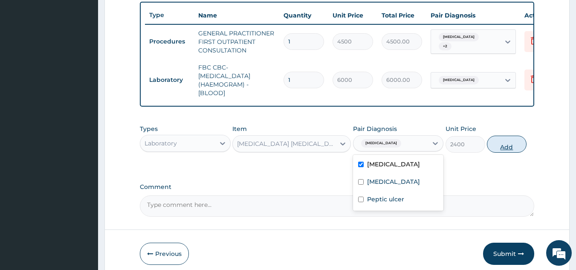
click at [498, 150] on button "Add" at bounding box center [506, 143] width 40 height 17
type input "0"
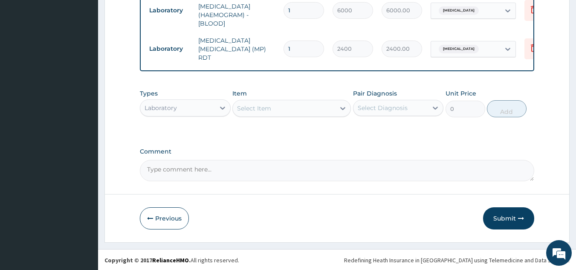
scroll to position [387, 0]
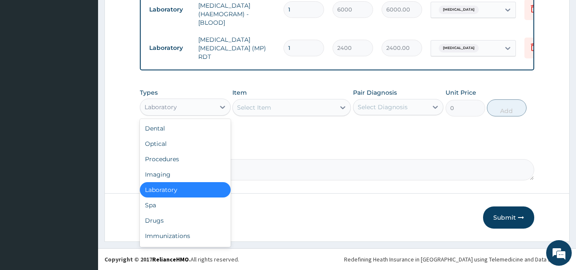
click at [182, 104] on div "Laboratory" at bounding box center [177, 107] width 75 height 14
click at [169, 223] on div "Drugs" at bounding box center [185, 220] width 91 height 15
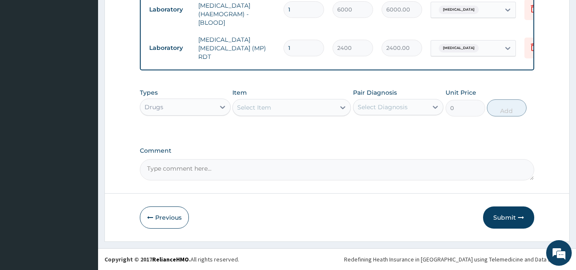
click at [308, 104] on div "Select Item" at bounding box center [284, 108] width 102 height 14
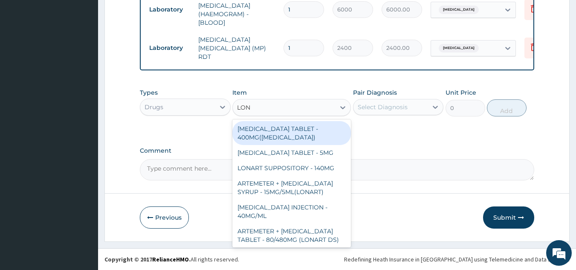
type input "[PERSON_NAME]"
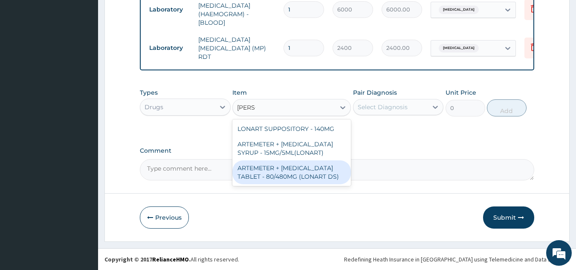
click at [292, 167] on div "ARTEMETER + [MEDICAL_DATA] TABLET - 80/480MG (LONART DS)" at bounding box center [291, 172] width 118 height 24
type input "672"
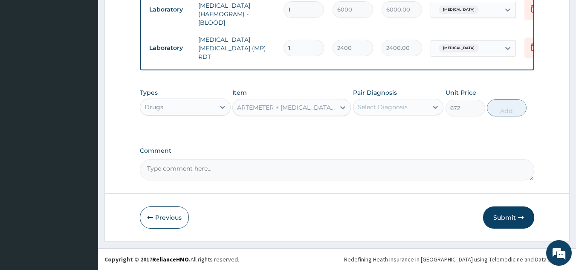
click at [399, 101] on div "Select Diagnosis" at bounding box center [390, 107] width 75 height 14
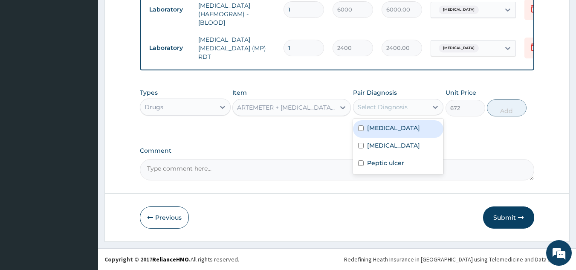
click at [406, 126] on div "Malaria" at bounding box center [398, 128] width 91 height 17
checkbox input "true"
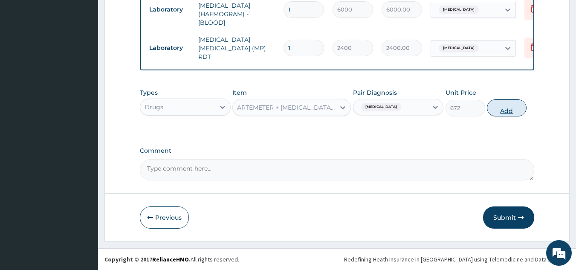
click at [515, 110] on button "Add" at bounding box center [506, 107] width 40 height 17
type input "0"
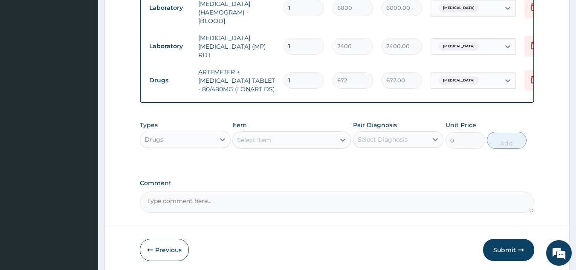
type input "0.00"
type input "6"
type input "4032.00"
type input "6"
click at [312, 146] on div "Select Item" at bounding box center [284, 140] width 102 height 14
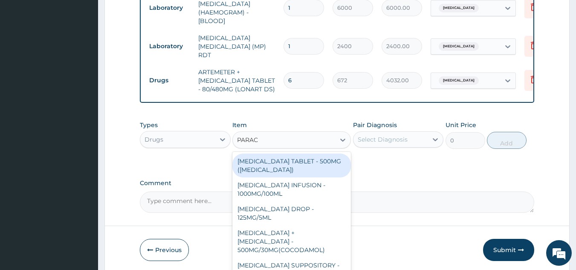
type input "PARACE"
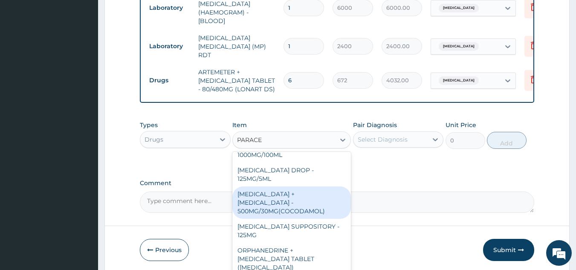
scroll to position [85, 0]
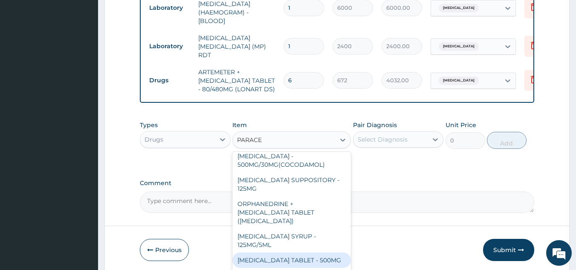
drag, startPoint x: 284, startPoint y: 253, endPoint x: 319, endPoint y: 221, distance: 47.3
click at [284, 252] on div "PARACETAMOL TABLET - 500MG" at bounding box center [291, 259] width 118 height 15
type input "38.400000000000006"
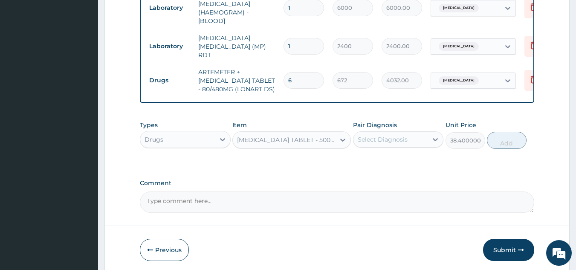
click at [399, 144] on div "Select Diagnosis" at bounding box center [382, 139] width 50 height 9
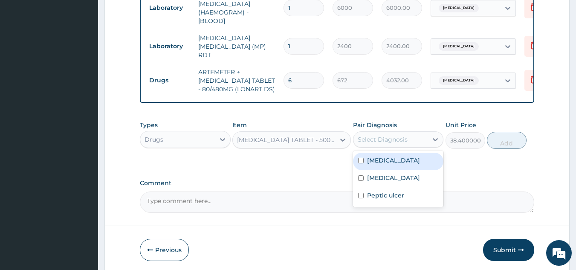
click at [384, 168] on div "Malaria" at bounding box center [398, 161] width 91 height 17
checkbox input "true"
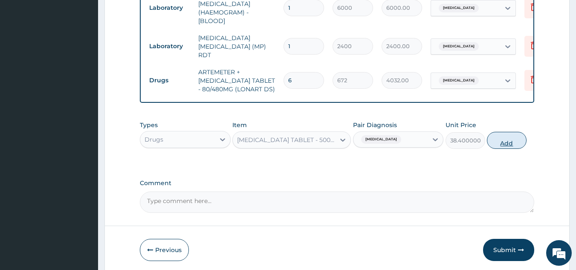
click at [497, 141] on button "Add" at bounding box center [506, 140] width 40 height 17
type input "0"
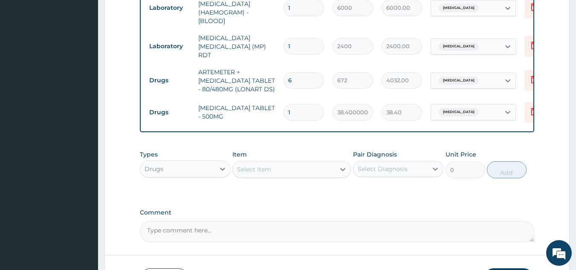
type input "18"
type input "691.20"
type input "18"
click at [265, 173] on div "Select Item" at bounding box center [254, 169] width 34 height 9
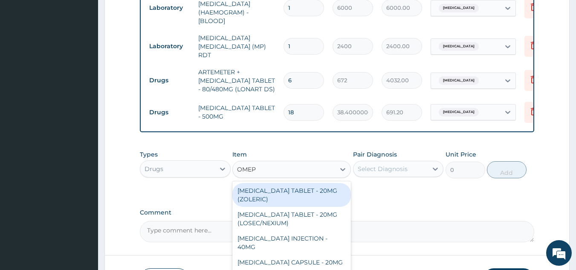
type input "OMEPR"
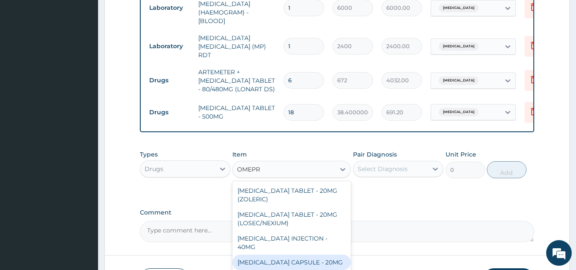
click at [288, 254] on div "[MEDICAL_DATA] CAPSULE - 20MG" at bounding box center [291, 261] width 118 height 15
type input "160"
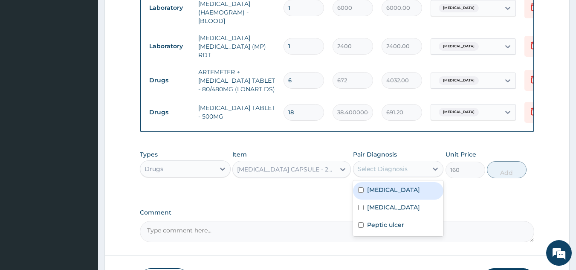
click at [423, 166] on div "Select Diagnosis" at bounding box center [390, 169] width 75 height 14
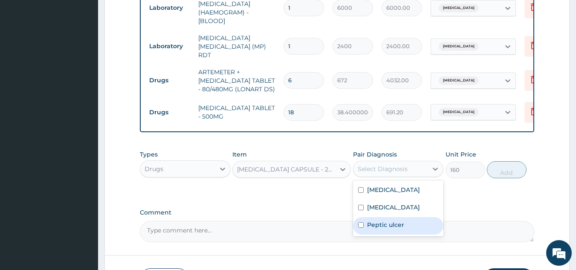
drag, startPoint x: 387, startPoint y: 234, endPoint x: 424, endPoint y: 219, distance: 40.1
click at [387, 229] on label "Peptic ulcer" at bounding box center [385, 224] width 37 height 9
checkbox input "true"
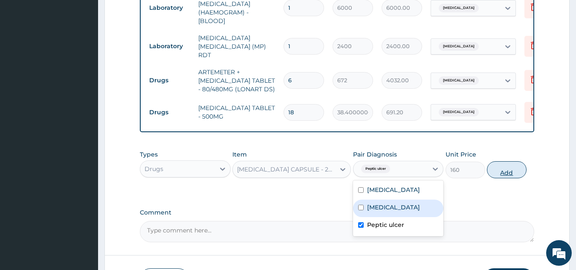
click at [507, 169] on button "Add" at bounding box center [506, 169] width 40 height 17
type input "0"
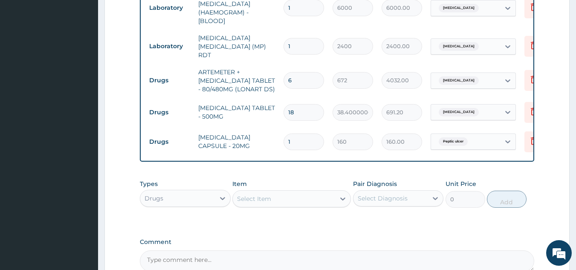
type input "10"
type input "1600.00"
type input "10"
click at [307, 201] on div "Select Item" at bounding box center [284, 199] width 102 height 14
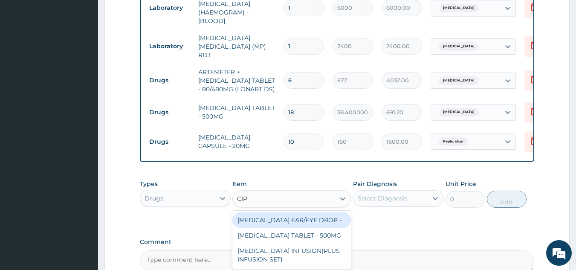
type input "CIPR"
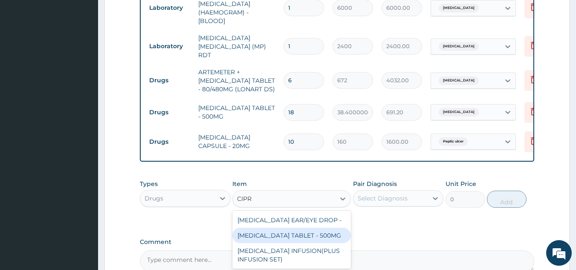
click at [258, 238] on div "[MEDICAL_DATA] TABLET - 500MG" at bounding box center [291, 234] width 118 height 15
type input "224"
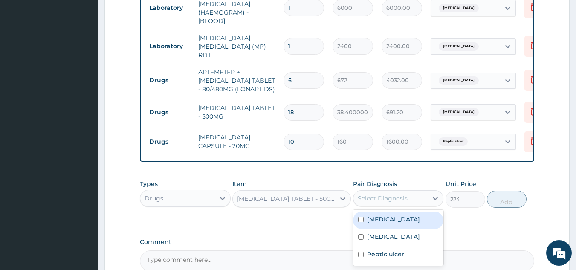
click at [400, 196] on div "Select Diagnosis" at bounding box center [382, 198] width 50 height 9
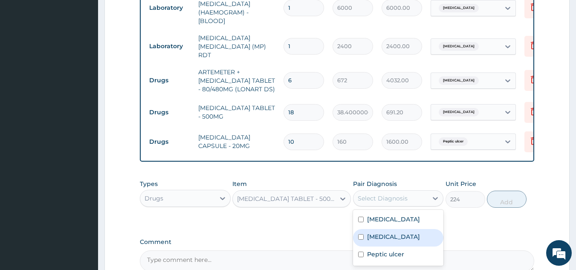
click at [384, 241] on label "Upper respiratory infection" at bounding box center [393, 236] width 53 height 9
checkbox input "true"
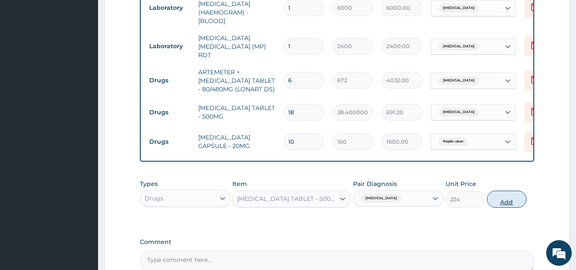
click at [510, 203] on button "Add" at bounding box center [506, 198] width 40 height 17
type input "0"
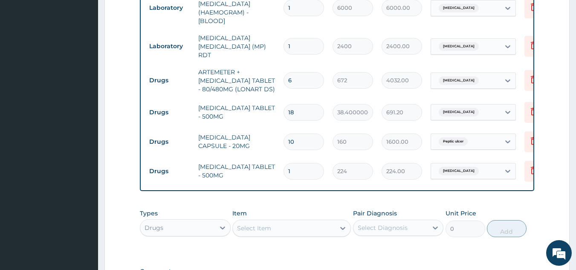
type input "10"
type input "2240.00"
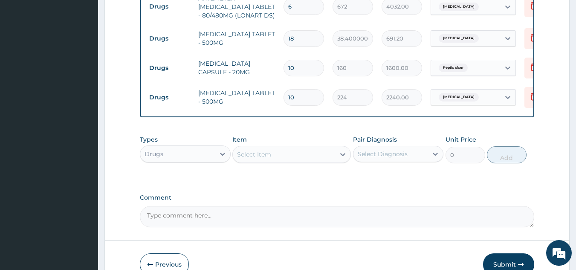
scroll to position [472, 0]
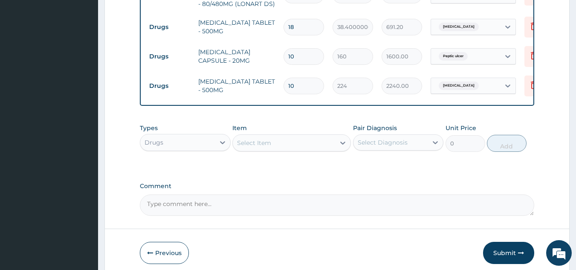
type input "10"
click at [290, 146] on div "Select Item" at bounding box center [284, 143] width 102 height 14
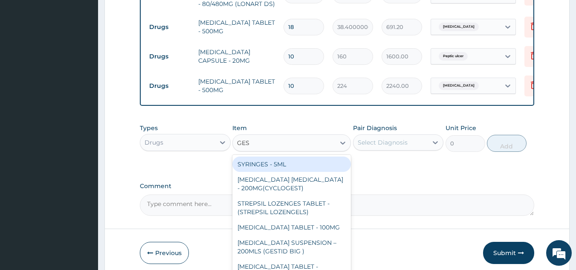
type input "GEST"
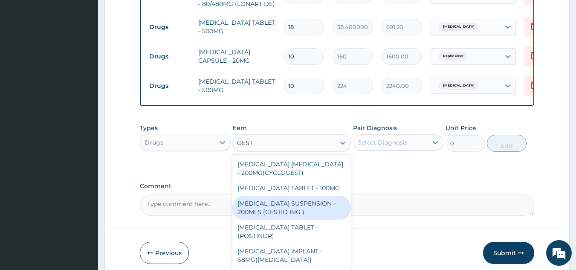
click at [298, 199] on div "[MEDICAL_DATA] SUSPENSION – 200MLS (GESTID BIG )" at bounding box center [291, 208] width 118 height 24
type input "1920"
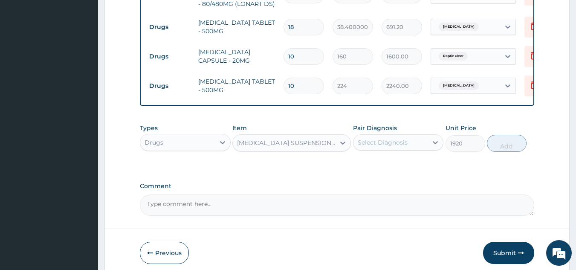
click at [389, 141] on div "Select Diagnosis" at bounding box center [382, 142] width 50 height 9
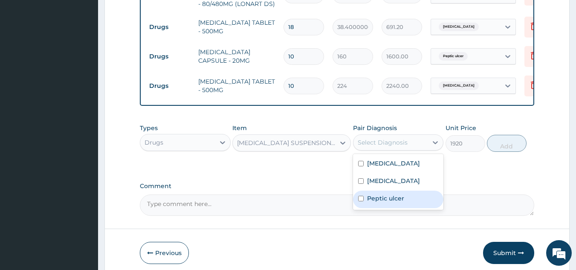
click at [383, 202] on label "Peptic ulcer" at bounding box center [385, 198] width 37 height 9
checkbox input "true"
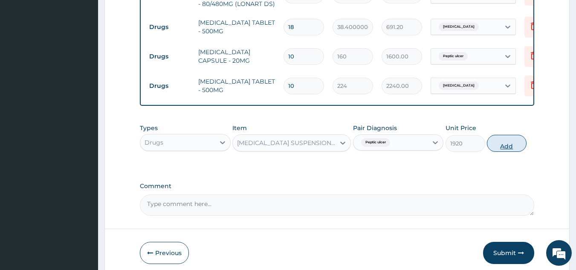
click at [505, 144] on button "Add" at bounding box center [506, 143] width 40 height 17
type input "0"
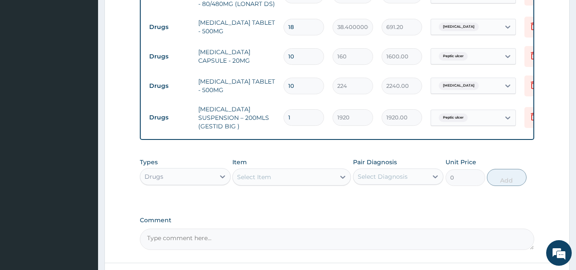
click at [259, 175] on div "Select Item" at bounding box center [254, 177] width 34 height 9
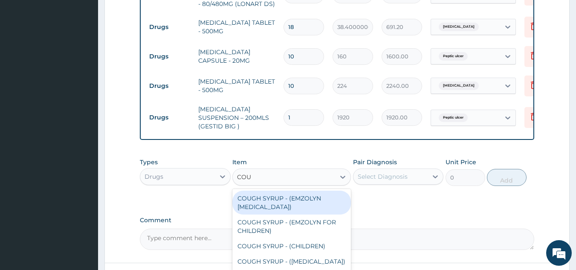
type input "COUG"
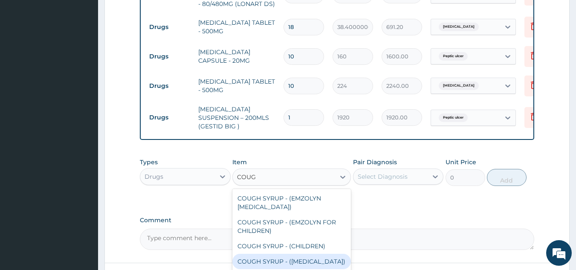
click at [303, 254] on div "COUGH SYRUP - ([MEDICAL_DATA])" at bounding box center [291, 260] width 118 height 15
type input "1280"
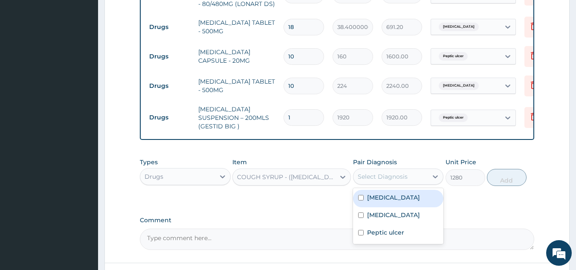
click at [386, 177] on div "Select Diagnosis" at bounding box center [382, 176] width 50 height 9
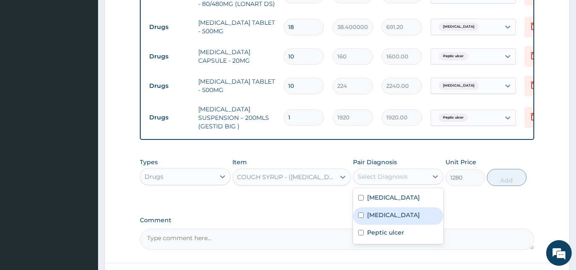
click at [379, 216] on label "Upper respiratory infection" at bounding box center [393, 214] width 53 height 9
checkbox input "true"
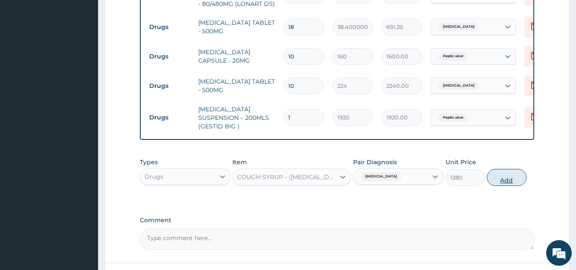
click at [506, 179] on button "Add" at bounding box center [506, 177] width 40 height 17
type input "0"
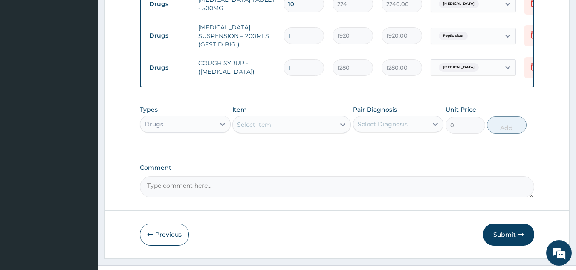
scroll to position [558, 0]
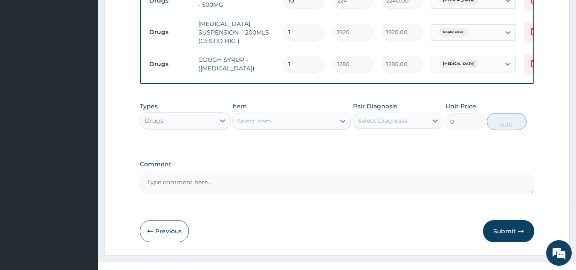
click at [263, 124] on div "Select Item" at bounding box center [284, 121] width 102 height 14
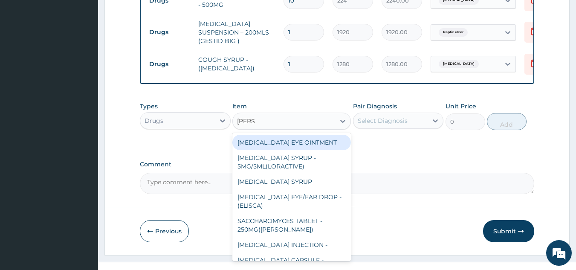
type input "LORAT"
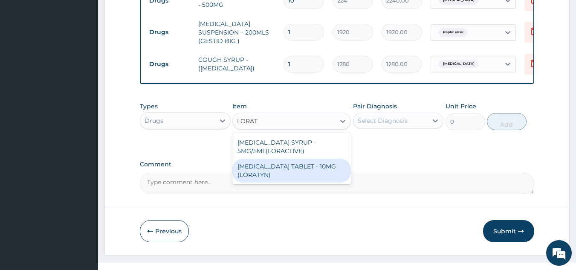
click at [281, 162] on div "[MEDICAL_DATA] TABLET - 10MG (LORATYN)" at bounding box center [291, 170] width 118 height 24
type input "112"
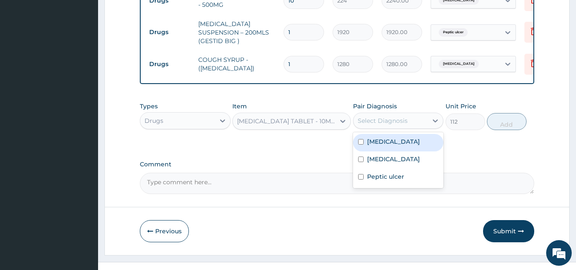
click at [394, 116] on div "Select Diagnosis" at bounding box center [382, 120] width 50 height 9
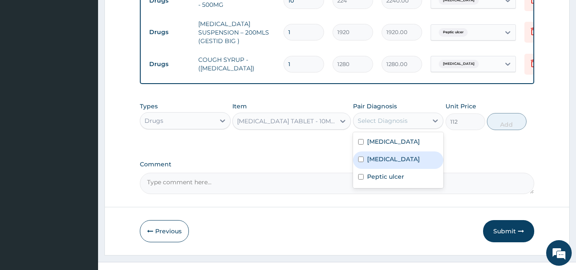
click at [377, 163] on label "Upper respiratory infection" at bounding box center [393, 159] width 53 height 9
checkbox input "true"
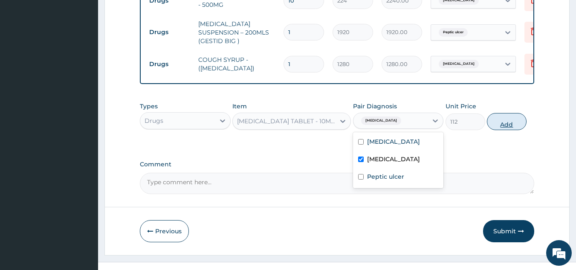
click at [496, 122] on button "Add" at bounding box center [506, 121] width 40 height 17
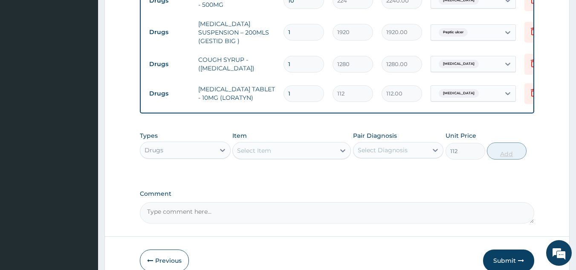
type input "0"
type input "0.00"
type input "5"
type input "560.00"
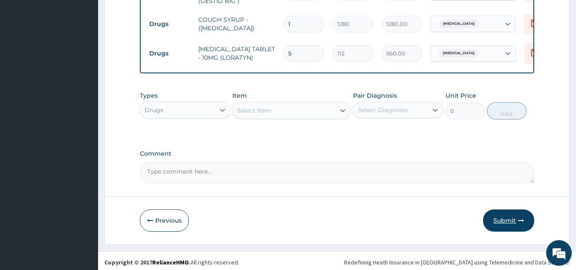
type input "5"
click at [512, 211] on button "Submit" at bounding box center [508, 220] width 51 height 22
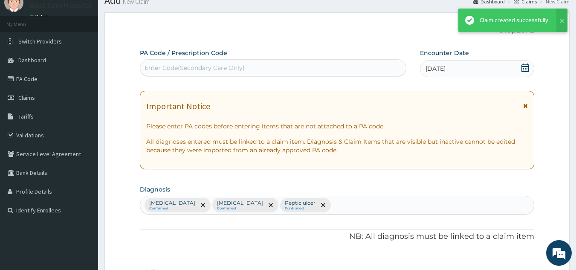
scroll to position [598, 0]
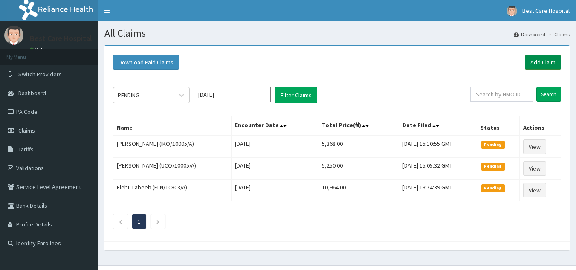
click at [528, 60] on link "Add Claim" at bounding box center [542, 62] width 36 height 14
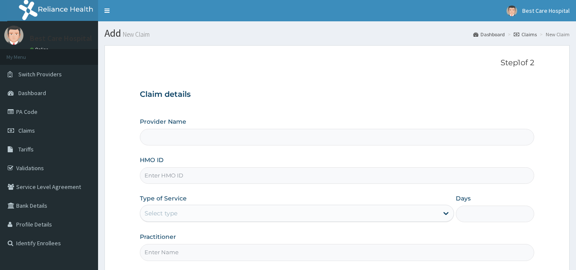
click at [186, 178] on input "HMO ID" at bounding box center [337, 175] width 394 height 17
drag, startPoint x: 196, startPoint y: 178, endPoint x: 134, endPoint y: 176, distance: 62.7
click at [134, 176] on form "Step 1 of 2 Claim details Provider Name HMO ID LYC/10045/A Type of Service Sele…" at bounding box center [336, 183] width 465 height 277
type input "LYC/10045/A"
type input "Bestcare Hospital"
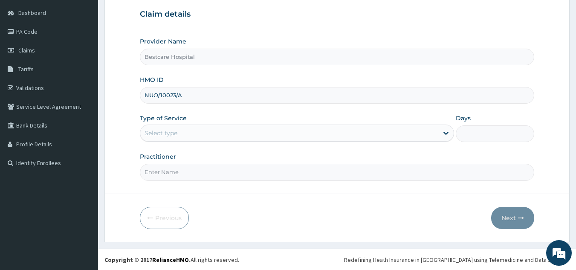
scroll to position [81, 0]
type input "NUO/10023/A"
click at [171, 129] on div "Select type" at bounding box center [289, 133] width 298 height 14
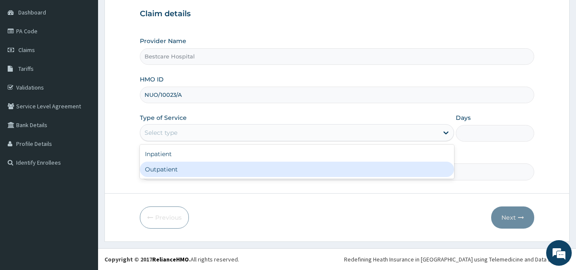
click at [161, 164] on div "Outpatient" at bounding box center [297, 168] width 314 height 15
type input "1"
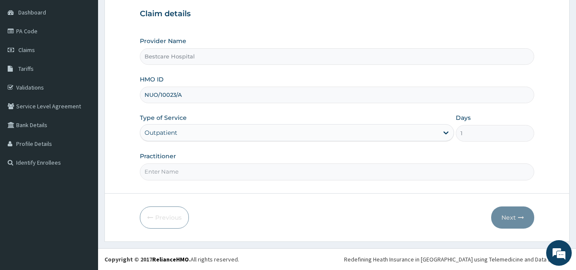
click at [157, 172] on input "Practitioner" at bounding box center [337, 171] width 394 height 17
type input "DR [PERSON_NAME]"
click at [517, 218] on button "Next" at bounding box center [512, 217] width 43 height 22
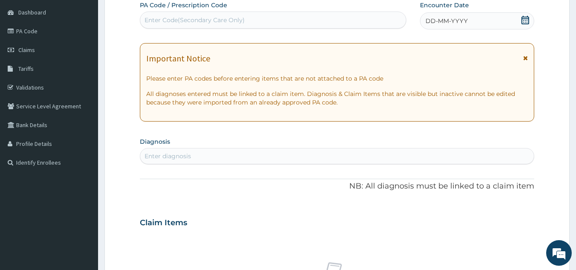
click at [521, 20] on icon at bounding box center [525, 20] width 8 height 9
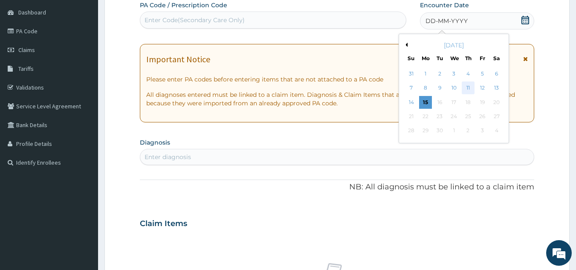
click at [471, 84] on div "11" at bounding box center [467, 88] width 13 height 13
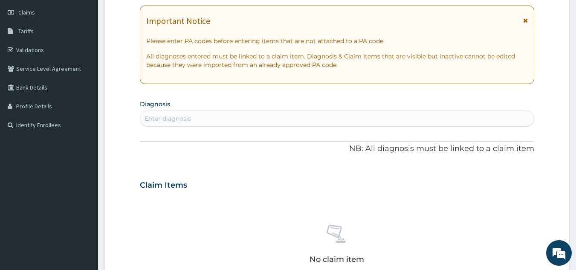
scroll to position [166, 0]
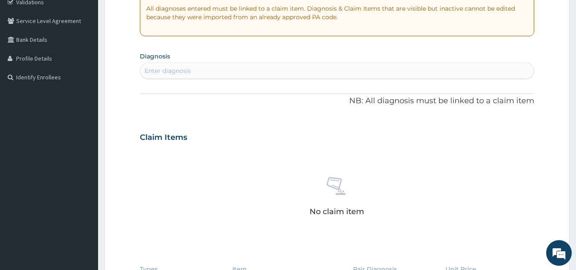
click at [202, 67] on div "Enter diagnosis" at bounding box center [337, 71] width 394 height 14
type input "PLASMOD"
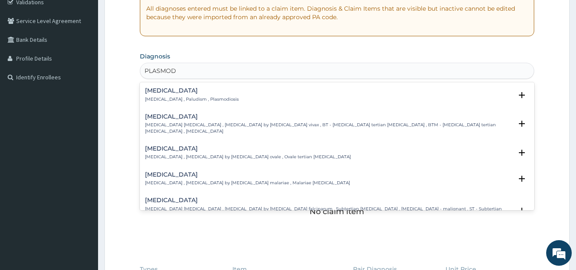
click at [177, 101] on p "[MEDICAL_DATA] , Paludism , Plasmodiosis" at bounding box center [192, 99] width 94 height 6
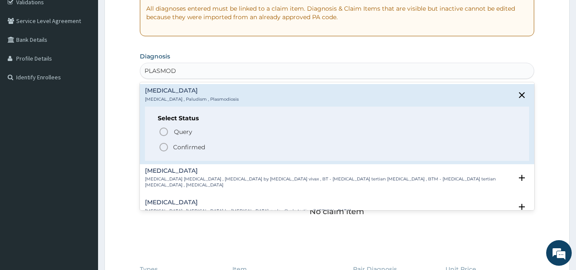
click at [167, 148] on circle "status option filled" at bounding box center [164, 147] width 8 height 8
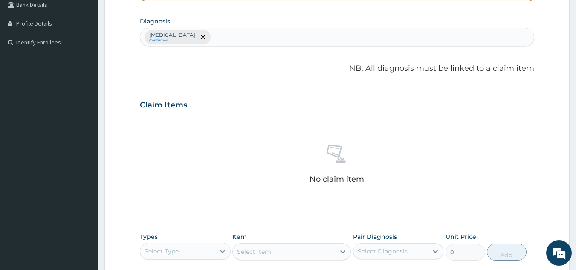
scroll to position [336, 0]
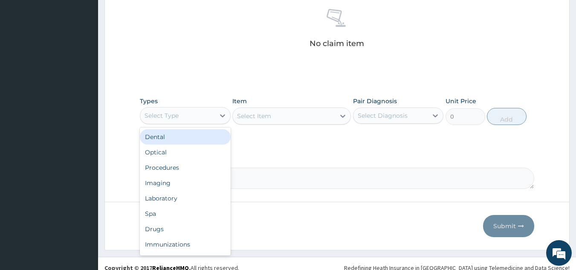
click at [213, 111] on div "Select Type" at bounding box center [177, 116] width 75 height 14
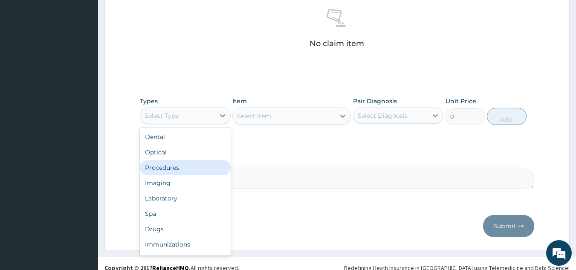
click at [192, 173] on div "Procedures" at bounding box center [185, 167] width 91 height 15
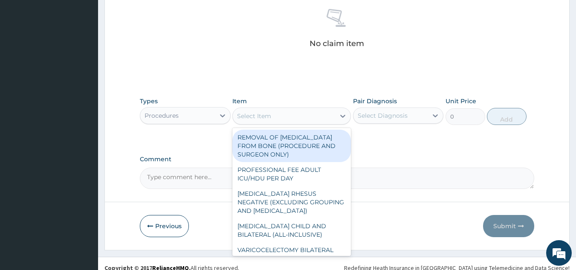
click at [273, 115] on div "Select Item" at bounding box center [284, 116] width 102 height 14
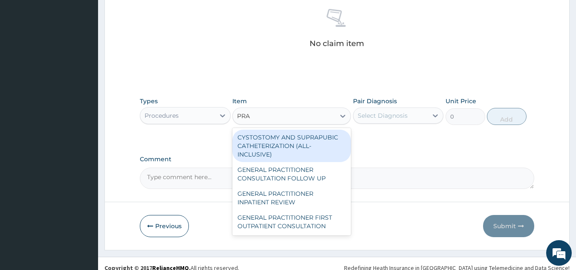
type input "PRAC"
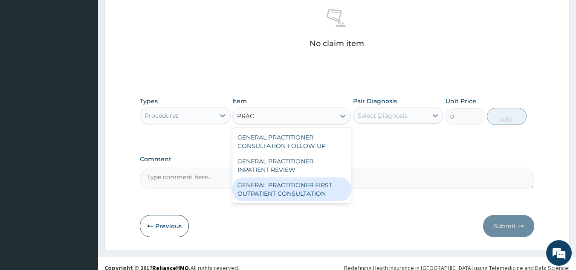
click at [289, 185] on div "GENERAL PRACTITIONER FIRST OUTPATIENT CONSULTATION" at bounding box center [291, 189] width 118 height 24
type input "4500"
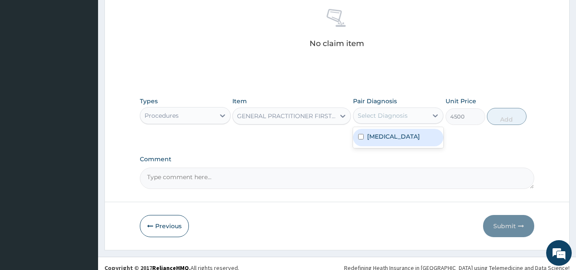
click at [383, 119] on div "Select Diagnosis" at bounding box center [382, 115] width 50 height 9
click at [385, 137] on label "[MEDICAL_DATA]" at bounding box center [393, 136] width 53 height 9
checkbox input "true"
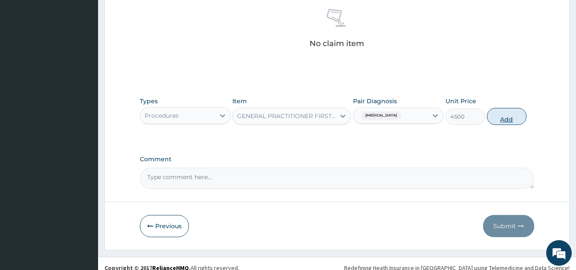
click at [506, 117] on button "Add" at bounding box center [506, 116] width 40 height 17
type input "0"
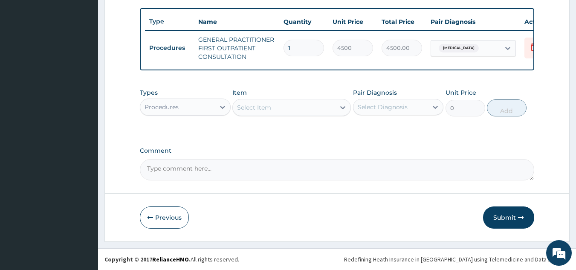
click at [190, 106] on div "Procedures" at bounding box center [177, 107] width 75 height 14
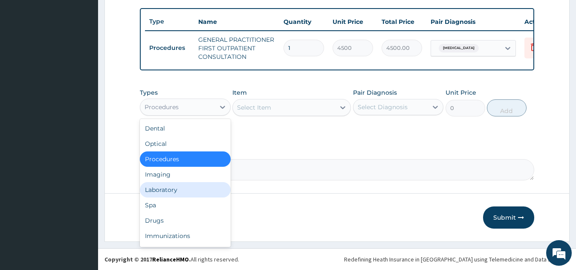
click at [164, 195] on div "Laboratory" at bounding box center [185, 189] width 91 height 15
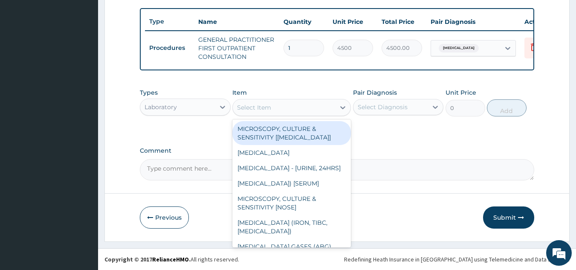
click at [243, 106] on div "Select Item" at bounding box center [254, 107] width 34 height 9
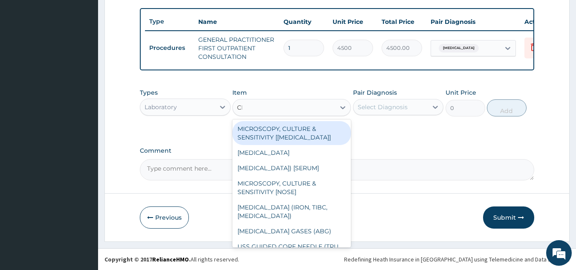
type input "CBC"
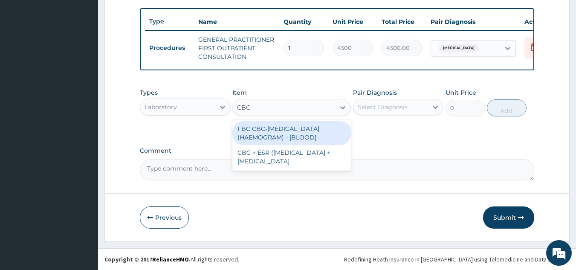
click at [306, 131] on div "FBC CBC-[MEDICAL_DATA] (HAEMOGRAM) - [BLOOD]" at bounding box center [291, 133] width 118 height 24
type input "6000"
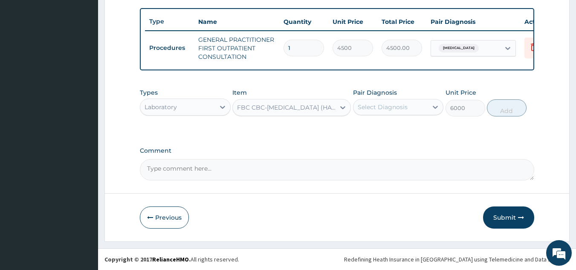
click at [406, 111] on div "Select Diagnosis" at bounding box center [390, 107] width 75 height 14
click at [391, 128] on div "[MEDICAL_DATA]" at bounding box center [398, 128] width 91 height 17
checkbox input "true"
click at [494, 107] on button "Add" at bounding box center [506, 107] width 40 height 17
type input "0"
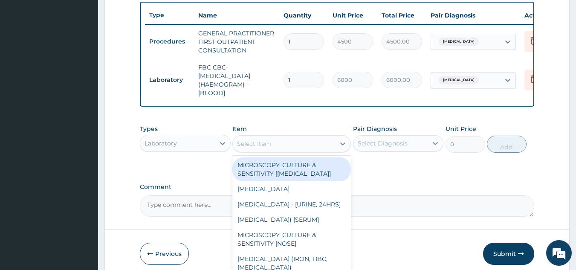
click at [294, 150] on div "Select Item" at bounding box center [284, 144] width 102 height 14
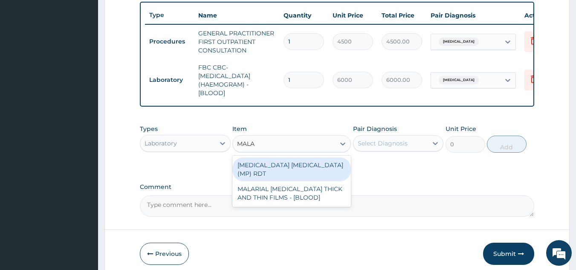
type input "MALAR"
click at [276, 176] on div "[MEDICAL_DATA] [MEDICAL_DATA] (MP) RDT" at bounding box center [291, 169] width 118 height 24
type input "2400"
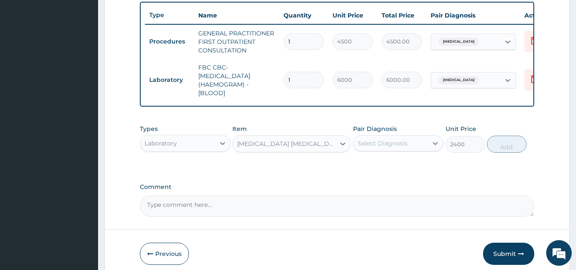
click at [392, 147] on div "Select Diagnosis" at bounding box center [382, 143] width 50 height 9
click at [389, 172] on div "Malaria" at bounding box center [398, 164] width 91 height 17
checkbox input "true"
click at [515, 153] on button "Add" at bounding box center [506, 143] width 40 height 17
type input "0"
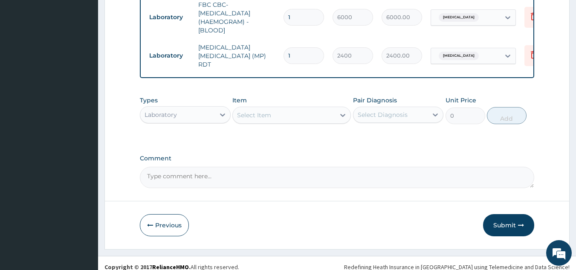
scroll to position [387, 0]
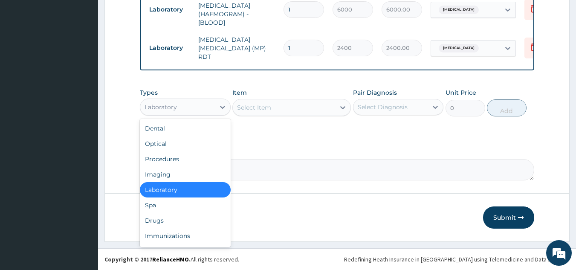
click at [182, 106] on div "Laboratory" at bounding box center [177, 107] width 75 height 14
click at [162, 225] on div "Drugs" at bounding box center [185, 220] width 91 height 15
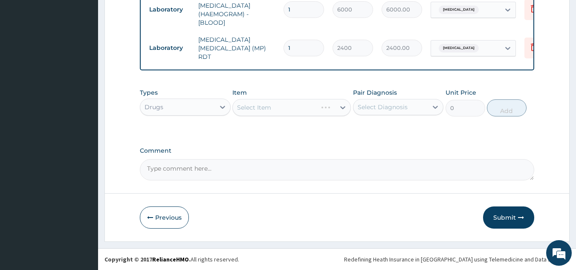
click at [271, 104] on div "Select Item" at bounding box center [291, 107] width 118 height 17
click at [306, 113] on div "Select Item" at bounding box center [284, 108] width 102 height 14
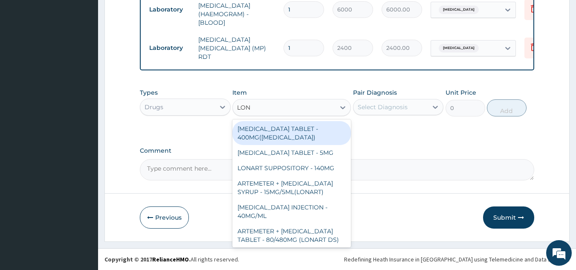
type input "LONA"
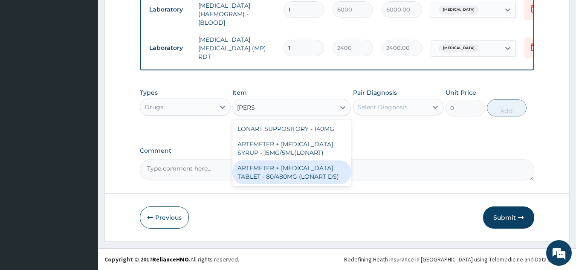
click at [302, 178] on div "ARTEMETER + [MEDICAL_DATA] TABLET - 80/480MG (LONART DS)" at bounding box center [291, 172] width 118 height 24
type input "672"
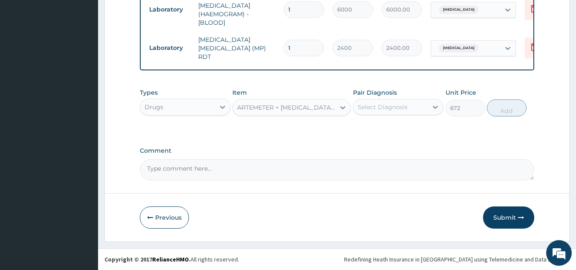
click at [398, 101] on div "Select Diagnosis" at bounding box center [390, 107] width 75 height 14
click at [392, 131] on div "[MEDICAL_DATA]" at bounding box center [398, 128] width 91 height 17
checkbox input "true"
click at [500, 109] on button "Add" at bounding box center [506, 107] width 40 height 17
type input "0"
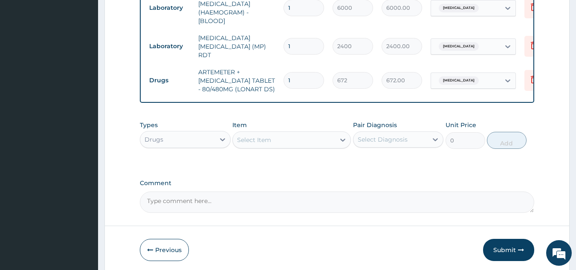
type input "0.00"
type input "6"
type input "4032.00"
type input "6"
click at [296, 138] on div "Select Item" at bounding box center [284, 140] width 102 height 14
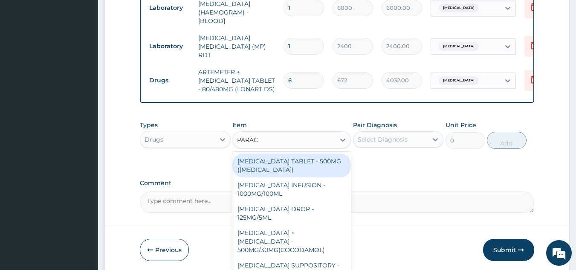
type input "PARACE"
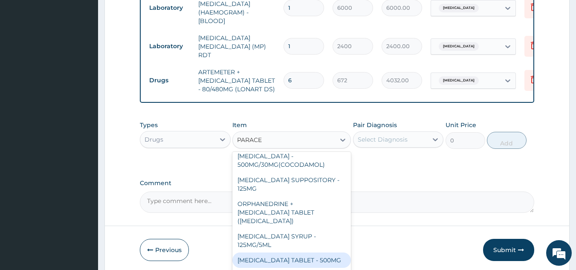
scroll to position [90, 0]
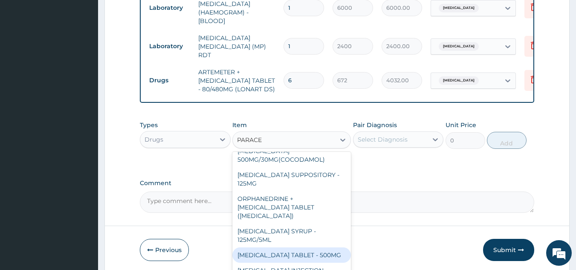
click at [306, 247] on div "[MEDICAL_DATA] TABLET - 500MG" at bounding box center [291, 254] width 118 height 15
type input "38.400000000000006"
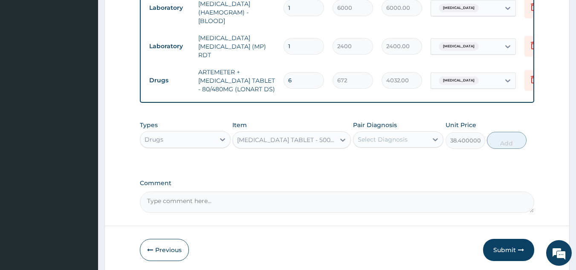
click at [415, 137] on div "Select Diagnosis" at bounding box center [390, 139] width 75 height 14
click at [417, 168] on div "[MEDICAL_DATA]" at bounding box center [398, 161] width 91 height 17
checkbox input "true"
click at [499, 144] on button "Add" at bounding box center [506, 140] width 40 height 17
type input "0"
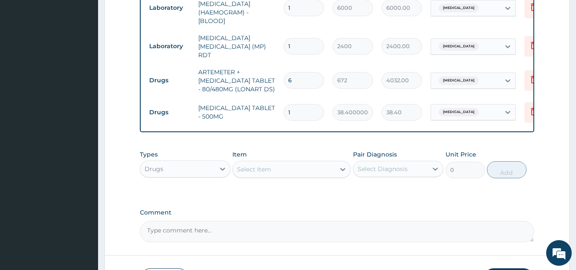
type input "18"
type input "691.20"
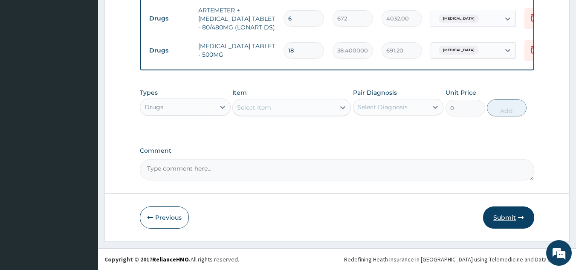
type input "18"
click at [501, 219] on button "Submit" at bounding box center [508, 217] width 51 height 22
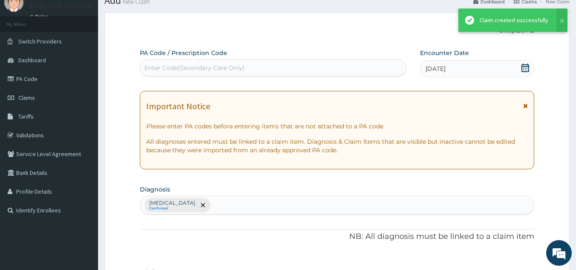
scroll to position [451, 0]
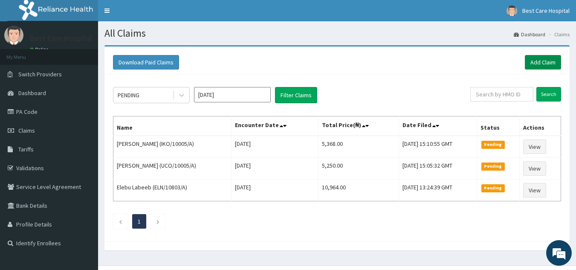
click at [553, 60] on link "Add Claim" at bounding box center [542, 62] width 36 height 14
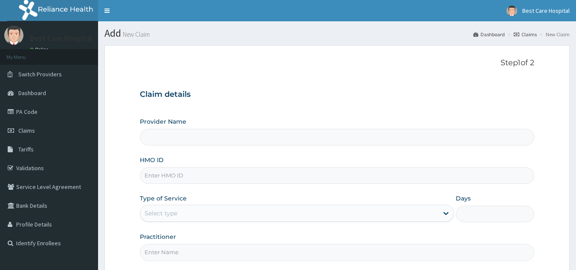
type input "Bestcare Hospital"
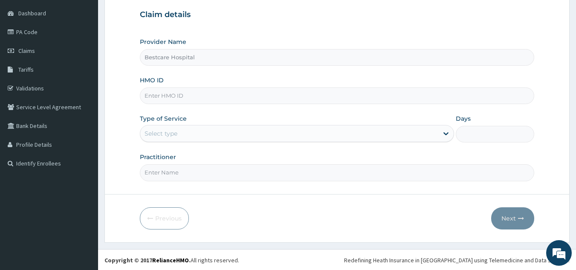
scroll to position [81, 0]
click at [179, 95] on input "HMO ID" at bounding box center [337, 94] width 394 height 17
type input "BIP/10016/A"
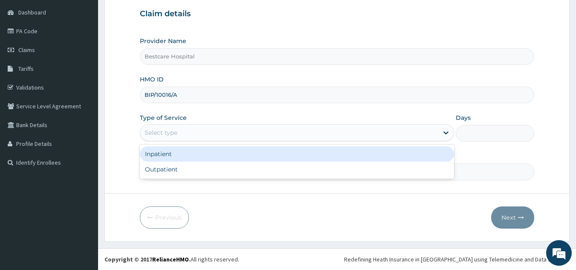
click at [214, 131] on div "Select type" at bounding box center [289, 133] width 298 height 14
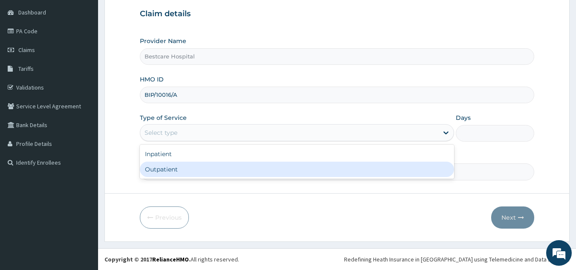
click at [209, 173] on div "Outpatient" at bounding box center [297, 168] width 314 height 15
type input "1"
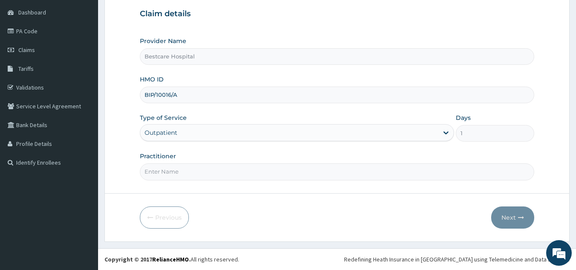
click at [195, 173] on input "Practitioner" at bounding box center [337, 171] width 394 height 17
type input "DR [PERSON_NAME]"
click at [507, 216] on button "Next" at bounding box center [512, 217] width 43 height 22
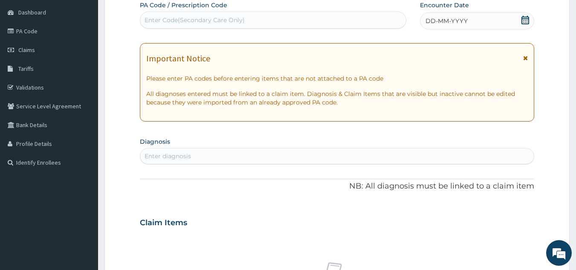
click at [523, 22] on icon at bounding box center [525, 20] width 9 height 9
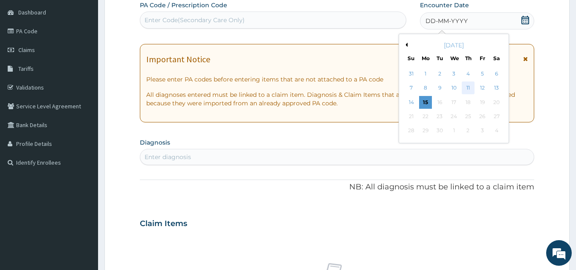
click at [468, 84] on div "11" at bounding box center [467, 88] width 13 height 13
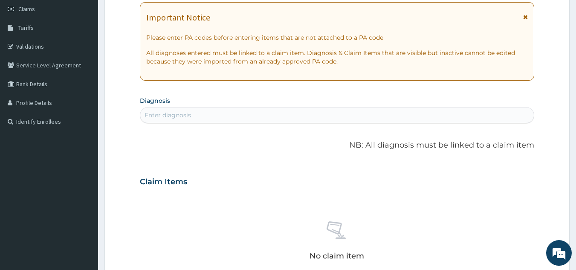
scroll to position [166, 0]
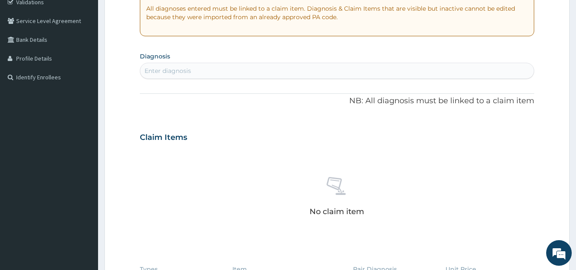
click at [204, 71] on div "Enter diagnosis" at bounding box center [337, 71] width 394 height 14
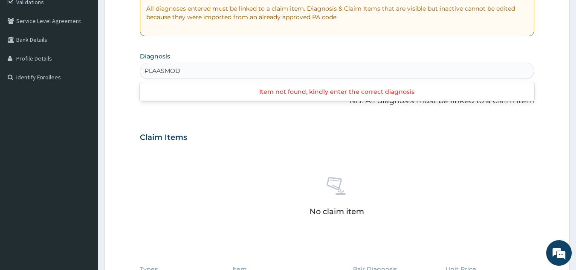
click at [163, 69] on input "PLAASMOD" at bounding box center [162, 70] width 37 height 9
type input "PLASMOD"
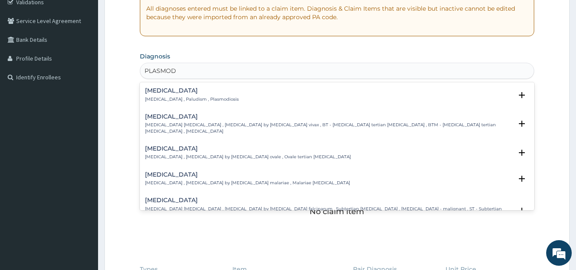
click at [177, 97] on p "[MEDICAL_DATA] , Paludism , Plasmodiosis" at bounding box center [192, 99] width 94 height 6
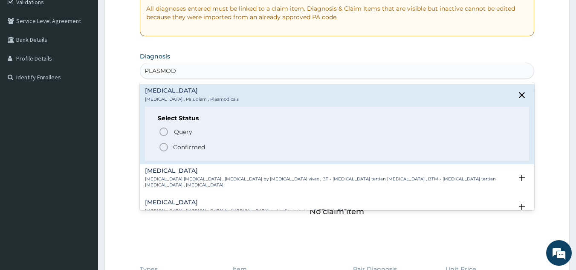
click at [174, 144] on p "Confirmed" at bounding box center [189, 147] width 32 height 9
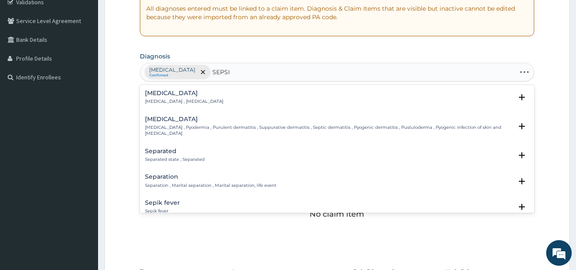
type input "[MEDICAL_DATA]"
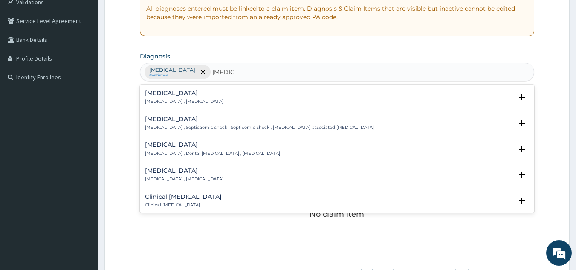
click at [179, 94] on h4 "[MEDICAL_DATA]" at bounding box center [184, 93] width 78 height 6
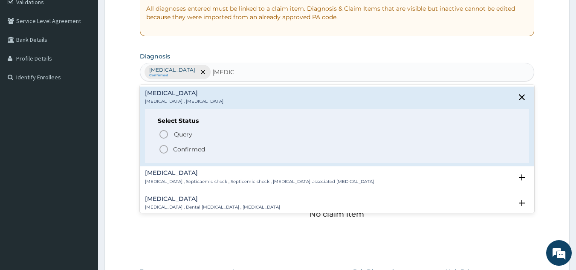
click at [181, 147] on p "Confirmed" at bounding box center [189, 149] width 32 height 9
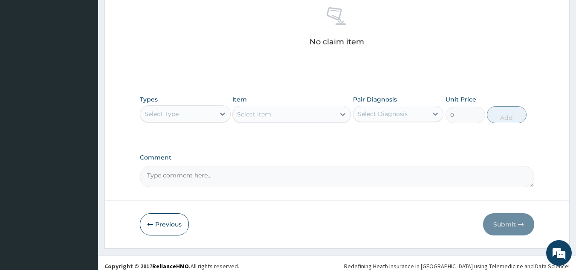
scroll to position [345, 0]
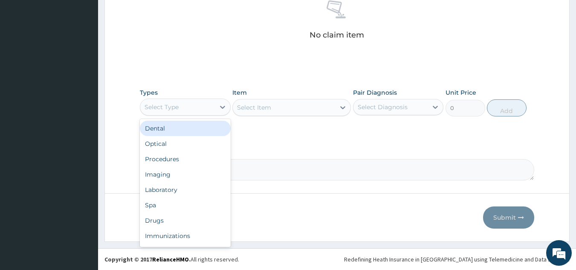
click at [211, 104] on div "Select Type" at bounding box center [177, 107] width 75 height 14
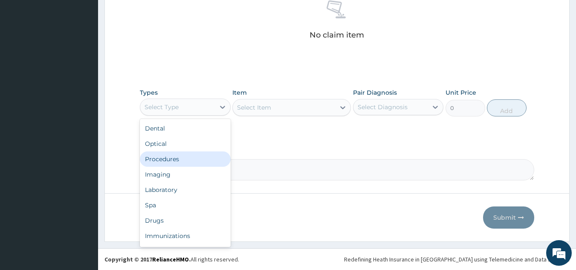
click at [178, 164] on div "Procedures" at bounding box center [185, 158] width 91 height 15
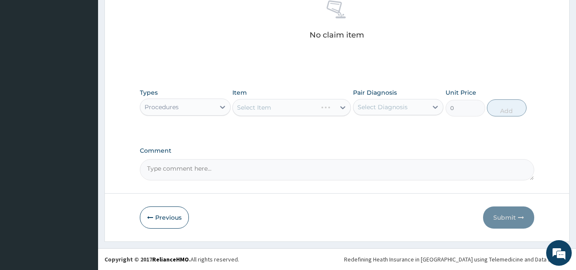
click at [279, 107] on div "Select Item" at bounding box center [291, 107] width 118 height 17
click at [279, 104] on div "Select Item" at bounding box center [291, 107] width 118 height 17
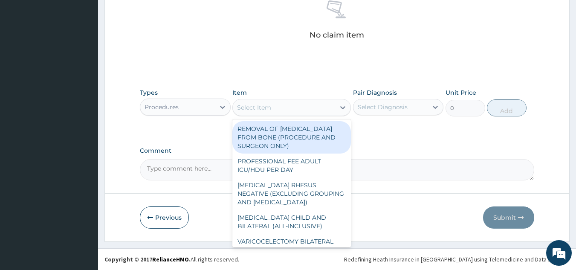
click at [291, 107] on div "Select Item" at bounding box center [284, 108] width 102 height 14
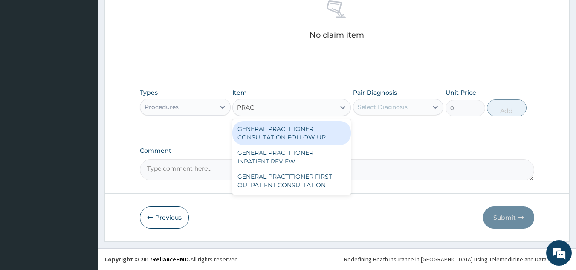
type input "PRACT"
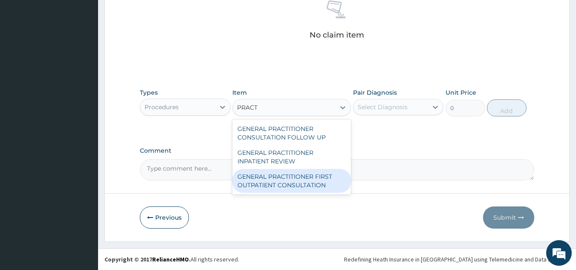
click at [261, 182] on div "GENERAL PRACTITIONER FIRST OUTPATIENT CONSULTATION" at bounding box center [291, 181] width 118 height 24
type input "4500"
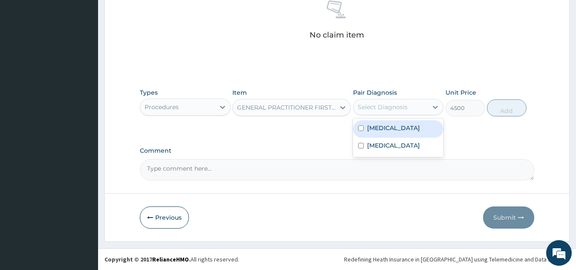
click at [392, 103] on div "Select Diagnosis" at bounding box center [382, 107] width 50 height 9
click at [367, 129] on label "[MEDICAL_DATA]" at bounding box center [393, 128] width 53 height 9
checkbox input "true"
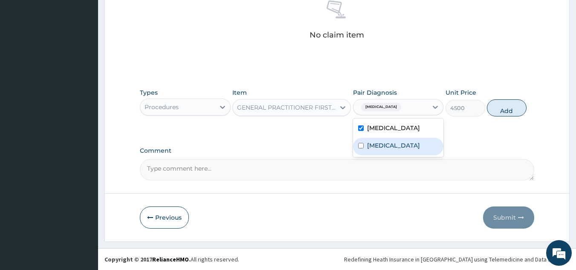
click at [392, 142] on div "Sepsis" at bounding box center [398, 146] width 91 height 17
checkbox input "true"
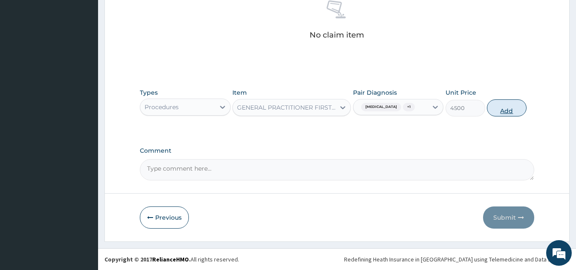
click at [502, 108] on button "Add" at bounding box center [506, 107] width 40 height 17
type input "0"
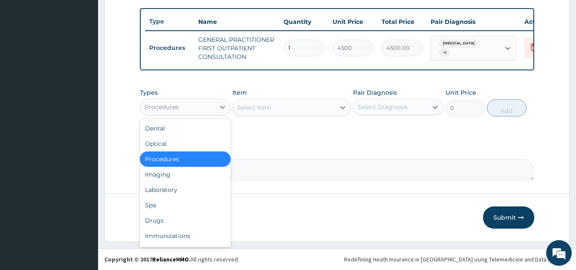
click at [204, 111] on div "Procedures" at bounding box center [177, 107] width 75 height 14
click at [173, 190] on div "Laboratory" at bounding box center [185, 189] width 91 height 15
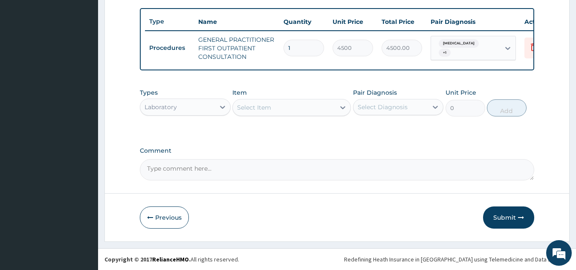
click at [278, 107] on div "Select Item" at bounding box center [284, 108] width 102 height 14
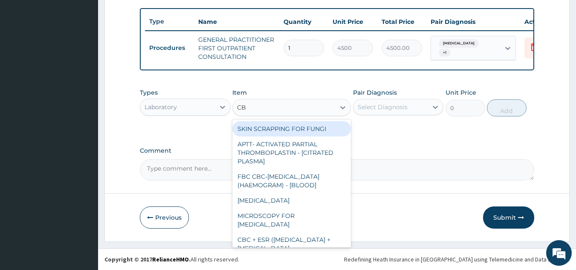
type input "CBC"
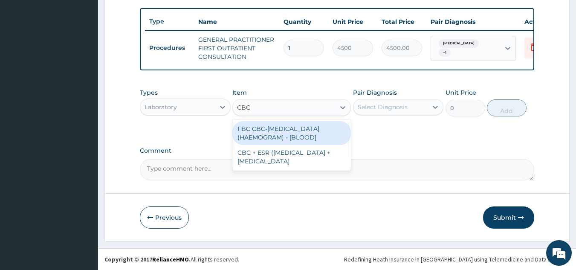
click at [279, 134] on div "FBC CBC-[MEDICAL_DATA] (HAEMOGRAM) - [BLOOD]" at bounding box center [291, 133] width 118 height 24
type input "6000"
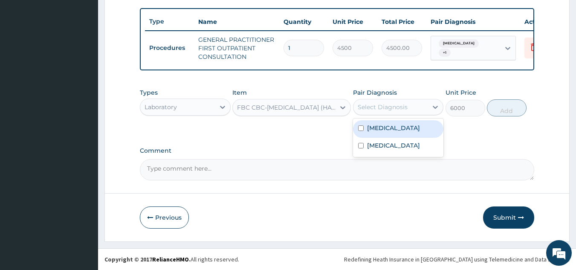
click at [402, 106] on div "Select Diagnosis" at bounding box center [382, 107] width 50 height 9
click at [397, 128] on div "[MEDICAL_DATA]" at bounding box center [398, 128] width 91 height 17
checkbox input "true"
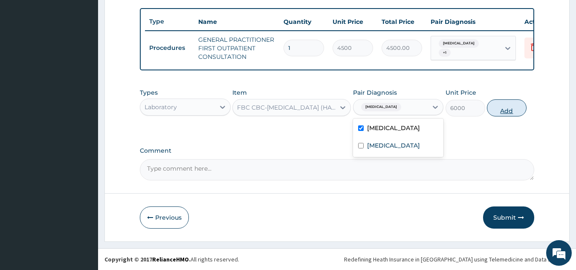
click at [508, 104] on button "Add" at bounding box center [506, 107] width 40 height 17
type input "0"
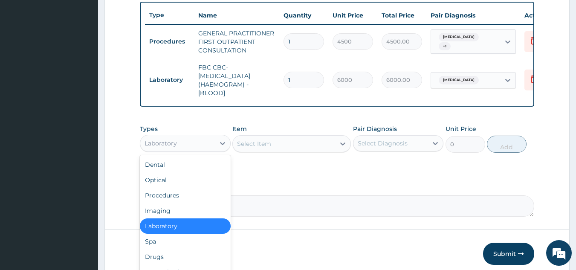
click at [165, 150] on div "Laboratory" at bounding box center [177, 143] width 75 height 14
click at [271, 149] on div "Select Item" at bounding box center [284, 144] width 102 height 14
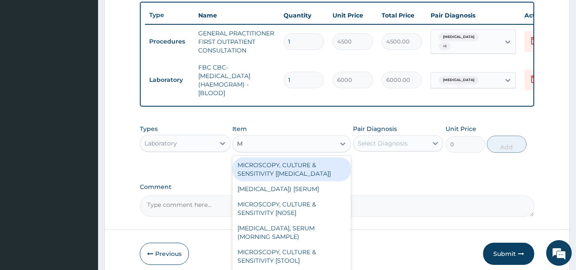
type input "MP"
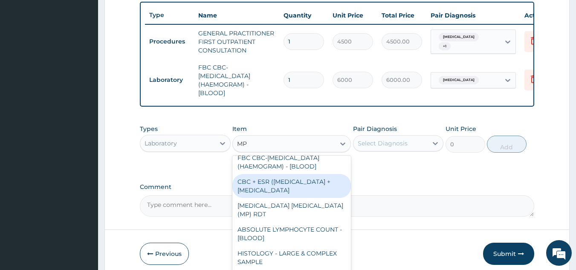
scroll to position [43, 0]
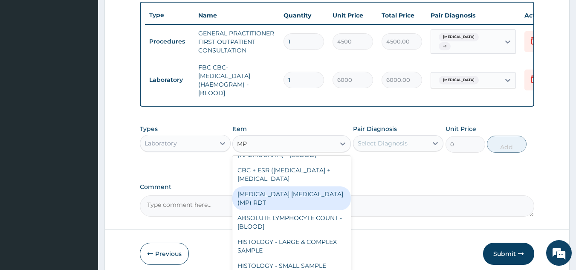
click at [303, 210] on div "[MEDICAL_DATA] [MEDICAL_DATA] (MP) RDT" at bounding box center [291, 198] width 118 height 24
type input "2400"
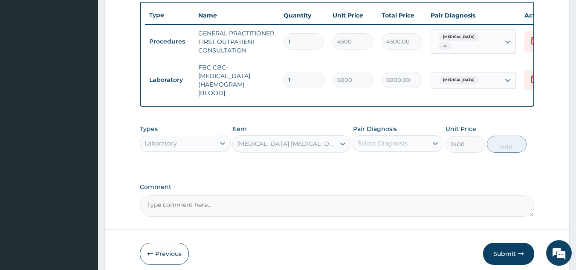
click at [397, 147] on div "Select Diagnosis" at bounding box center [382, 143] width 50 height 9
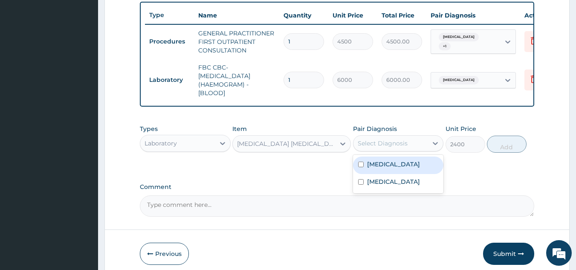
click at [378, 168] on label "[MEDICAL_DATA]" at bounding box center [393, 164] width 53 height 9
checkbox input "true"
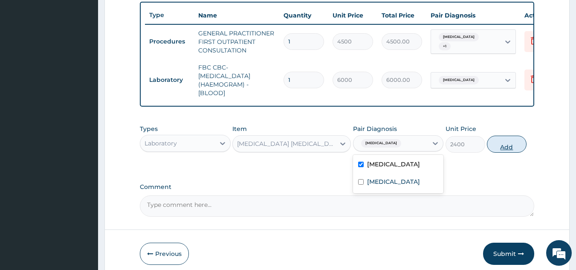
click at [493, 150] on button "Add" at bounding box center [506, 143] width 40 height 17
type input "0"
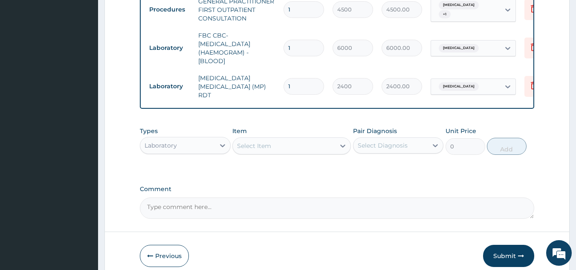
scroll to position [387, 0]
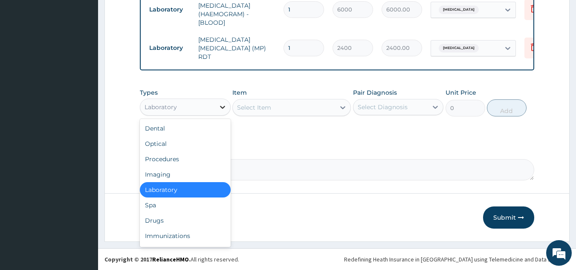
click at [221, 102] on div at bounding box center [222, 106] width 15 height 15
click at [154, 222] on div "Drugs" at bounding box center [185, 220] width 91 height 15
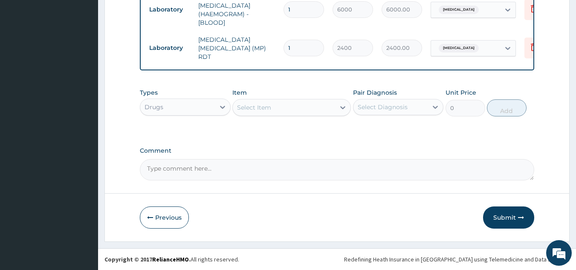
click at [317, 109] on div "Select Item" at bounding box center [284, 108] width 102 height 14
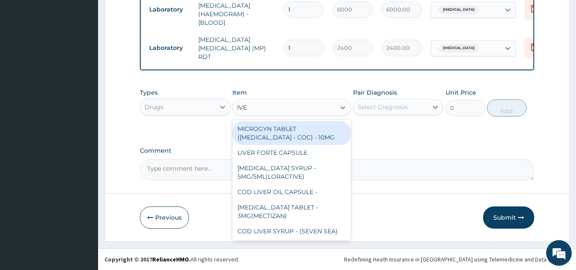
type input "IVER"
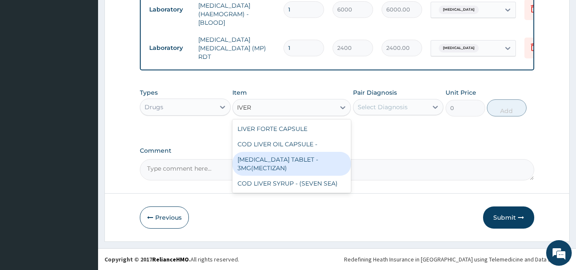
click at [263, 161] on div "[MEDICAL_DATA] TABLET - 3MG(MECTIZAN)" at bounding box center [291, 164] width 118 height 24
type input "192"
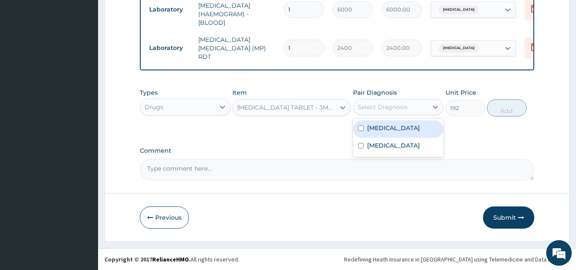
click at [391, 105] on div "Select Diagnosis" at bounding box center [382, 107] width 50 height 9
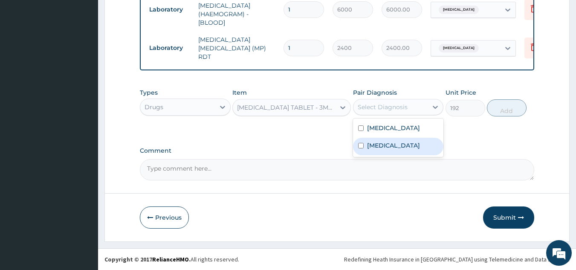
click at [383, 148] on label "Sepsis" at bounding box center [393, 145] width 53 height 9
checkbox input "true"
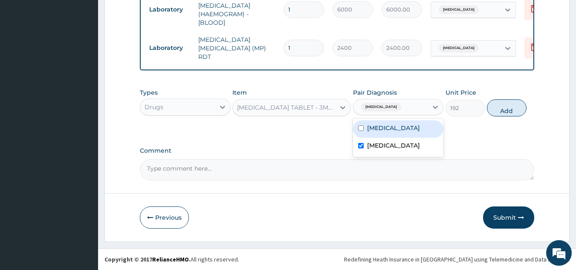
click at [402, 132] on div "[MEDICAL_DATA]" at bounding box center [398, 128] width 91 height 17
checkbox input "true"
click at [508, 112] on button "Add" at bounding box center [506, 107] width 40 height 17
type input "0"
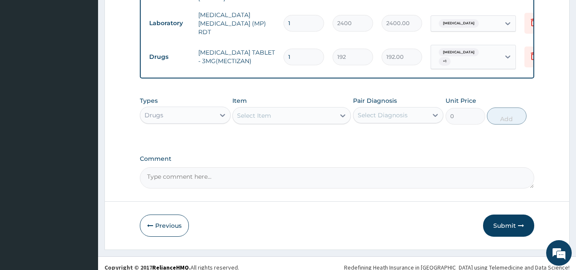
scroll to position [417, 0]
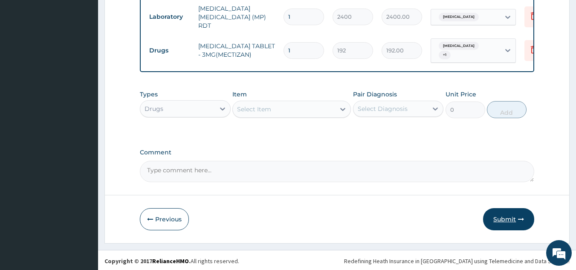
click at [516, 214] on button "Submit" at bounding box center [508, 219] width 51 height 22
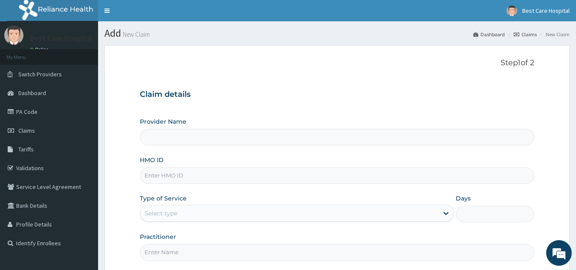
click at [170, 165] on div "HMO ID" at bounding box center [337, 169] width 394 height 28
click at [170, 175] on input "HMO ID" at bounding box center [337, 175] width 394 height 17
type input "Bestcare Hospital"
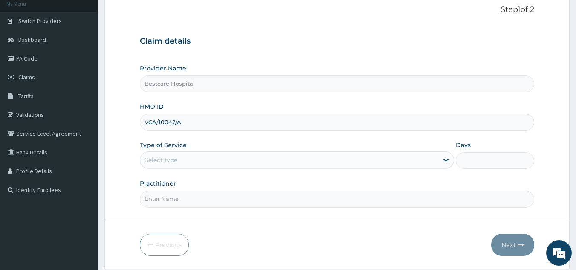
scroll to position [81, 0]
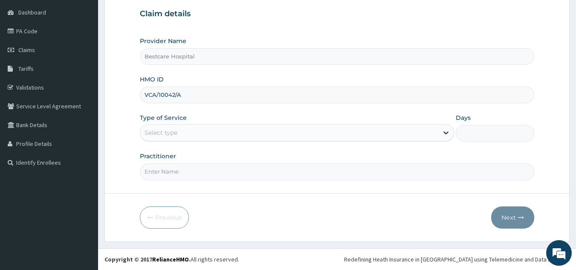
type input "VCA/10042/A"
click at [166, 168] on input "Practitioner" at bounding box center [337, 171] width 394 height 17
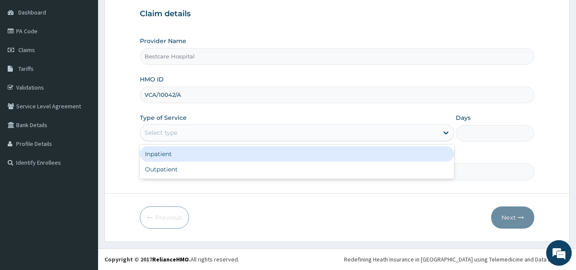
click at [164, 133] on div "Select type" at bounding box center [160, 132] width 33 height 9
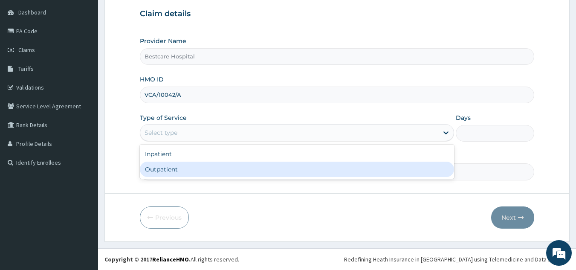
click at [169, 172] on div "Outpatient" at bounding box center [297, 168] width 314 height 15
type input "1"
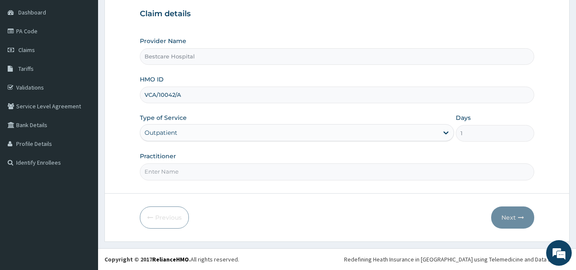
click at [168, 172] on input "Practitioner" at bounding box center [337, 171] width 394 height 17
type input "DR PEACE"
click at [511, 217] on button "Next" at bounding box center [512, 217] width 43 height 22
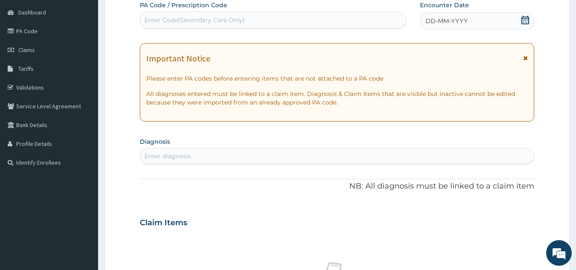
click at [525, 19] on icon at bounding box center [525, 20] width 8 height 9
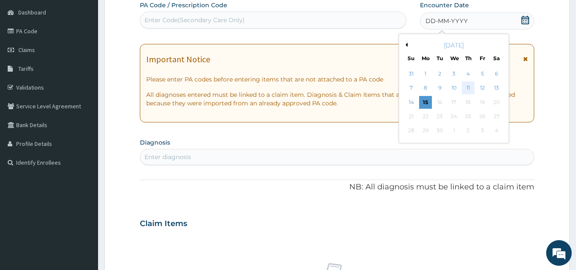
click at [472, 85] on div "11" at bounding box center [467, 88] width 13 height 13
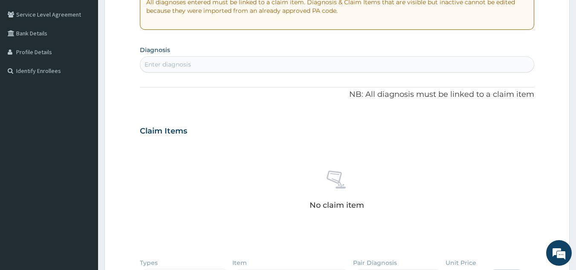
scroll to position [166, 0]
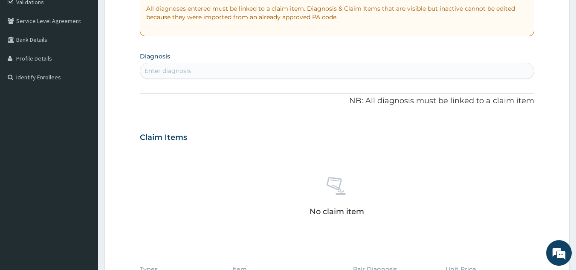
click at [209, 84] on div "PA Code / Prescription Code Enter Code(Secondary Care Only) Encounter Date 11-0…" at bounding box center [337, 136] width 394 height 441
click at [220, 69] on div "Enter diagnosis" at bounding box center [337, 71] width 394 height 14
type input "PLASMOD"
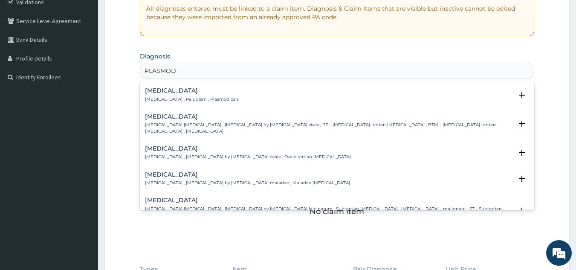
click at [201, 104] on div "Malaria Malaria , Paludism , Plasmodiosis Select Status Query Query covers susp…" at bounding box center [337, 96] width 384 height 19
click at [186, 99] on p "Malaria , Paludism , Plasmodiosis" at bounding box center [192, 99] width 94 height 6
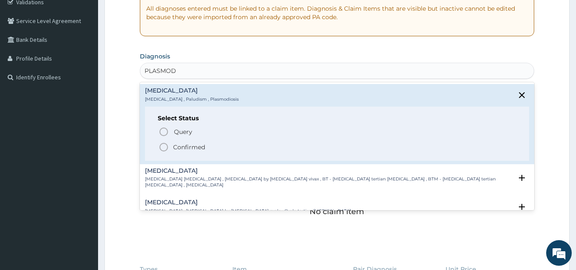
click at [176, 145] on p "Confirmed" at bounding box center [189, 147] width 32 height 9
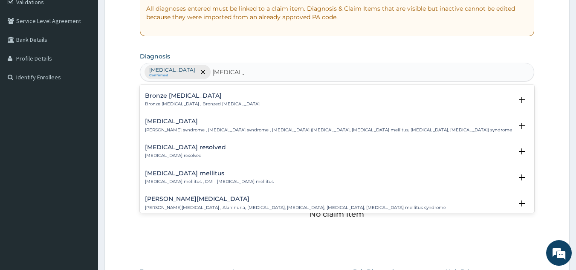
scroll to position [43, 0]
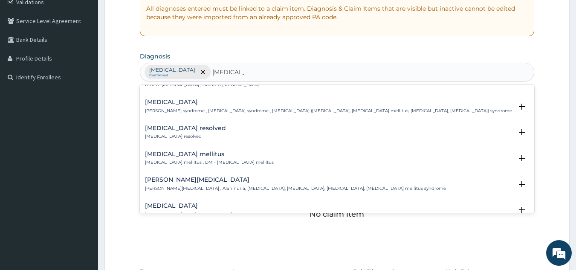
click at [184, 162] on p "Diabetes mellitus , DM - Diabetes mellitus" at bounding box center [209, 162] width 129 height 6
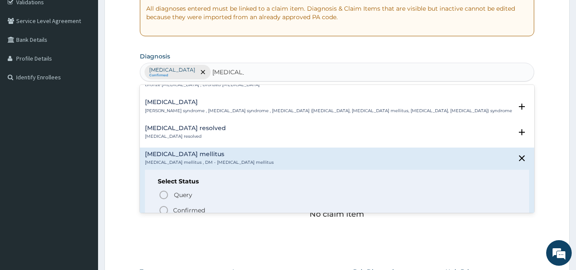
type input "DIABETES"
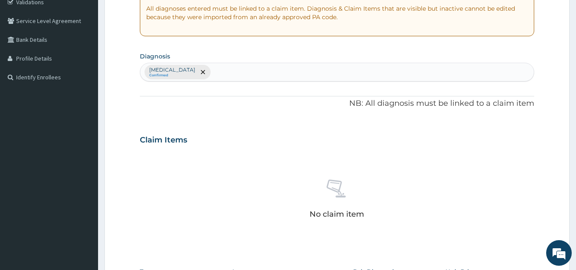
click at [161, 214] on div "No claim item" at bounding box center [337, 200] width 394 height 98
click at [257, 82] on div "PA Code / Prescription Code Enter Code(Secondary Care Only) Encounter Date 11-0…" at bounding box center [337, 137] width 394 height 443
click at [250, 76] on div "Malaria Confirmed" at bounding box center [337, 72] width 394 height 18
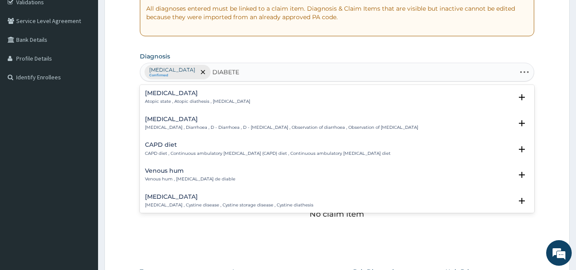
type input "DIABETES"
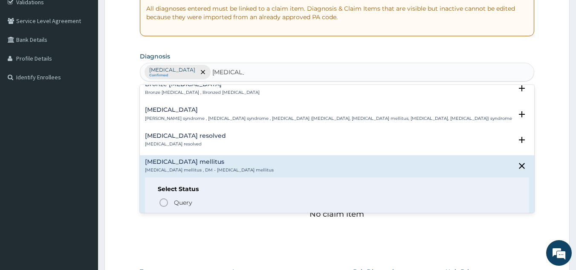
scroll to position [85, 0]
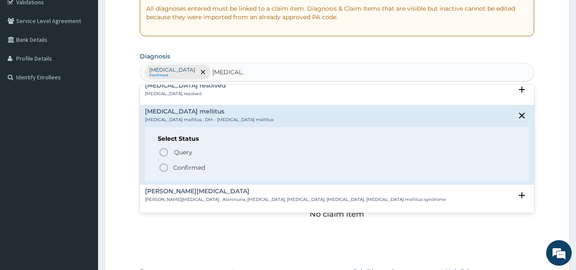
click at [178, 165] on p "Confirmed" at bounding box center [189, 167] width 32 height 9
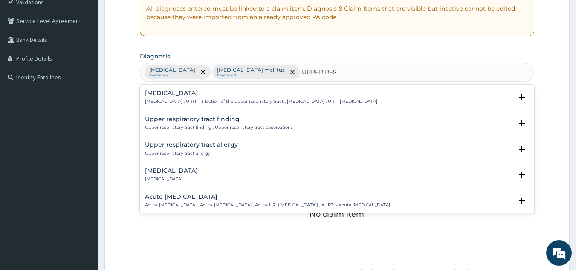
type input "UPPER RESP"
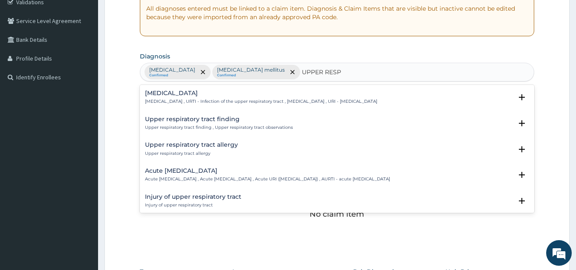
click at [203, 101] on p "Upper respiratory infection , URTI - Infection of the upper respiratory tract ,…" at bounding box center [261, 101] width 232 height 6
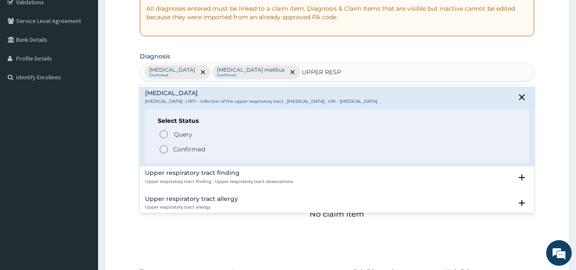
click at [196, 148] on p "Confirmed" at bounding box center [189, 149] width 32 height 9
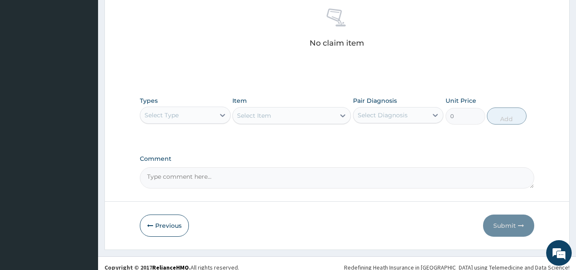
scroll to position [345, 0]
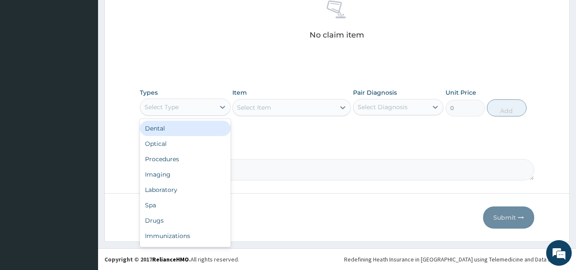
click at [176, 109] on div "Select Type" at bounding box center [161, 107] width 34 height 9
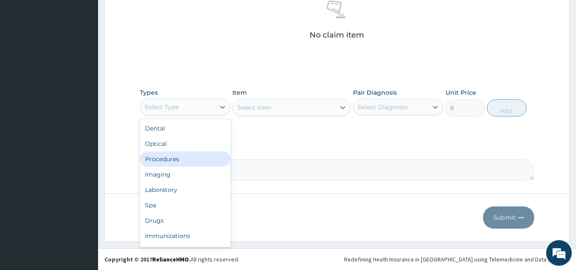
click at [179, 157] on div "Procedures" at bounding box center [185, 158] width 91 height 15
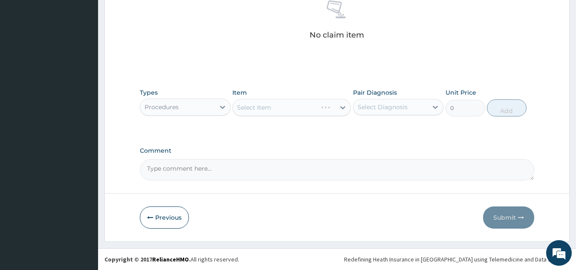
click at [307, 107] on div "Select Item" at bounding box center [291, 107] width 118 height 17
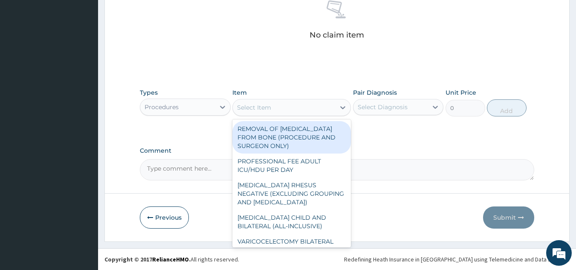
click at [259, 110] on div "Select Item" at bounding box center [254, 107] width 34 height 9
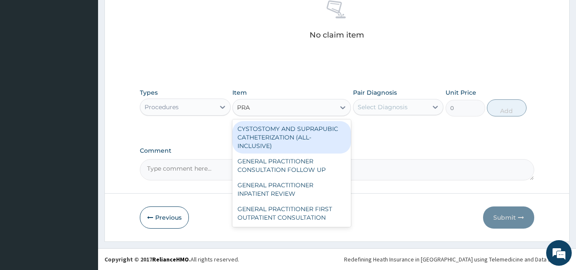
type input "PRAC"
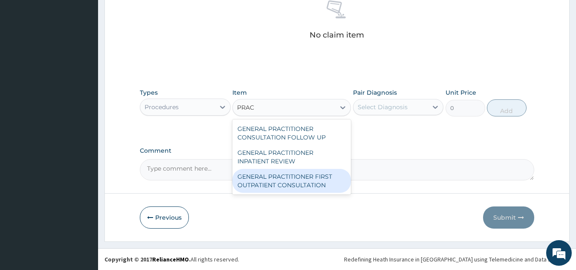
click at [278, 180] on div "GENERAL PRACTITIONER FIRST OUTPATIENT CONSULTATION" at bounding box center [291, 181] width 118 height 24
type input "4500"
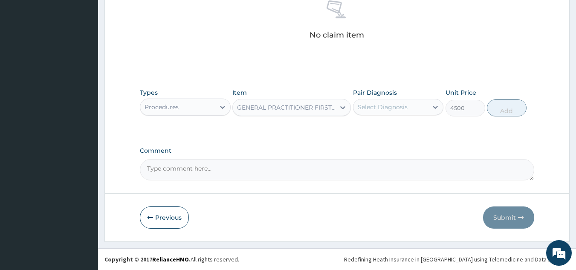
click at [375, 104] on div "Select Diagnosis" at bounding box center [382, 107] width 50 height 9
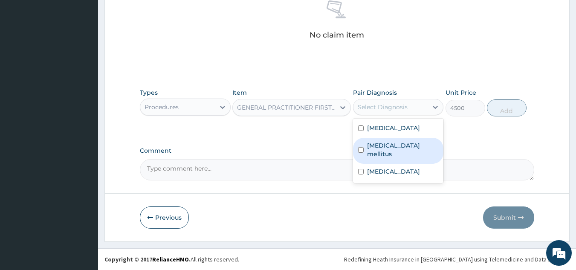
click at [400, 150] on div "Diabetes mellitus" at bounding box center [398, 151] width 91 height 26
checkbox input "true"
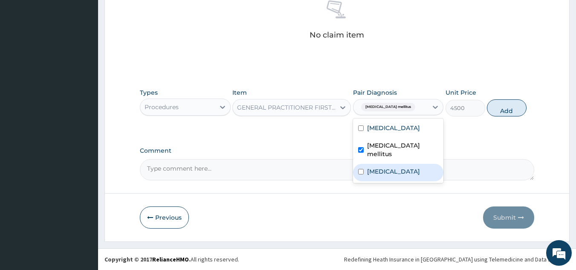
click at [399, 167] on label "Upper respiratory infection" at bounding box center [393, 171] width 53 height 9
checkbox input "true"
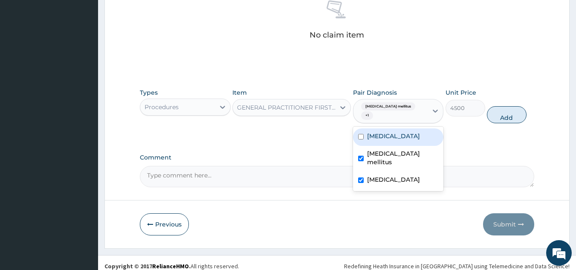
click at [407, 128] on div "Malaria" at bounding box center [398, 136] width 91 height 17
checkbox input "true"
click at [495, 106] on button "Add" at bounding box center [506, 114] width 40 height 17
type input "0"
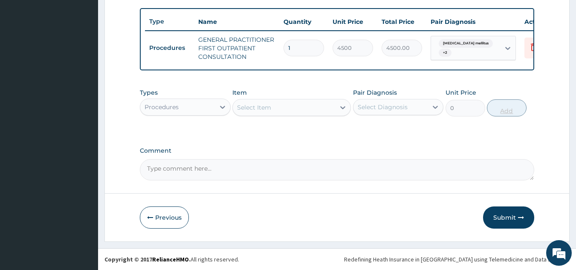
scroll to position [315, 0]
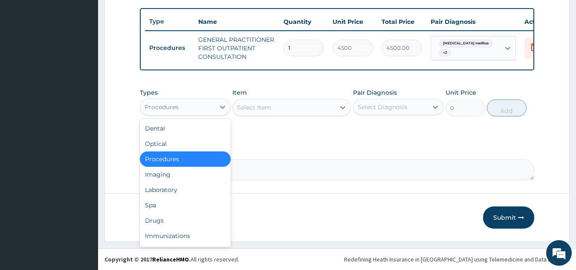
click at [196, 101] on div "Procedures" at bounding box center [177, 107] width 75 height 14
click at [173, 190] on div "Laboratory" at bounding box center [185, 189] width 91 height 15
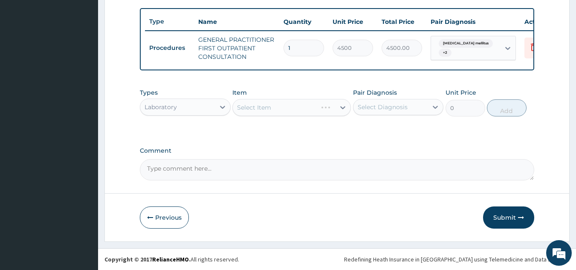
click at [280, 104] on div "Select Item" at bounding box center [291, 107] width 118 height 17
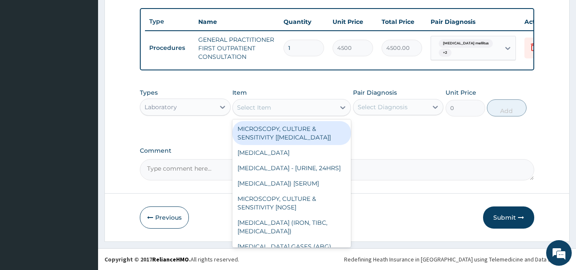
click at [278, 106] on div "Select Item" at bounding box center [284, 108] width 102 height 14
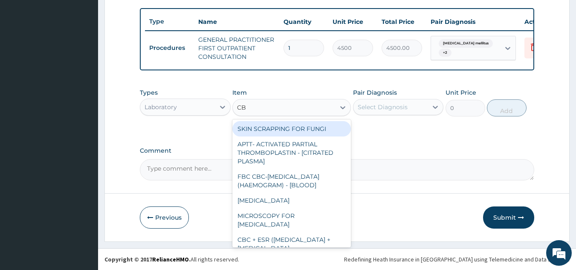
type input "CBC"
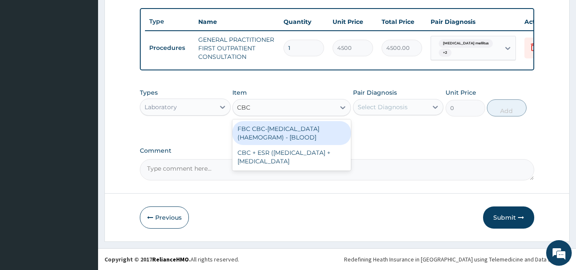
click at [291, 134] on div "FBC CBC-COMPLETE BLOOD COUNT (HAEMOGRAM) - [BLOOD]" at bounding box center [291, 133] width 118 height 24
type input "6000"
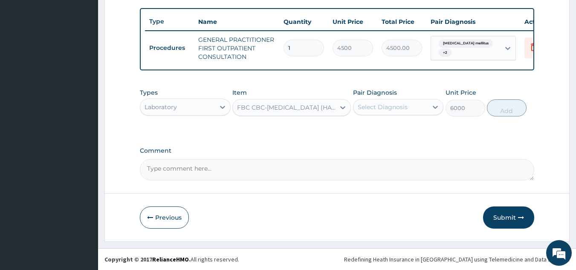
click at [395, 100] on div "Select Diagnosis" at bounding box center [390, 107] width 75 height 14
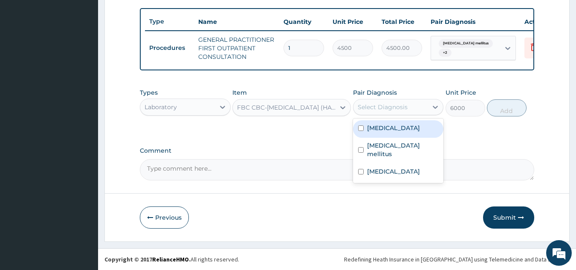
click at [397, 130] on div "Malaria" at bounding box center [398, 128] width 91 height 17
checkbox input "true"
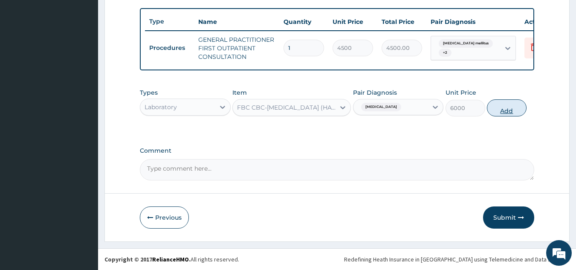
click at [507, 107] on button "Add" at bounding box center [506, 107] width 40 height 17
type input "0"
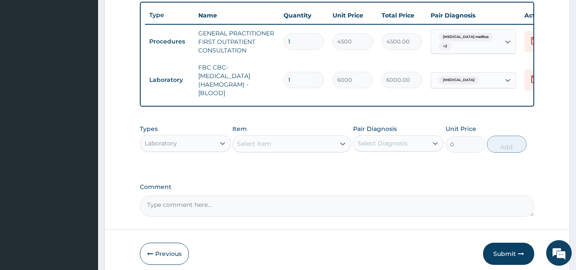
click at [253, 148] on div "Select Item" at bounding box center [254, 143] width 34 height 9
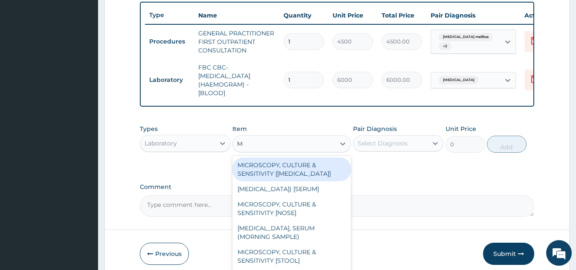
type input "MP"
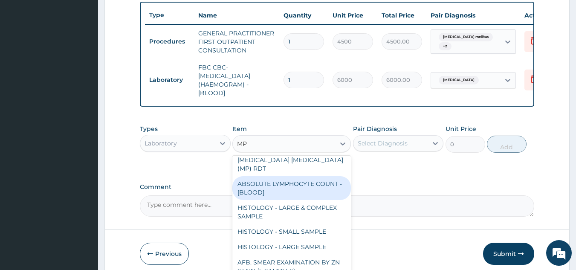
scroll to position [85, 0]
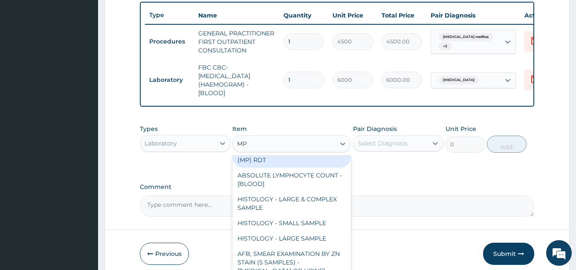
click at [306, 167] on div "MALARIA PARASITE (MP) RDT" at bounding box center [291, 156] width 118 height 24
type input "2400"
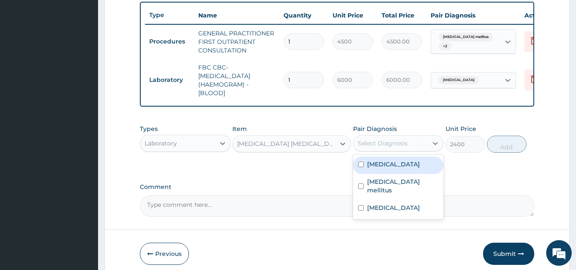
click at [367, 143] on div "Select Diagnosis" at bounding box center [390, 143] width 75 height 14
click at [409, 170] on div "Malaria" at bounding box center [398, 164] width 91 height 17
checkbox input "true"
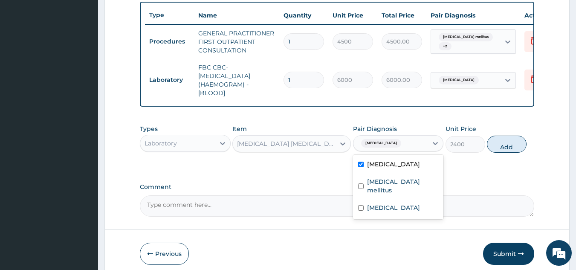
click at [498, 147] on button "Add" at bounding box center [506, 143] width 40 height 17
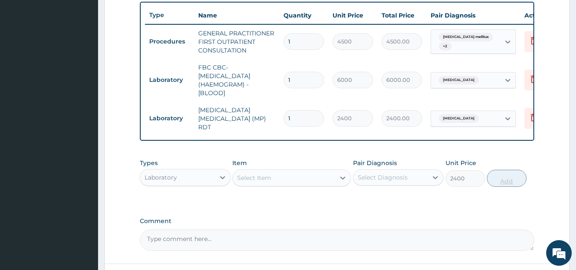
type input "0"
click at [256, 184] on div "Select Item" at bounding box center [284, 178] width 102 height 14
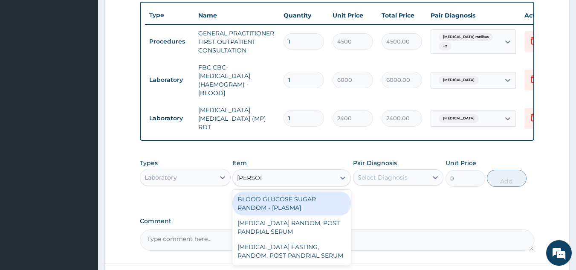
type input "RANDOM"
click at [327, 199] on div "BLOOD GLUCOSE SUGAR RANDOM - [PLASMA]" at bounding box center [291, 203] width 118 height 24
type input "2250"
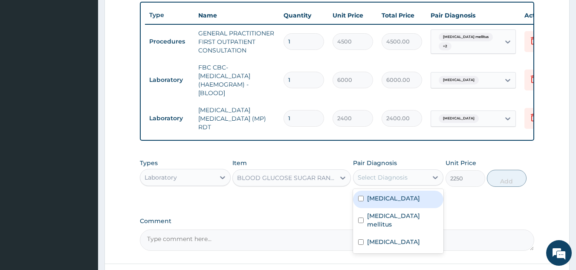
click at [377, 177] on div "Select Diagnosis" at bounding box center [382, 177] width 50 height 9
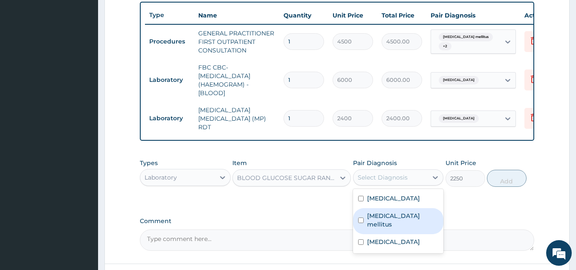
click at [395, 218] on label "Diabetes mellitus" at bounding box center [403, 219] width 72 height 17
checkbox input "true"
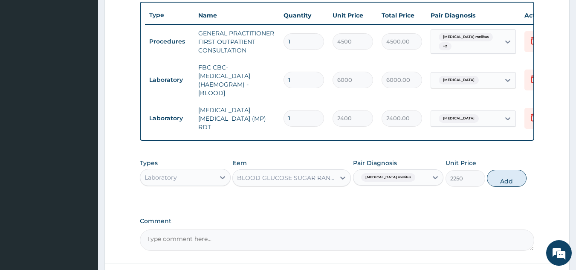
click at [500, 184] on button "Add" at bounding box center [506, 178] width 40 height 17
type input "0"
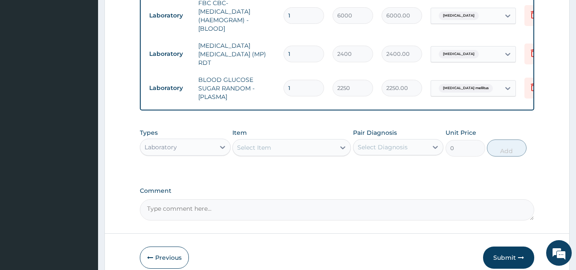
scroll to position [400, 0]
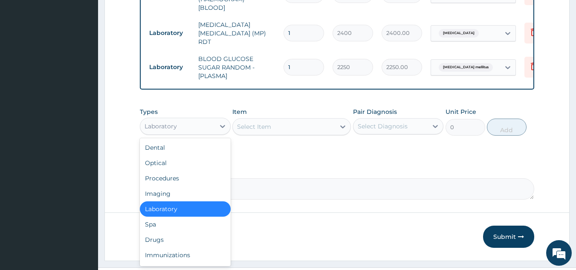
click at [198, 129] on div "Laboratory" at bounding box center [177, 126] width 75 height 14
click at [181, 176] on div "Procedures" at bounding box center [185, 177] width 91 height 15
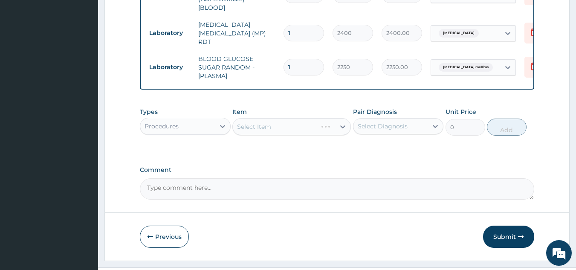
click at [245, 126] on div "Select Item" at bounding box center [291, 126] width 118 height 17
click at [275, 133] on div "Select Item" at bounding box center [284, 127] width 102 height 14
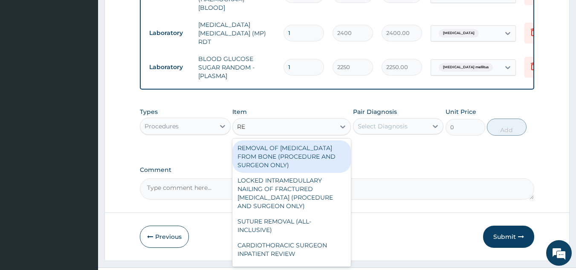
type input "REG"
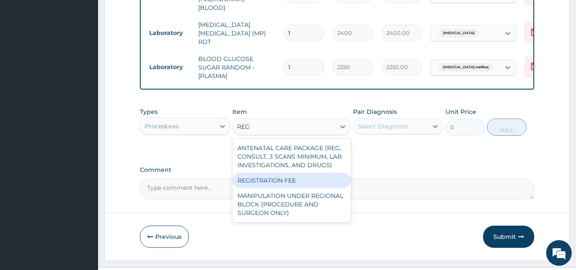
click at [265, 185] on div "REGISTRATION FEE" at bounding box center [291, 180] width 118 height 15
type input "3000"
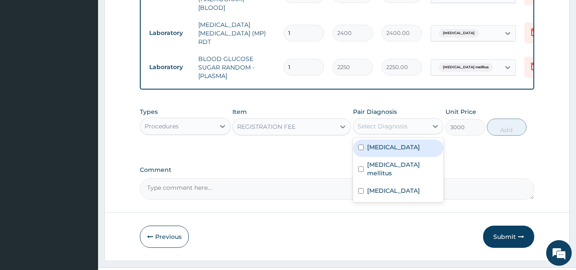
click at [412, 124] on div "Select Diagnosis" at bounding box center [390, 126] width 75 height 14
click at [380, 155] on div "Malaria" at bounding box center [398, 147] width 91 height 17
checkbox input "true"
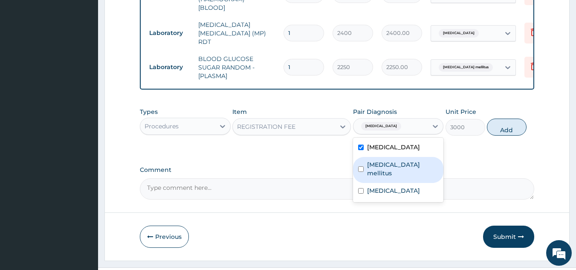
click at [406, 171] on div "Diabetes mellitus" at bounding box center [398, 170] width 91 height 26
checkbox input "true"
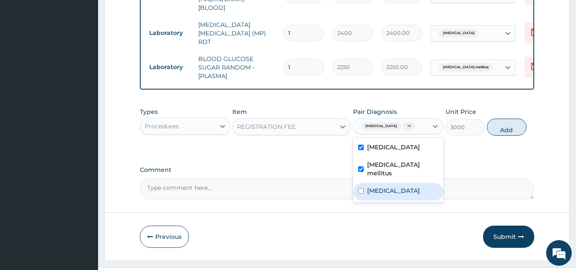
click at [401, 187] on label "Upper respiratory infection" at bounding box center [393, 190] width 53 height 9
checkbox input "true"
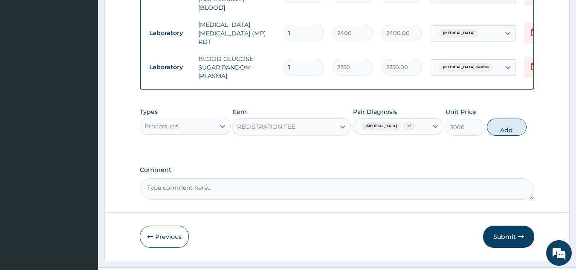
click at [514, 127] on button "Add" at bounding box center [506, 126] width 40 height 17
type input "0"
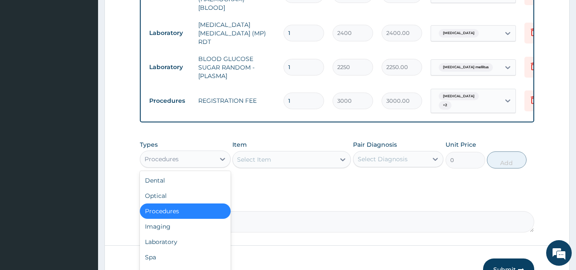
click at [164, 152] on div "Procedures" at bounding box center [177, 159] width 75 height 14
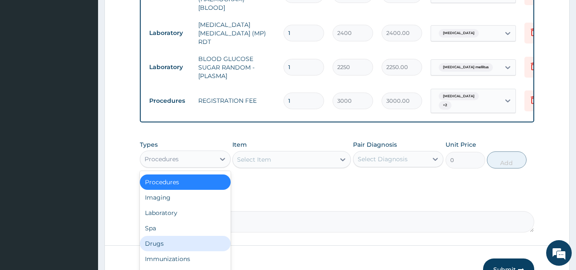
click at [181, 238] on div "Drugs" at bounding box center [185, 243] width 91 height 15
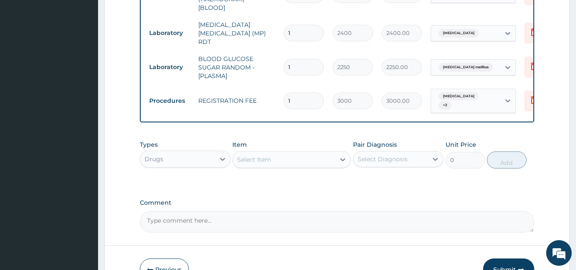
click at [263, 157] on div "Select Item" at bounding box center [254, 159] width 34 height 9
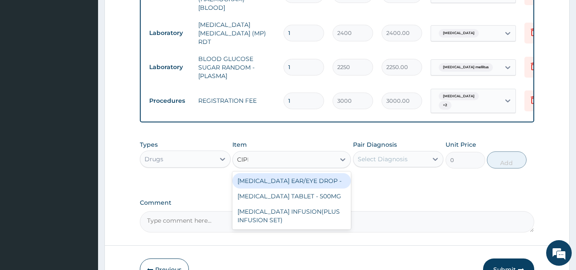
type input "CIPRO"
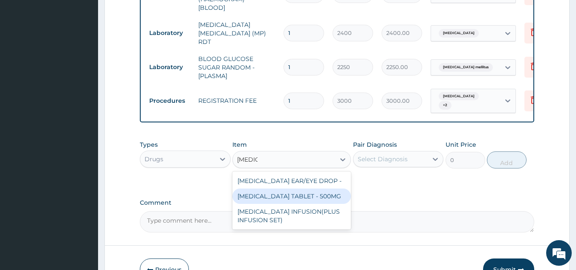
click at [339, 196] on div "CIPROFLOXACIN TABLET - 500MG" at bounding box center [291, 195] width 118 height 15
type input "224"
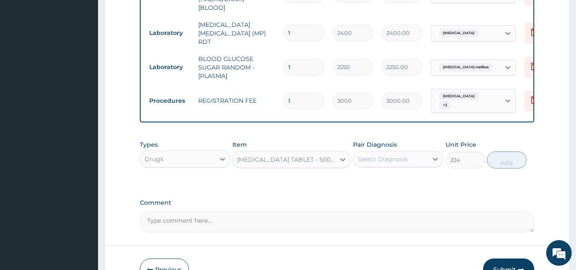
click at [383, 157] on div "Select Diagnosis" at bounding box center [382, 159] width 50 height 9
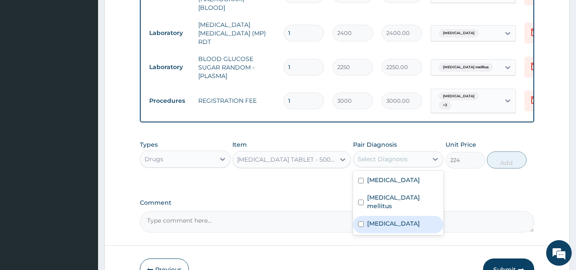
click at [383, 222] on label "Upper respiratory infection" at bounding box center [393, 223] width 53 height 9
checkbox input "true"
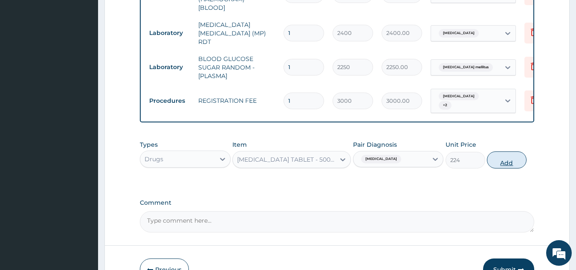
click at [509, 161] on button "Add" at bounding box center [506, 159] width 40 height 17
type input "0"
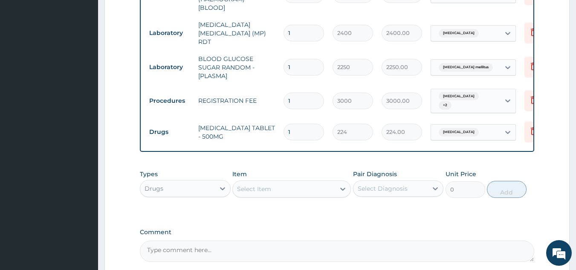
type input "11"
type input "2464.00"
type input "1"
type input "224.00"
type input "10"
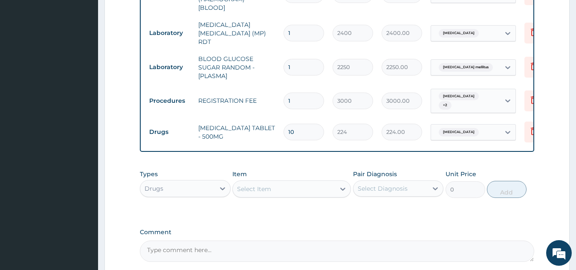
type input "2240.00"
type input "10"
click at [261, 185] on div "Select Item" at bounding box center [254, 188] width 34 height 9
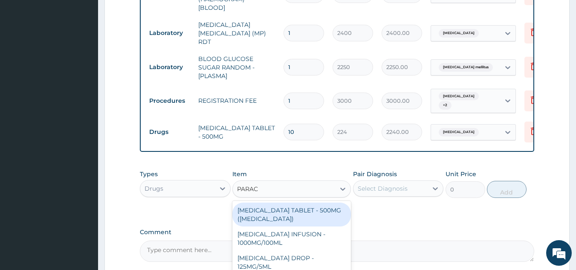
type input "PARACE"
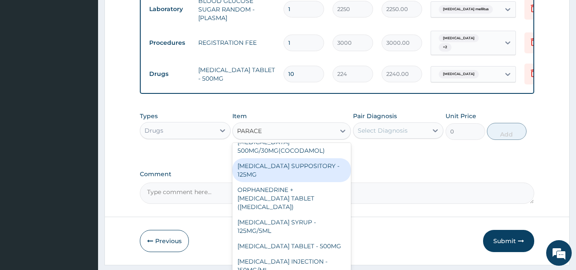
scroll to position [480, 0]
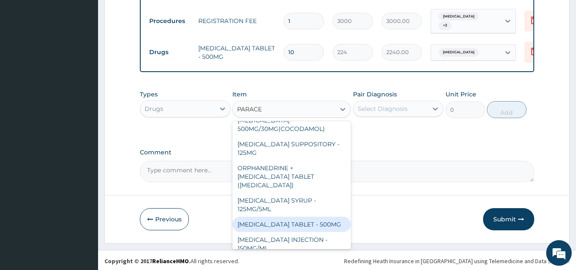
click at [315, 220] on div "PARACETAMOL TABLET - 500MG" at bounding box center [291, 223] width 118 height 15
type input "38.400000000000006"
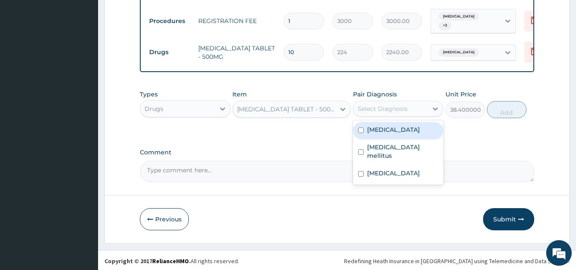
click at [420, 109] on div "Select Diagnosis" at bounding box center [390, 109] width 75 height 14
click at [411, 127] on div "Malaria" at bounding box center [398, 130] width 91 height 17
checkbox input "true"
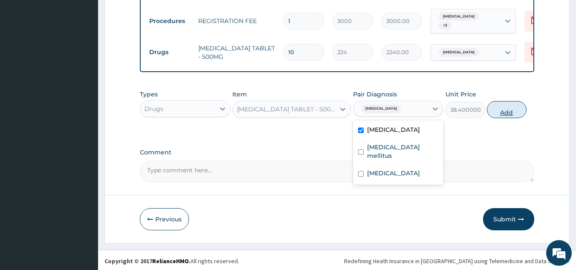
click at [511, 109] on button "Add" at bounding box center [506, 109] width 40 height 17
type input "0"
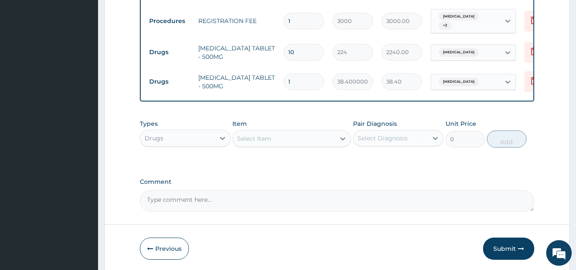
type input "18"
type input "691.20"
type input "18"
click at [277, 140] on div "Select Item" at bounding box center [284, 139] width 102 height 14
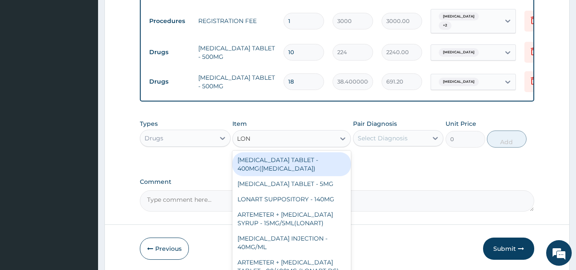
type input "LONA"
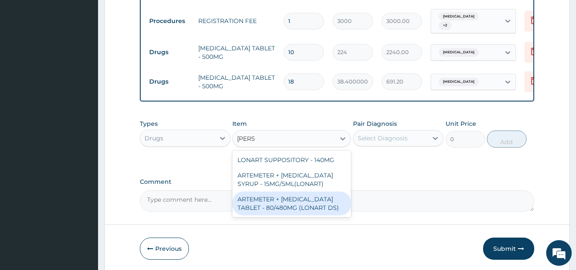
click at [290, 207] on div "ARTEMETER + LUMEFANTRINE TABLET - 80/480MG (LONART DS)" at bounding box center [291, 203] width 118 height 24
type input "672"
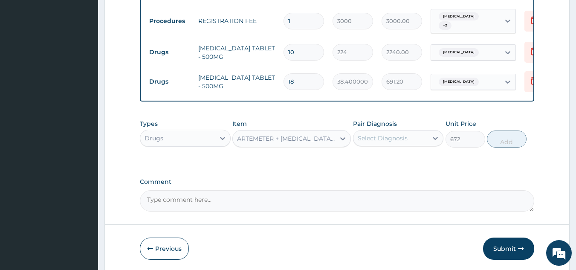
click at [407, 138] on div "Select Diagnosis" at bounding box center [390, 138] width 75 height 14
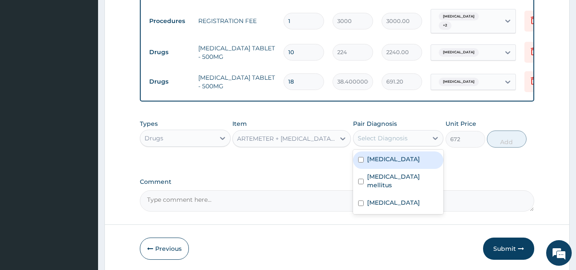
click at [397, 163] on div "Malaria" at bounding box center [398, 159] width 91 height 17
checkbox input "true"
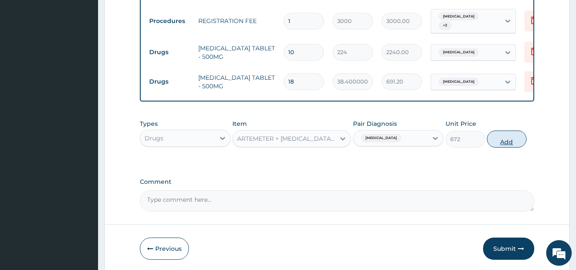
click at [519, 135] on button "Add" at bounding box center [506, 138] width 40 height 17
type input "0"
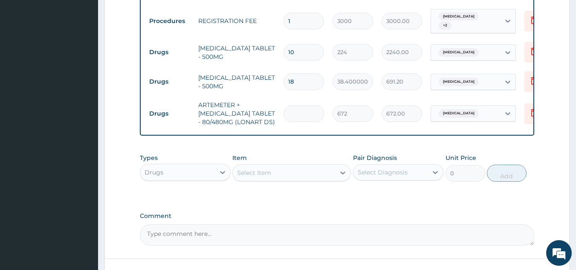
type input "0.00"
type input "6"
type input "4032.00"
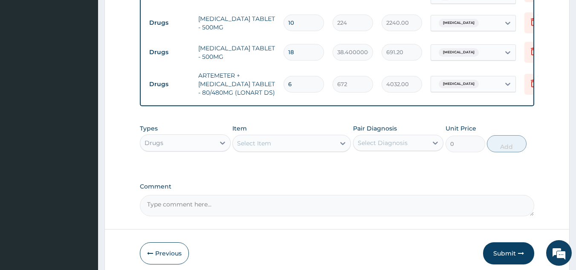
scroll to position [544, 0]
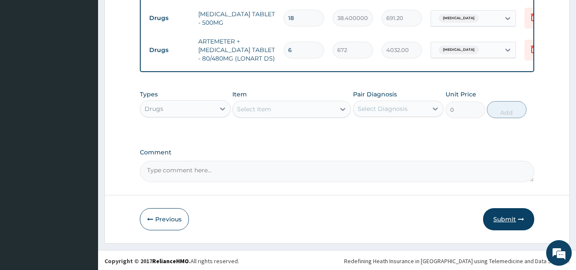
type input "6"
click at [506, 219] on button "Submit" at bounding box center [508, 219] width 51 height 22
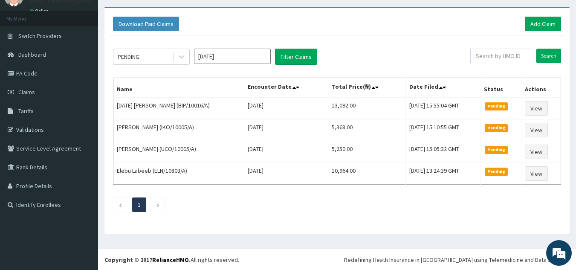
scroll to position [39, 0]
